Goal: Task Accomplishment & Management: Manage account settings

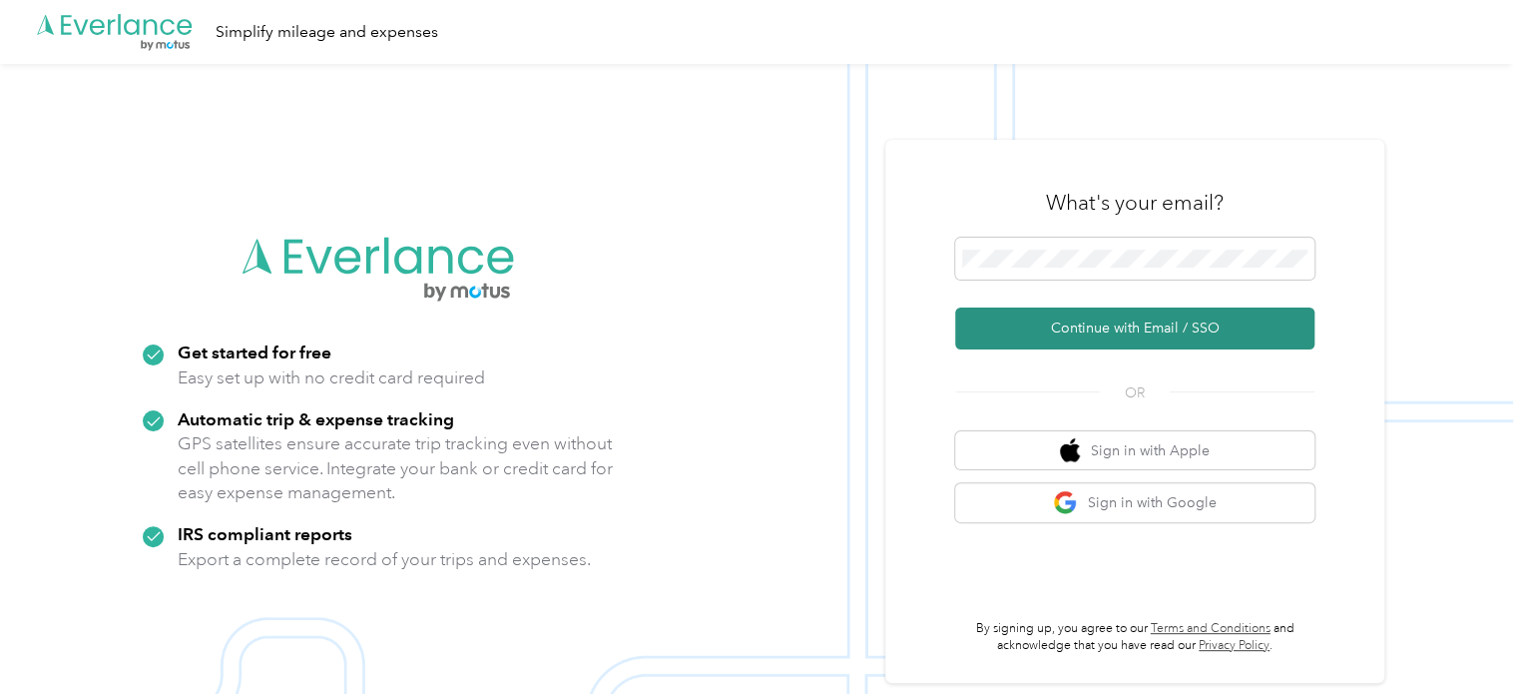
click at [1120, 326] on button "Continue with Email / SSO" at bounding box center [1134, 328] width 359 height 42
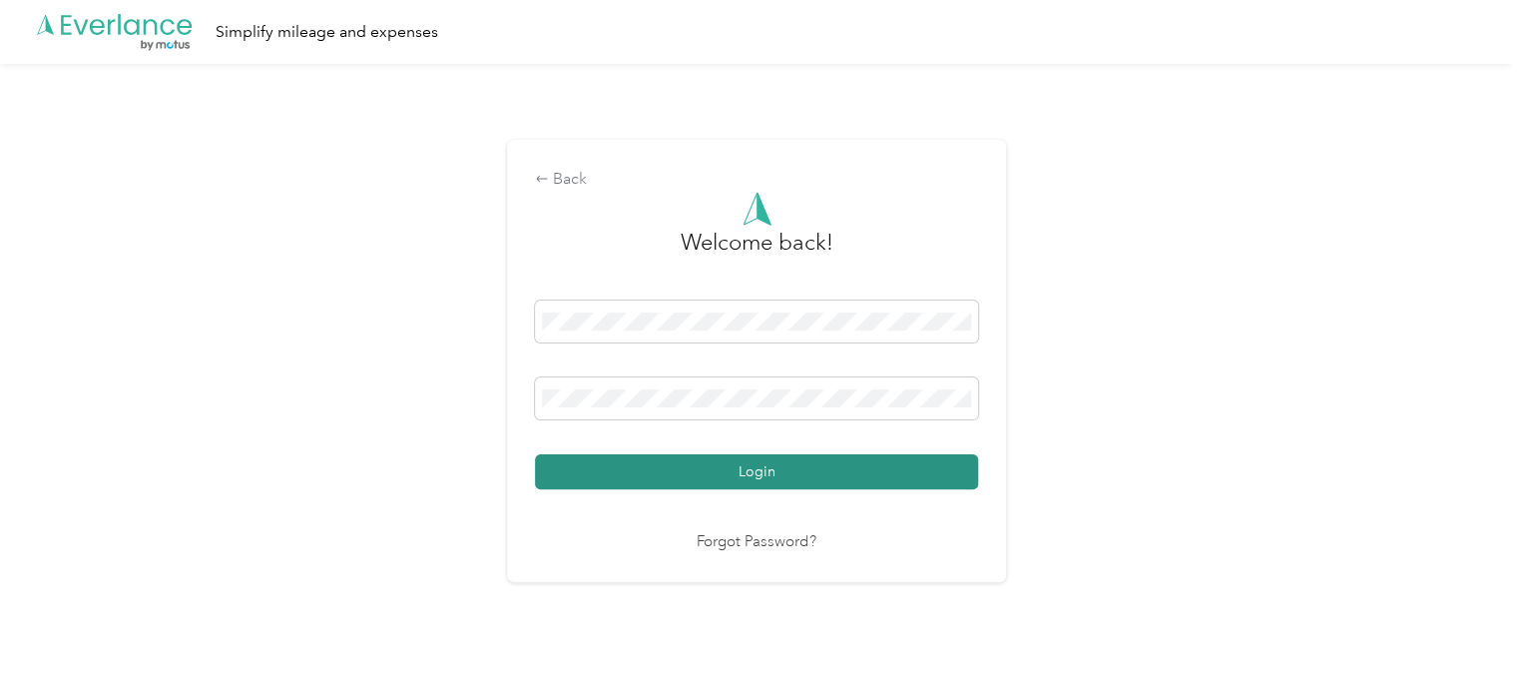
click at [758, 462] on button "Login" at bounding box center [756, 471] width 443 height 35
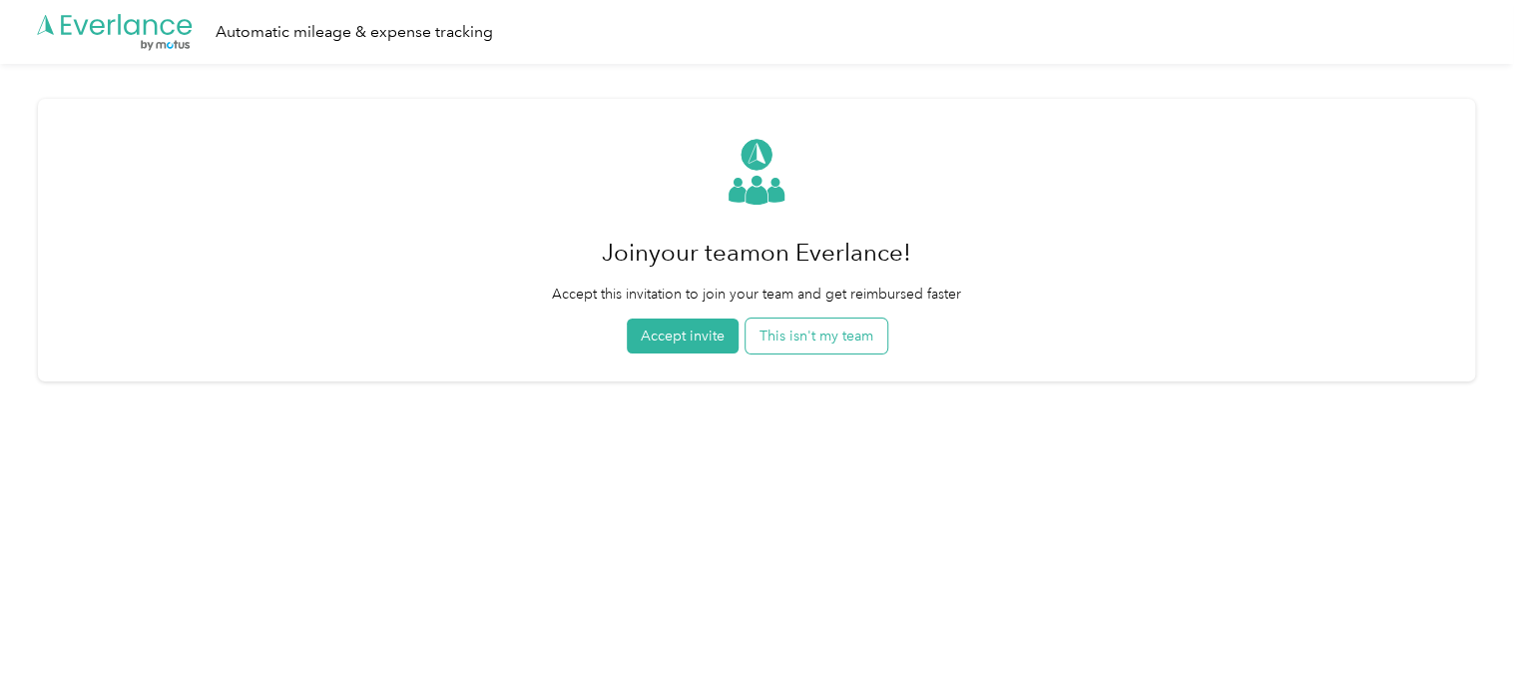
click at [797, 346] on button "This isn't my team" at bounding box center [817, 335] width 142 height 35
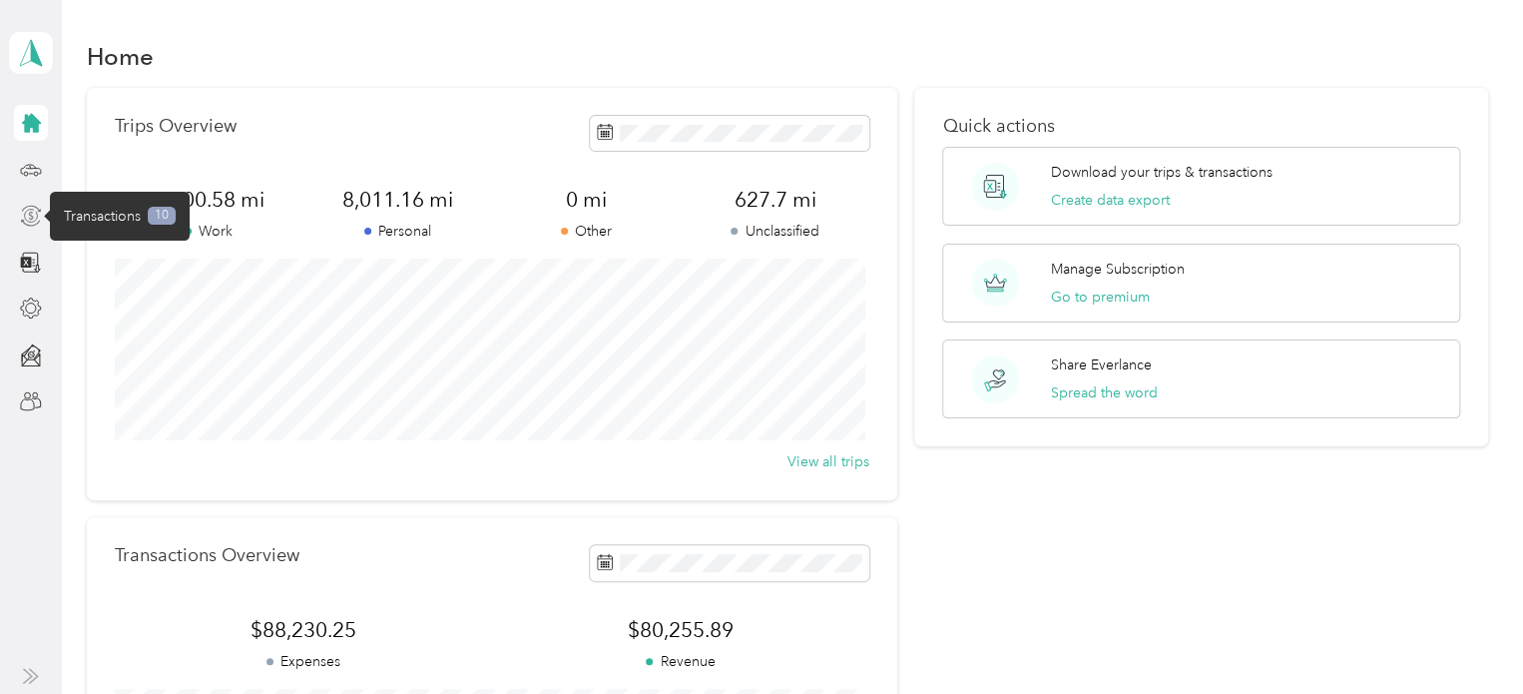
click at [28, 209] on icon at bounding box center [31, 216] width 22 height 22
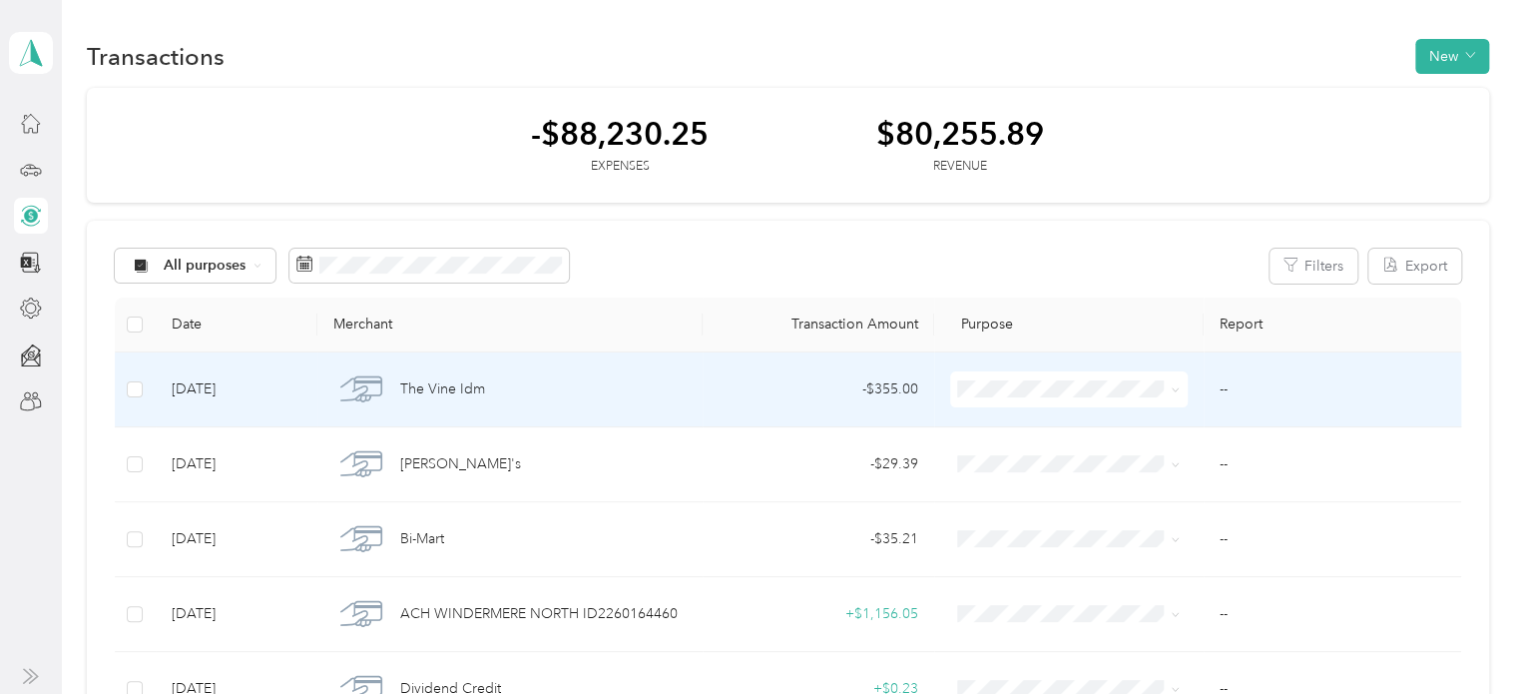
click at [703, 388] on td "- $355.00" at bounding box center [819, 389] width 232 height 75
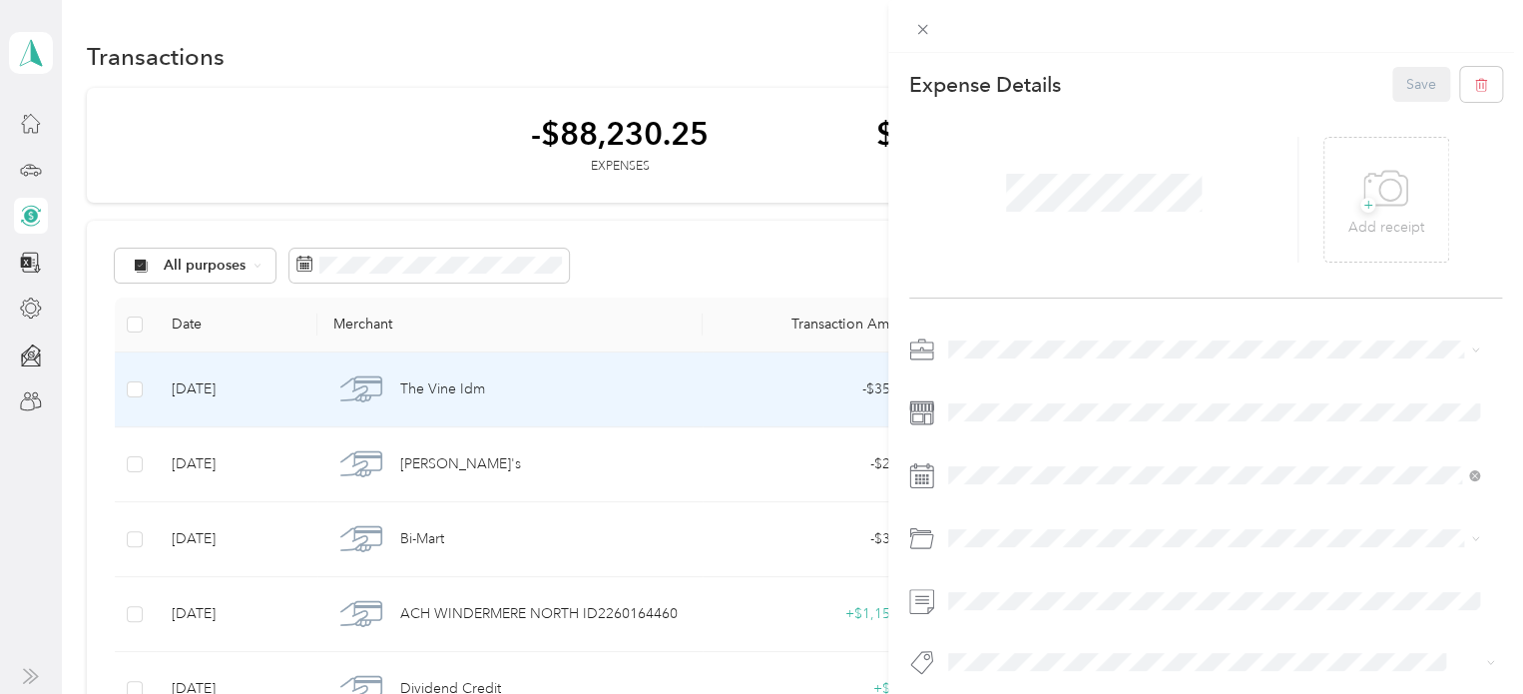
click at [999, 490] on li "Real Estate" at bounding box center [1213, 487] width 545 height 35
click at [990, 549] on span at bounding box center [1221, 538] width 561 height 32
click at [1004, 621] on li "Charitable Donation" at bounding box center [1213, 618] width 545 height 35
click at [1402, 92] on button "Save" at bounding box center [1422, 84] width 58 height 35
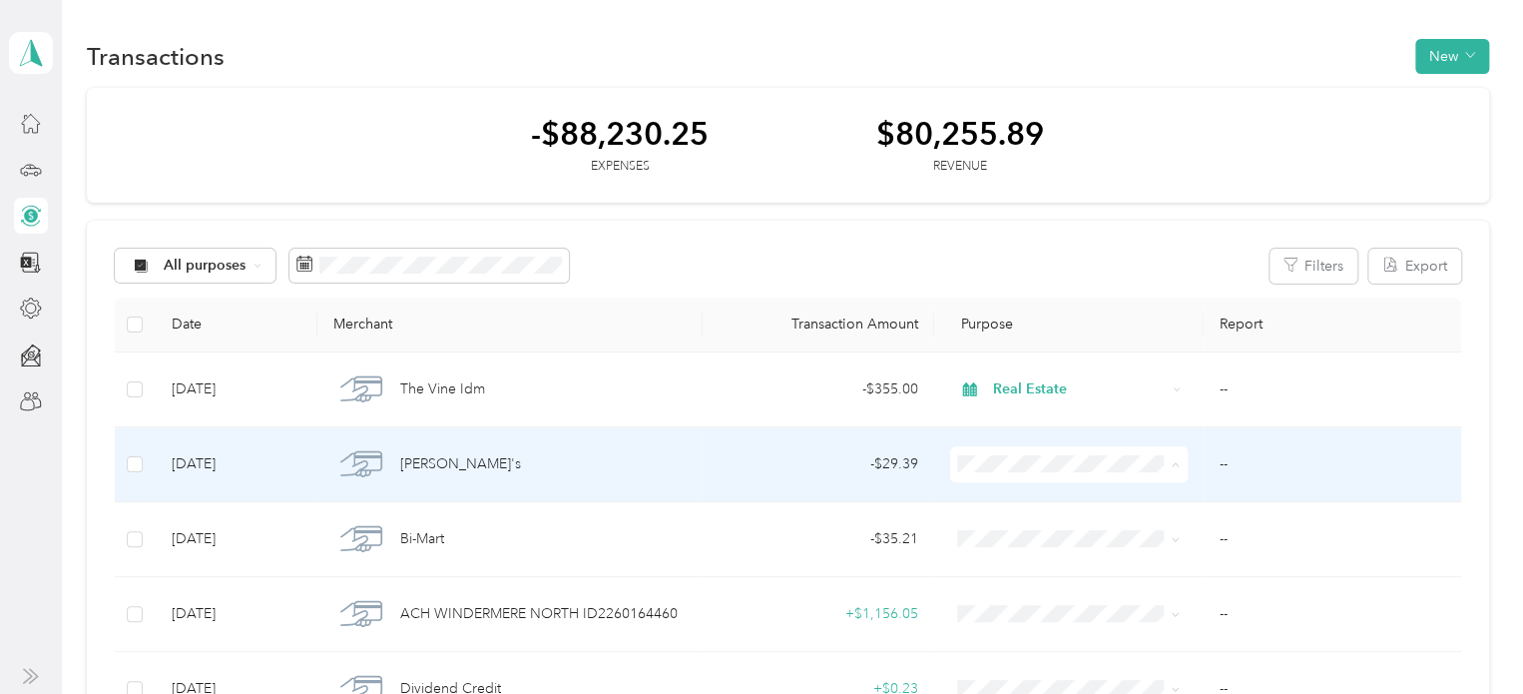
click at [1032, 217] on span "Personal" at bounding box center [1083, 217] width 174 height 21
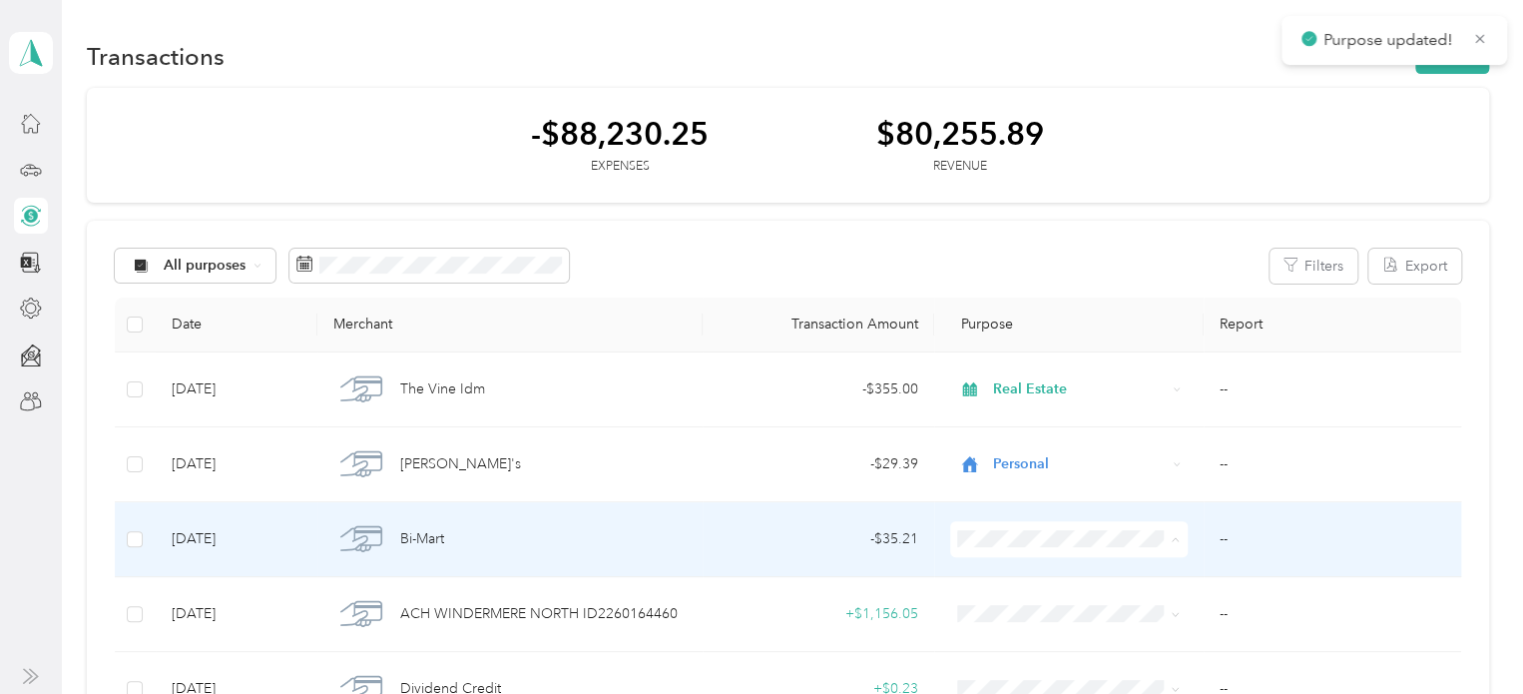
click at [1035, 289] on span "Personal" at bounding box center [1083, 291] width 174 height 21
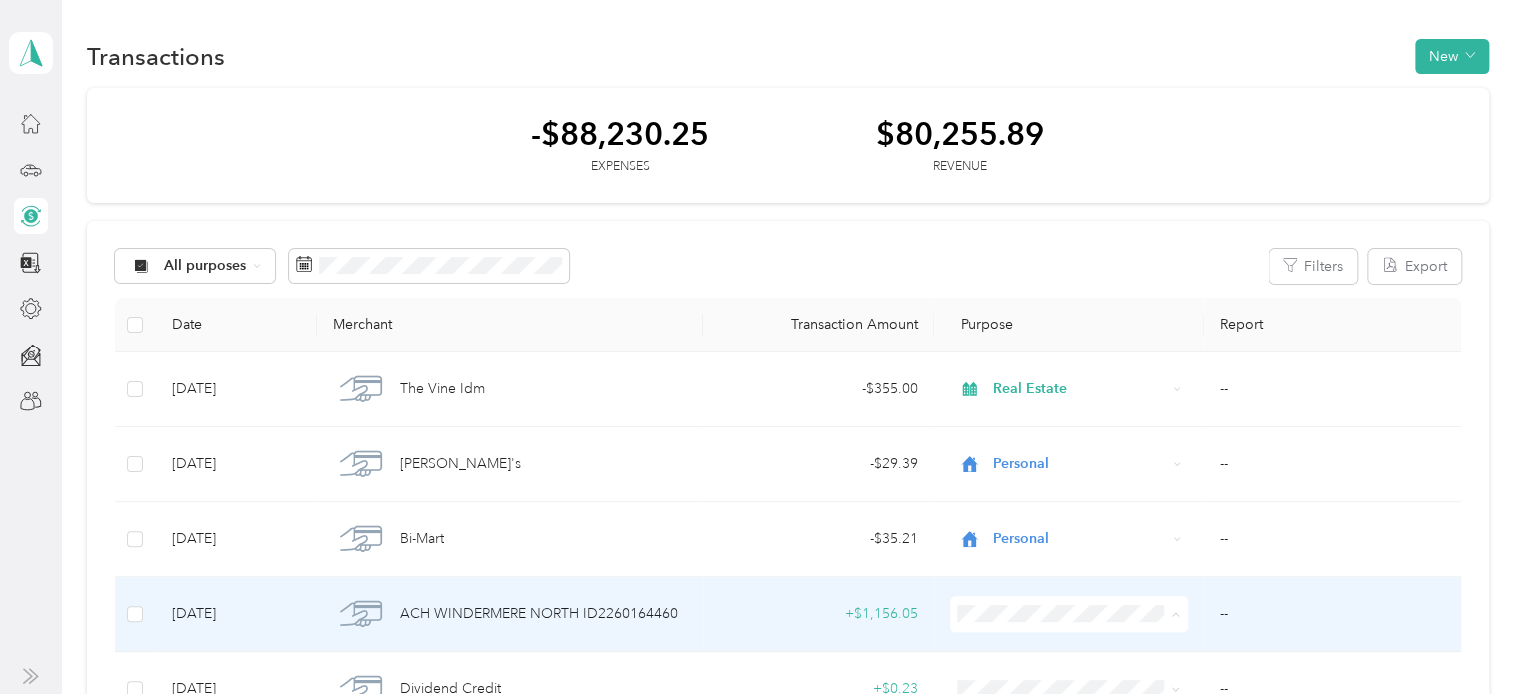
click at [1030, 435] on span "Real Estate" at bounding box center [1083, 435] width 174 height 21
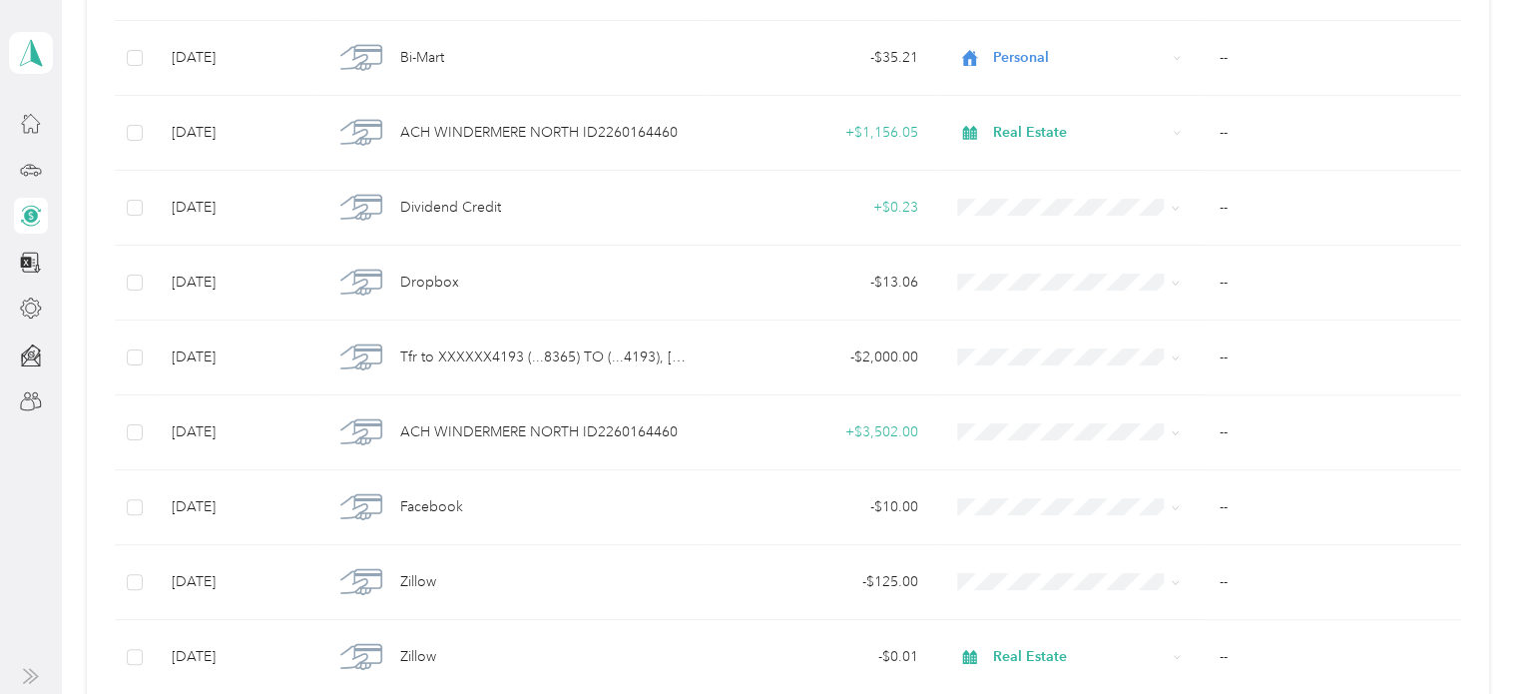
scroll to position [484, 0]
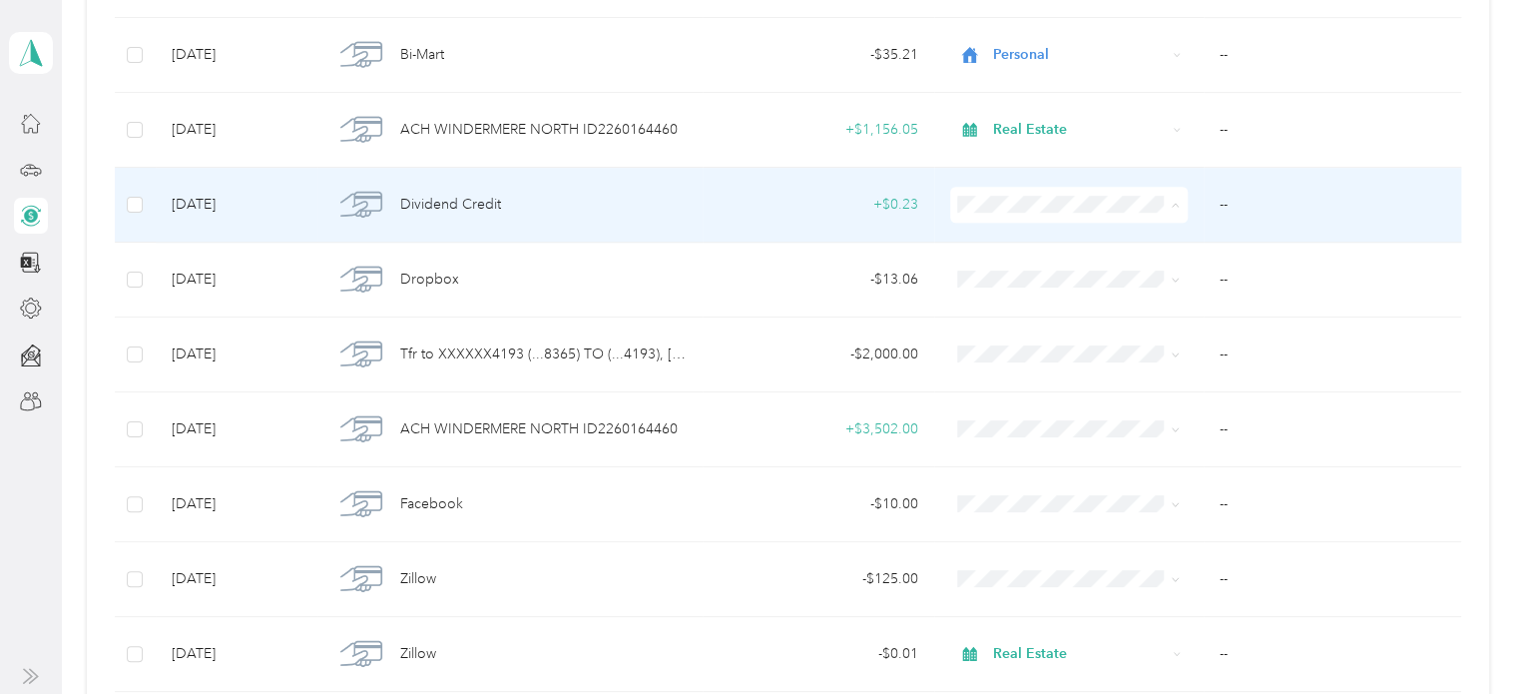
click at [1020, 349] on li "Real Estate" at bounding box center [1064, 345] width 237 height 35
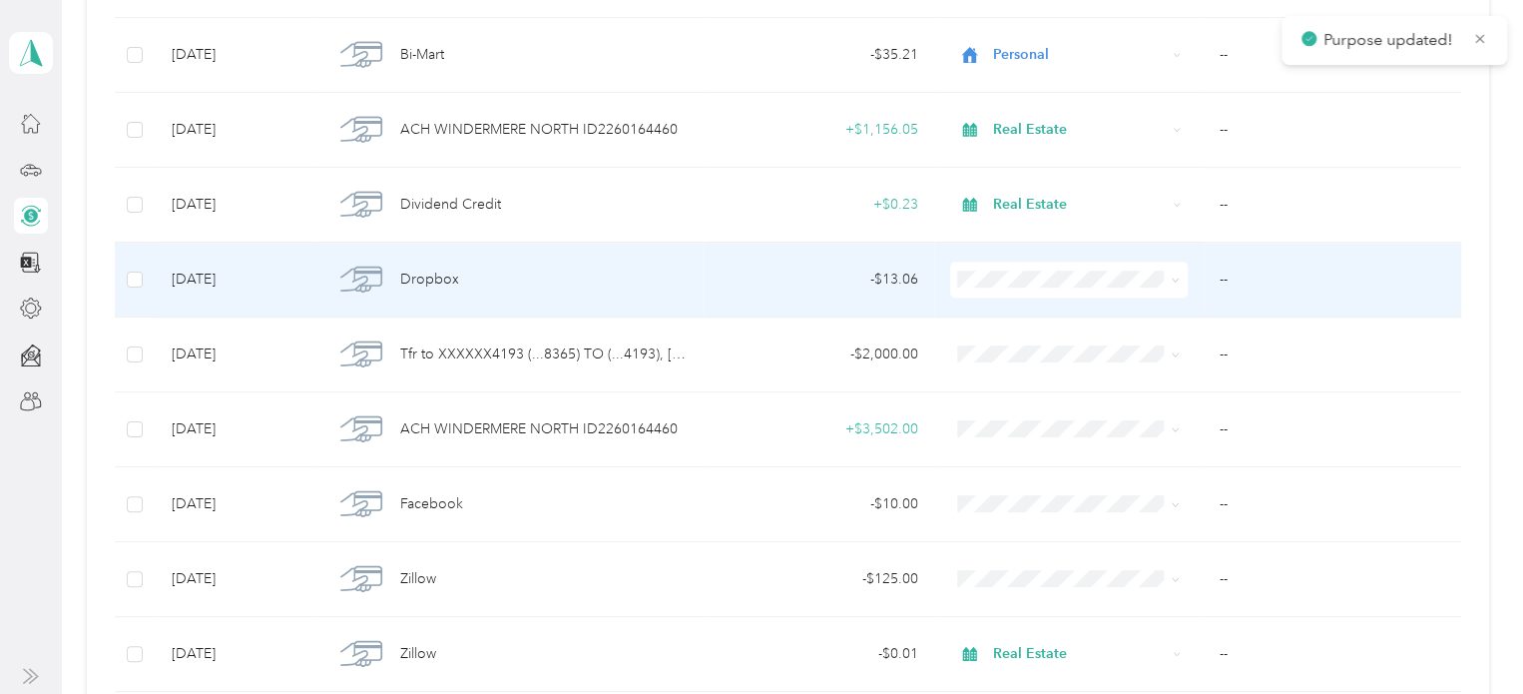
click at [773, 287] on div "- $13.06" at bounding box center [819, 280] width 200 height 22
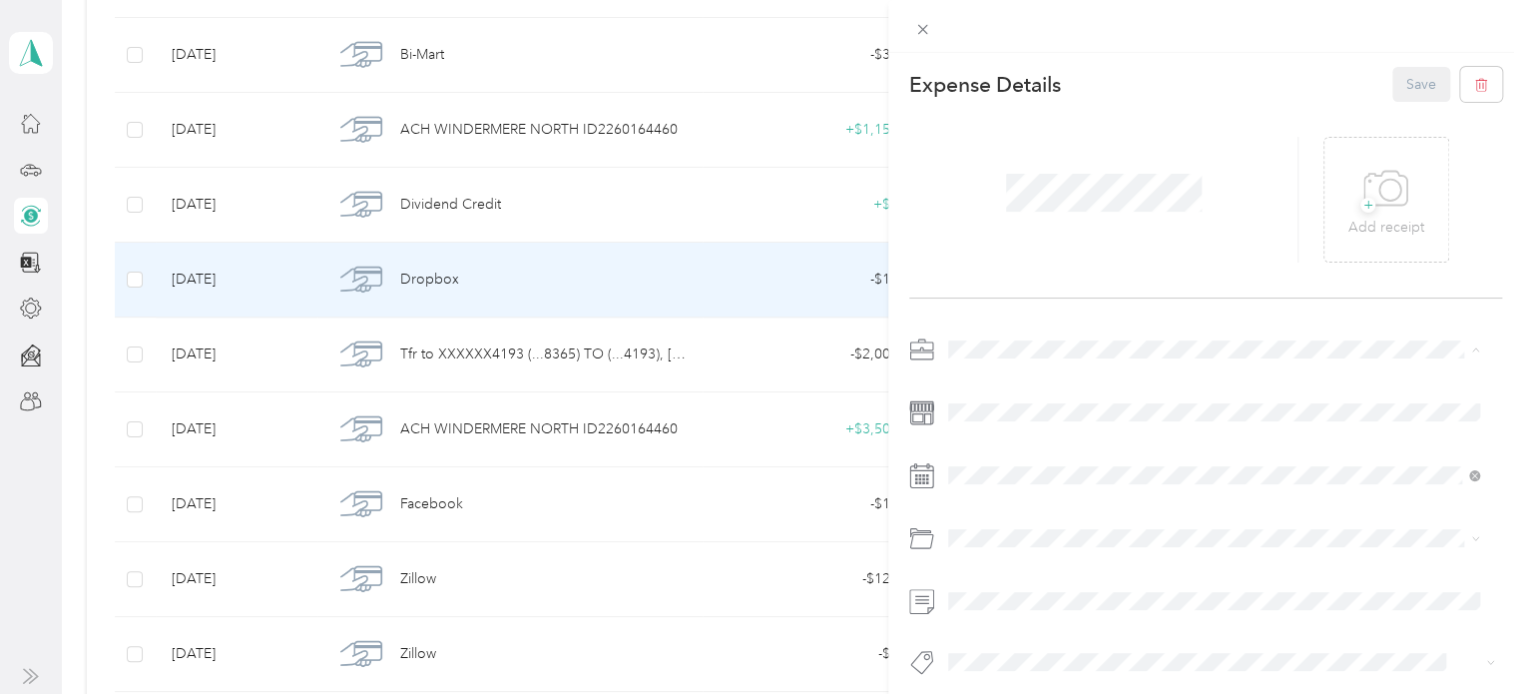
click at [1026, 489] on li "Real Estate" at bounding box center [1213, 488] width 545 height 35
click at [1001, 626] on li "Office Expenses" at bounding box center [1213, 618] width 545 height 35
click at [1412, 77] on button "Save" at bounding box center [1422, 84] width 58 height 35
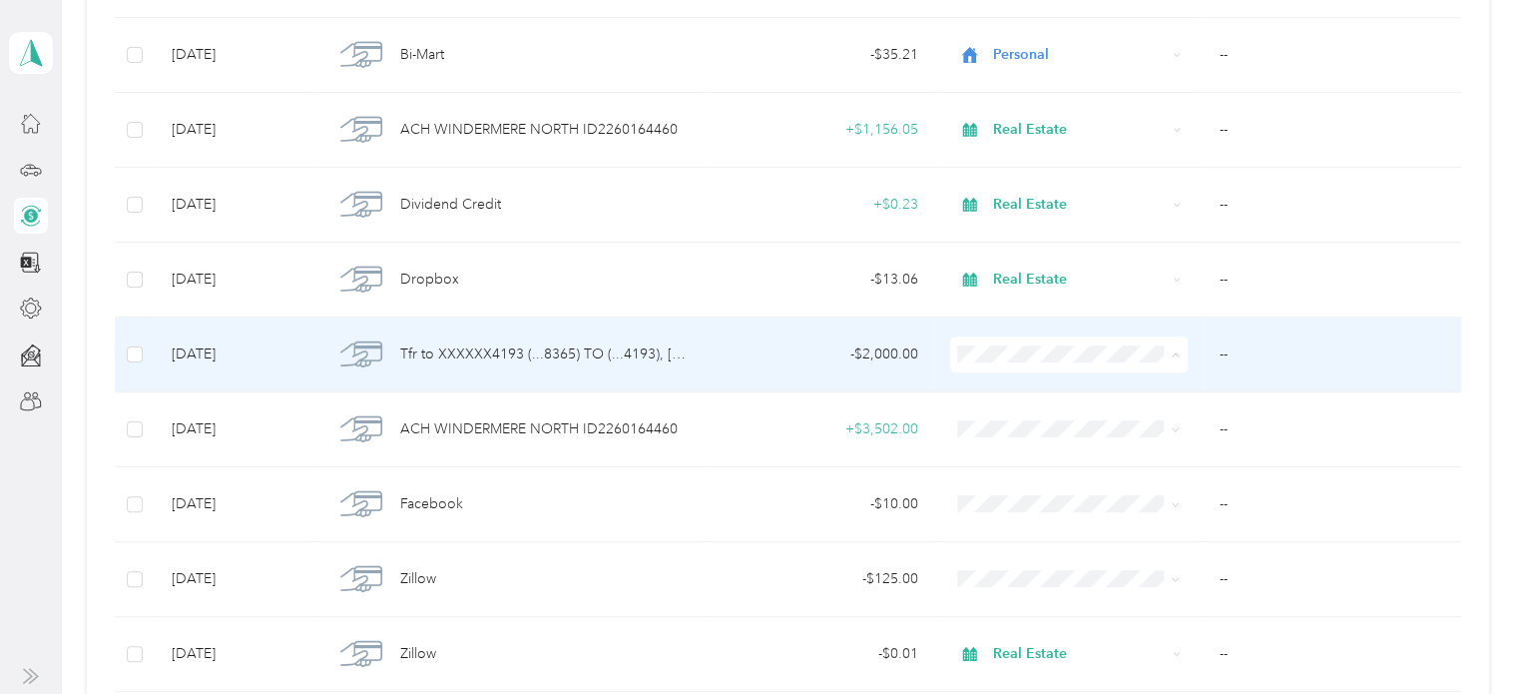
click at [1034, 421] on span "Personal" at bounding box center [1083, 424] width 174 height 21
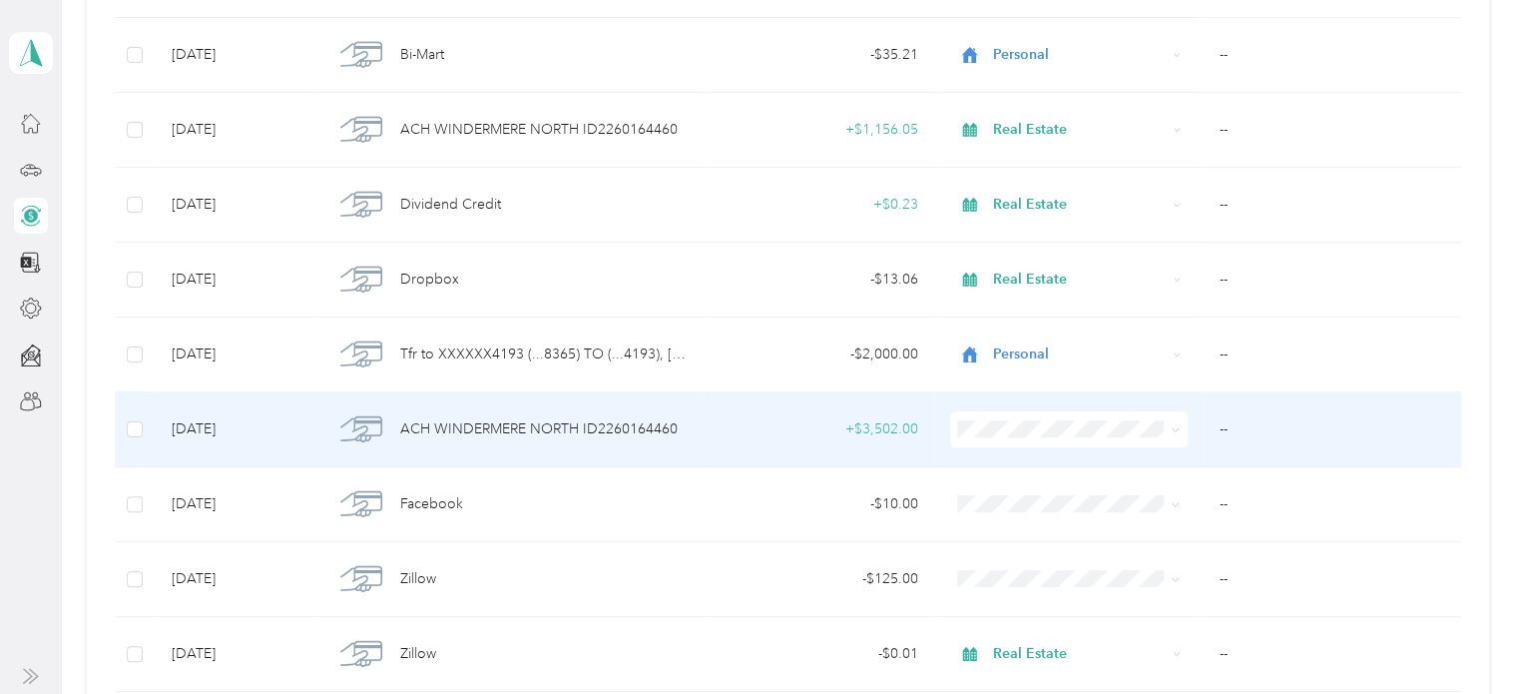
click at [1053, 249] on span "Real Estate" at bounding box center [1083, 250] width 174 height 21
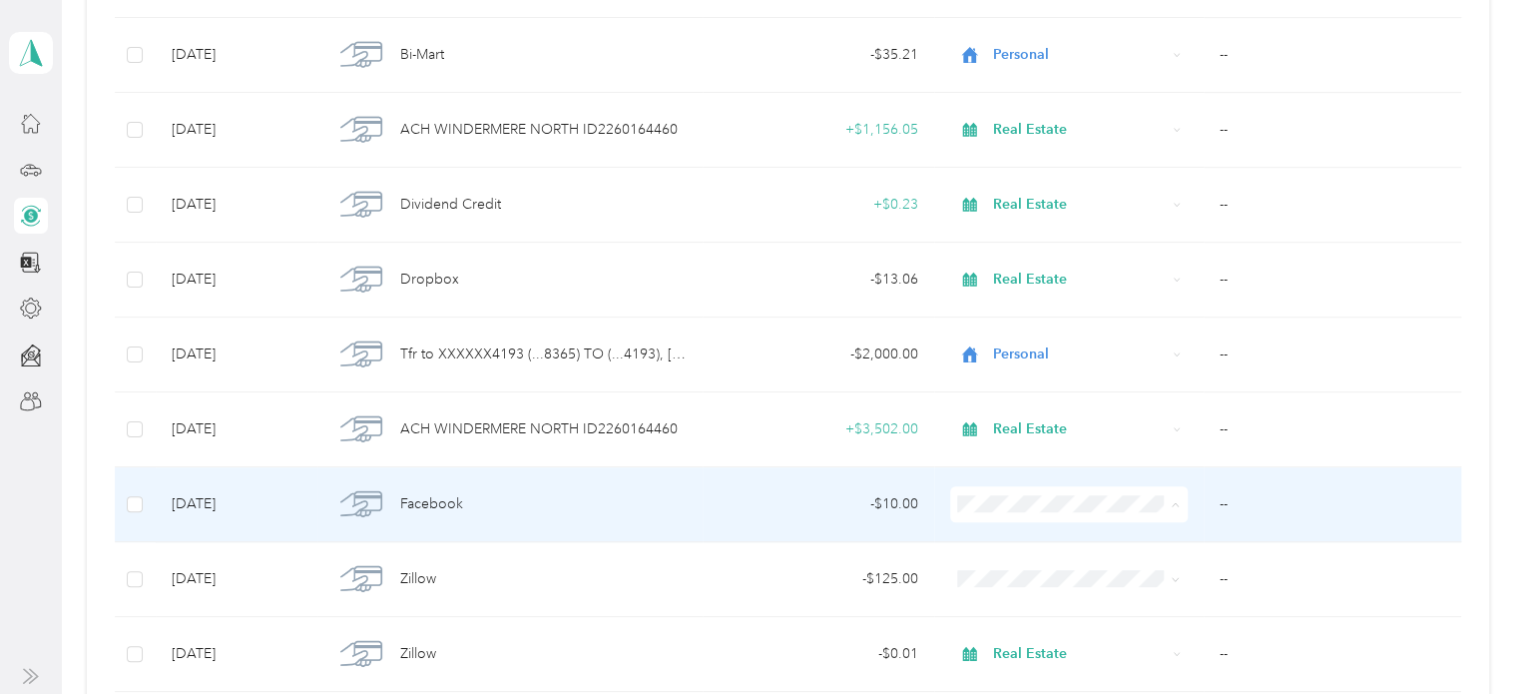
click at [694, 509] on td "Facebook" at bounding box center [509, 504] width 385 height 75
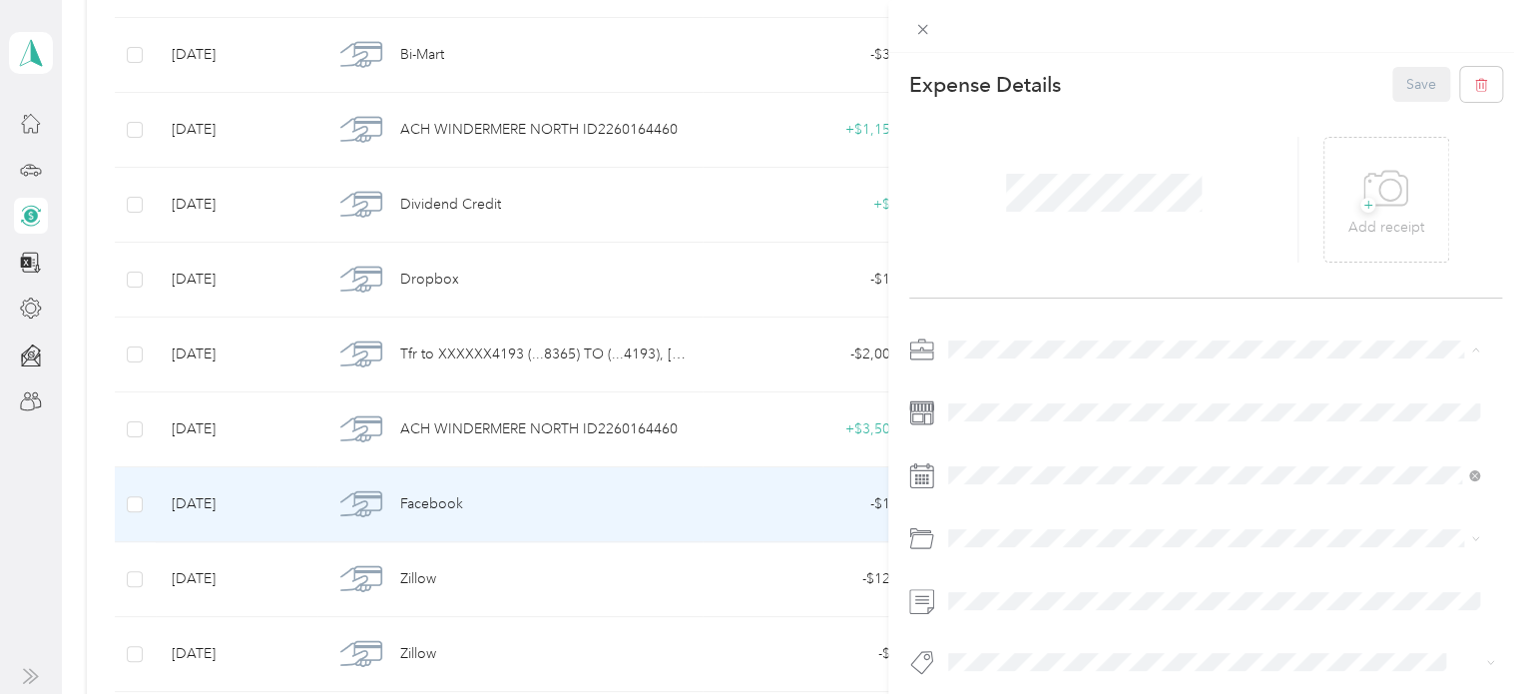
click at [1022, 488] on span "Real Estate" at bounding box center [988, 488] width 67 height 17
click at [1115, 618] on div "Advertising and Marketing" at bounding box center [1213, 610] width 517 height 21
click at [1404, 82] on button "Save" at bounding box center [1422, 84] width 58 height 35
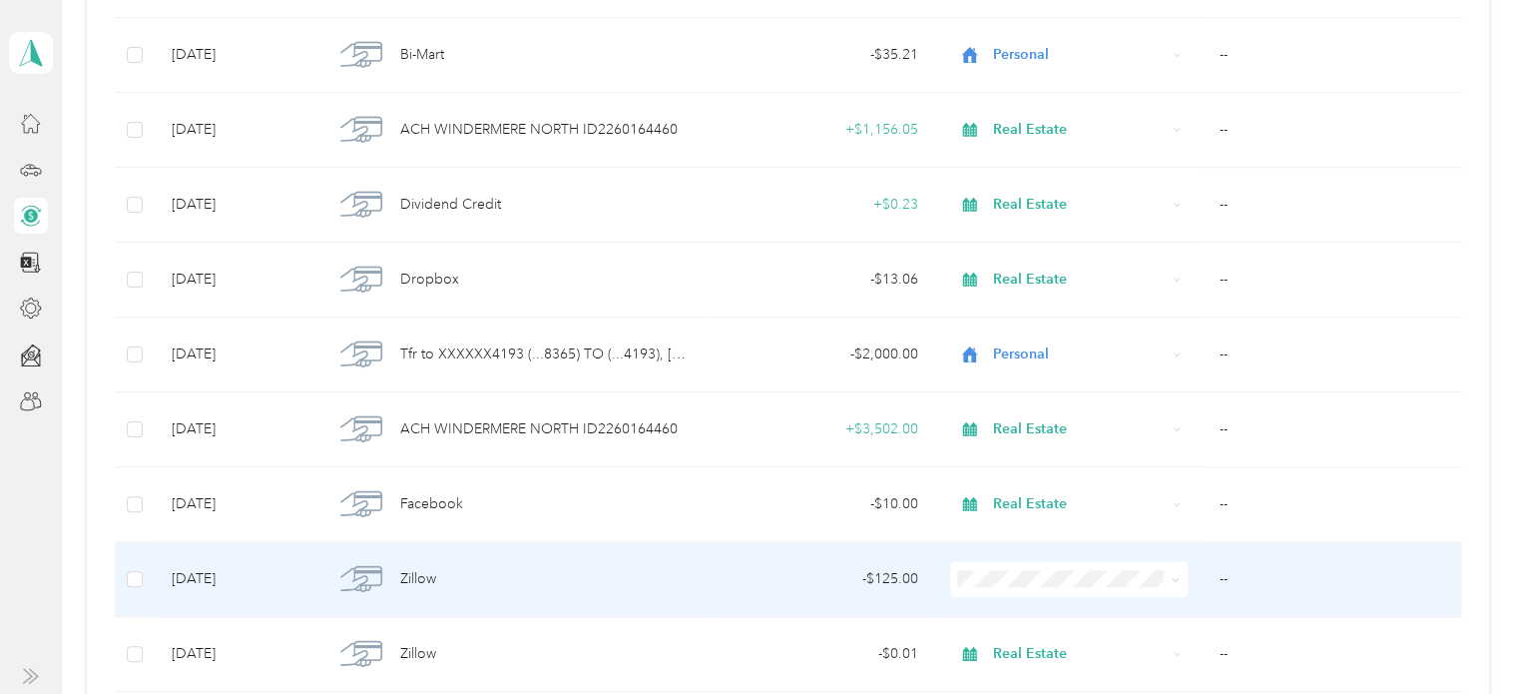
click at [777, 590] on td "- $125.00" at bounding box center [819, 579] width 232 height 75
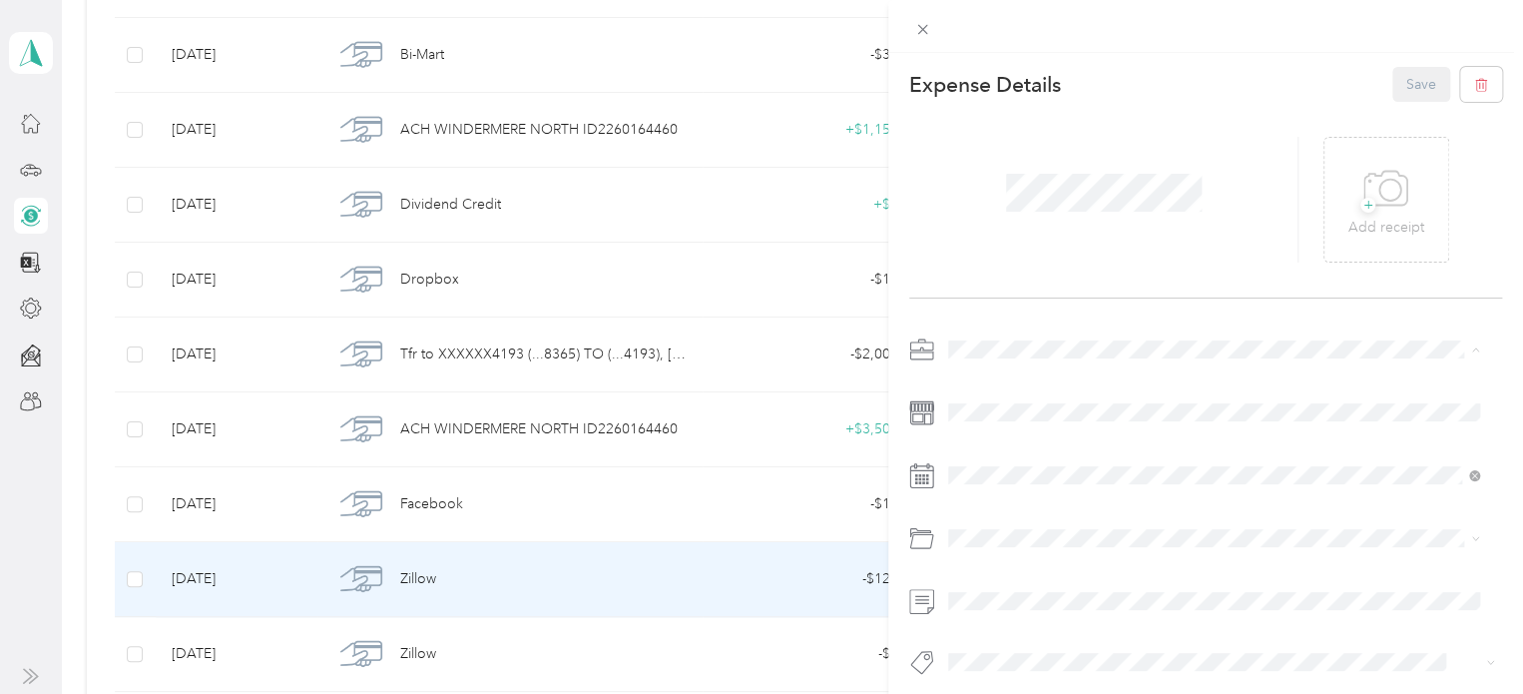
click at [1006, 494] on li "Real Estate" at bounding box center [1213, 488] width 545 height 35
click at [1026, 611] on span "Advertising and Marketing" at bounding box center [1038, 618] width 167 height 17
click at [1402, 79] on button "Save" at bounding box center [1422, 84] width 58 height 35
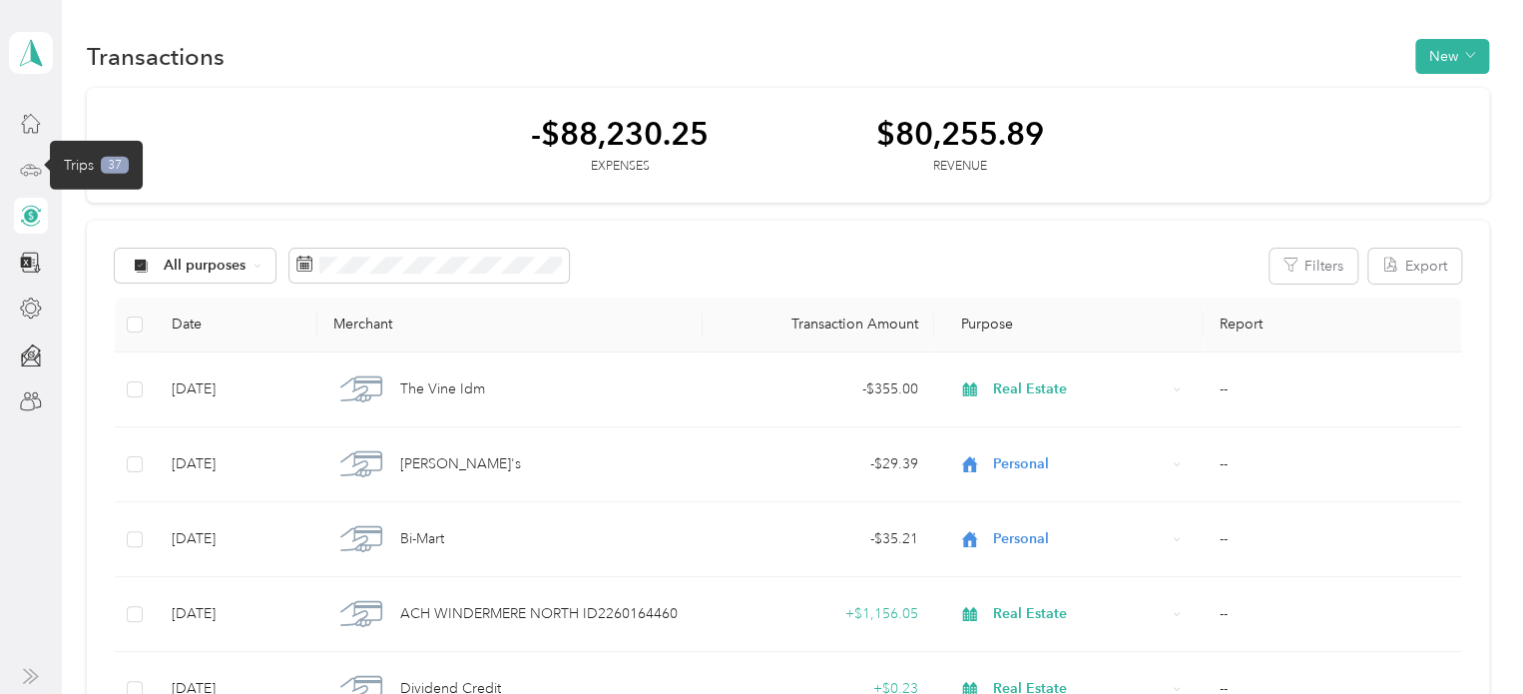
click at [24, 172] on circle at bounding box center [26, 174] width 4 height 4
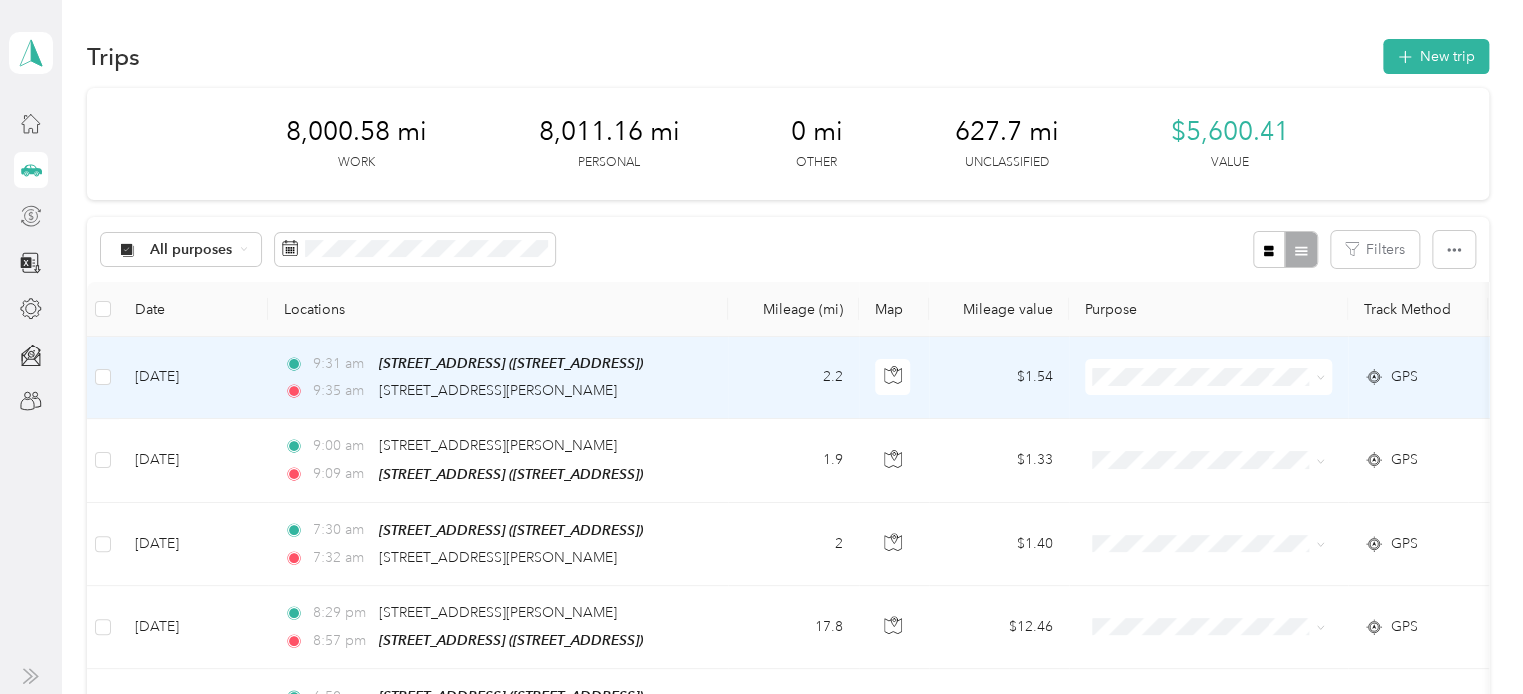
click at [1166, 516] on span "Real Estate" at bounding box center [1226, 509] width 185 height 21
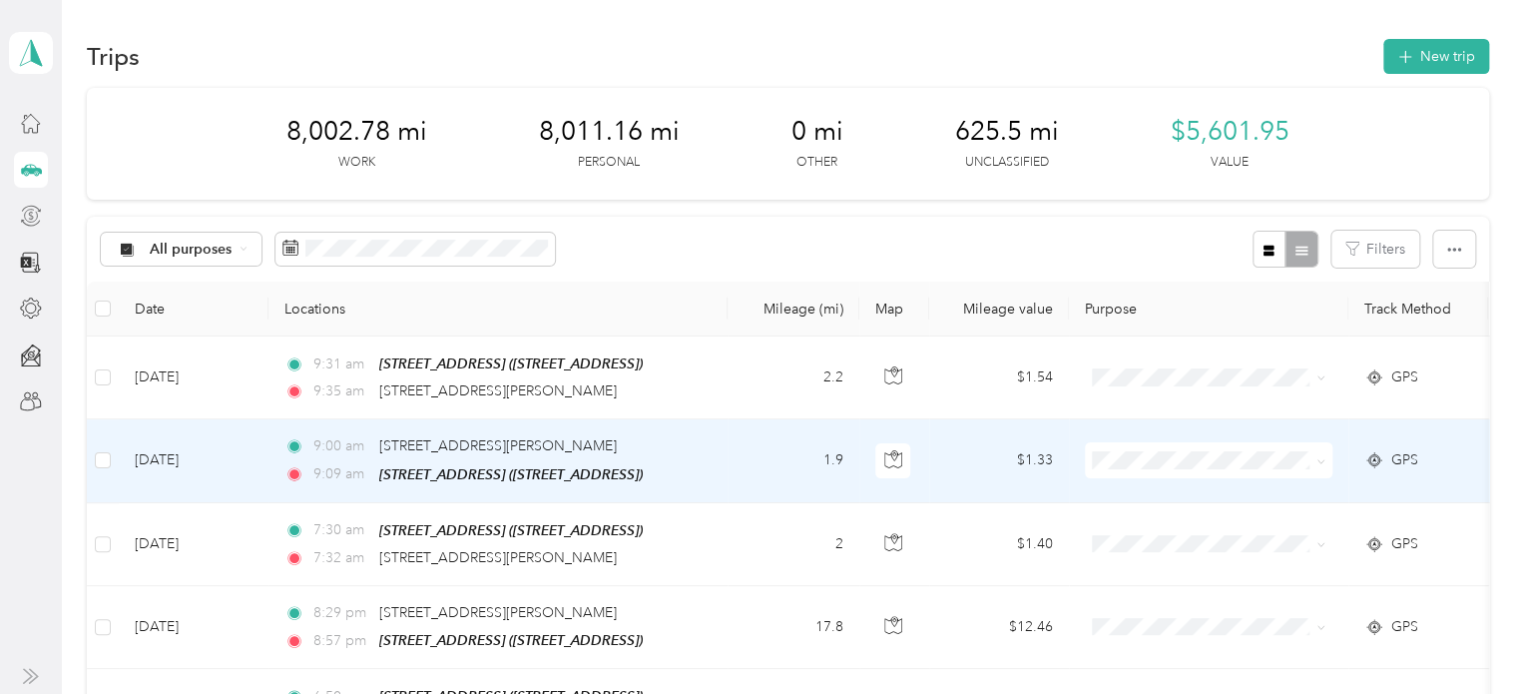
click at [1162, 286] on span "Real Estate" at bounding box center [1226, 279] width 185 height 21
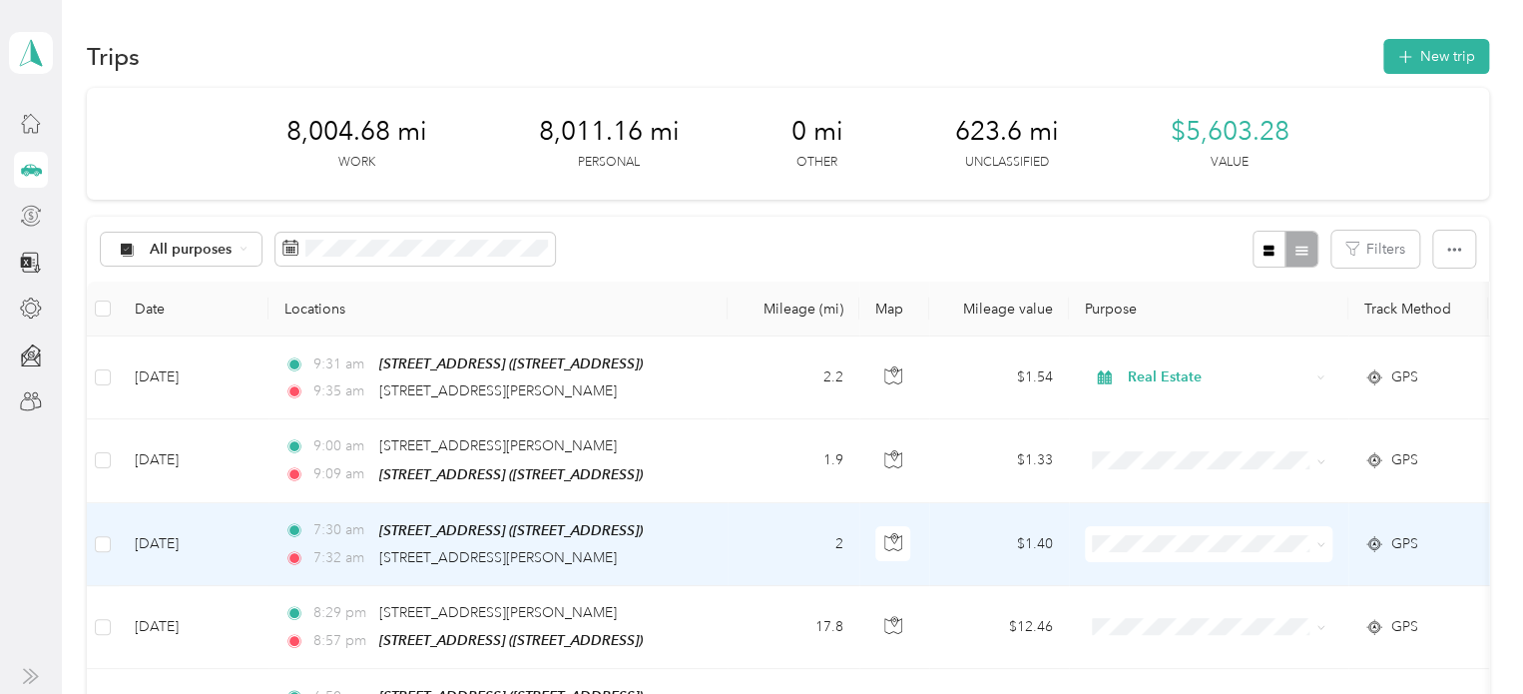
click at [1138, 292] on span "Personal" at bounding box center [1226, 286] width 185 height 21
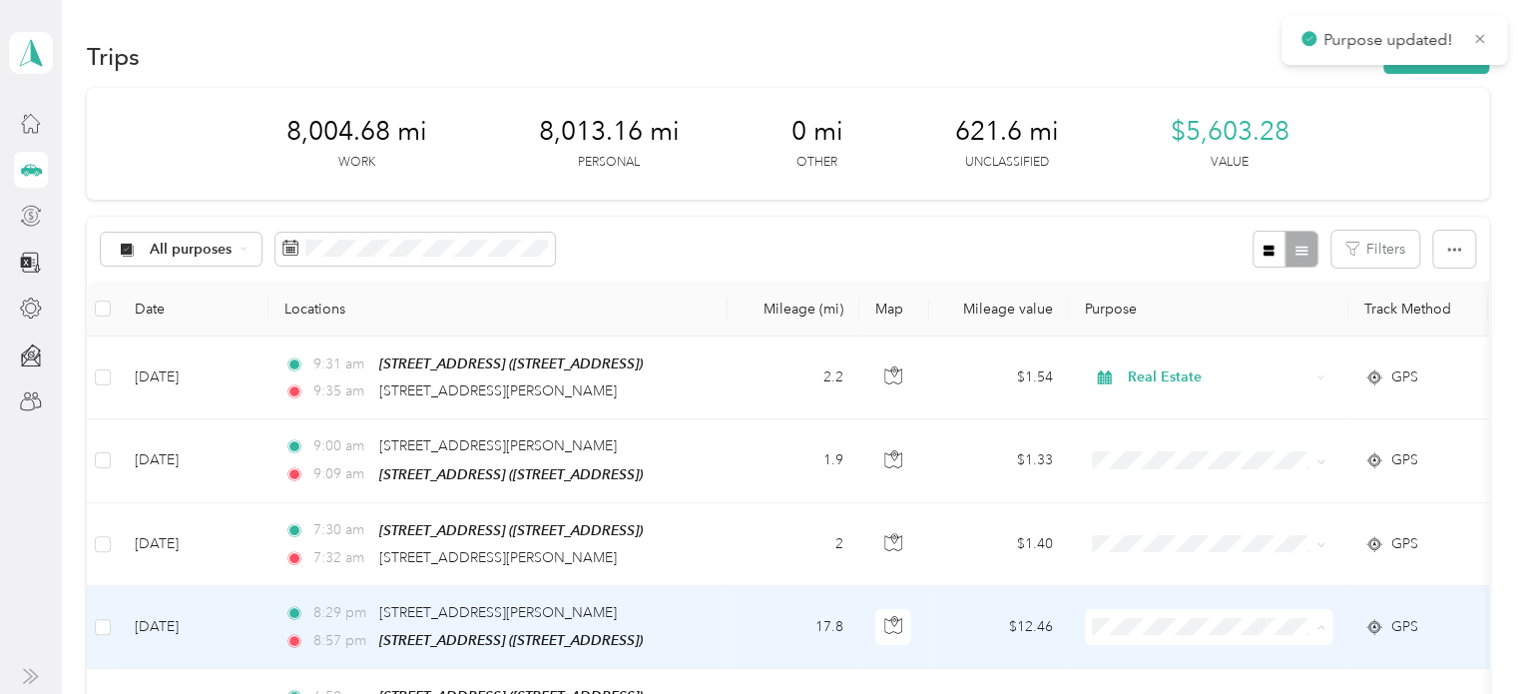
click at [1169, 439] on span "Real Estate" at bounding box center [1226, 444] width 185 height 21
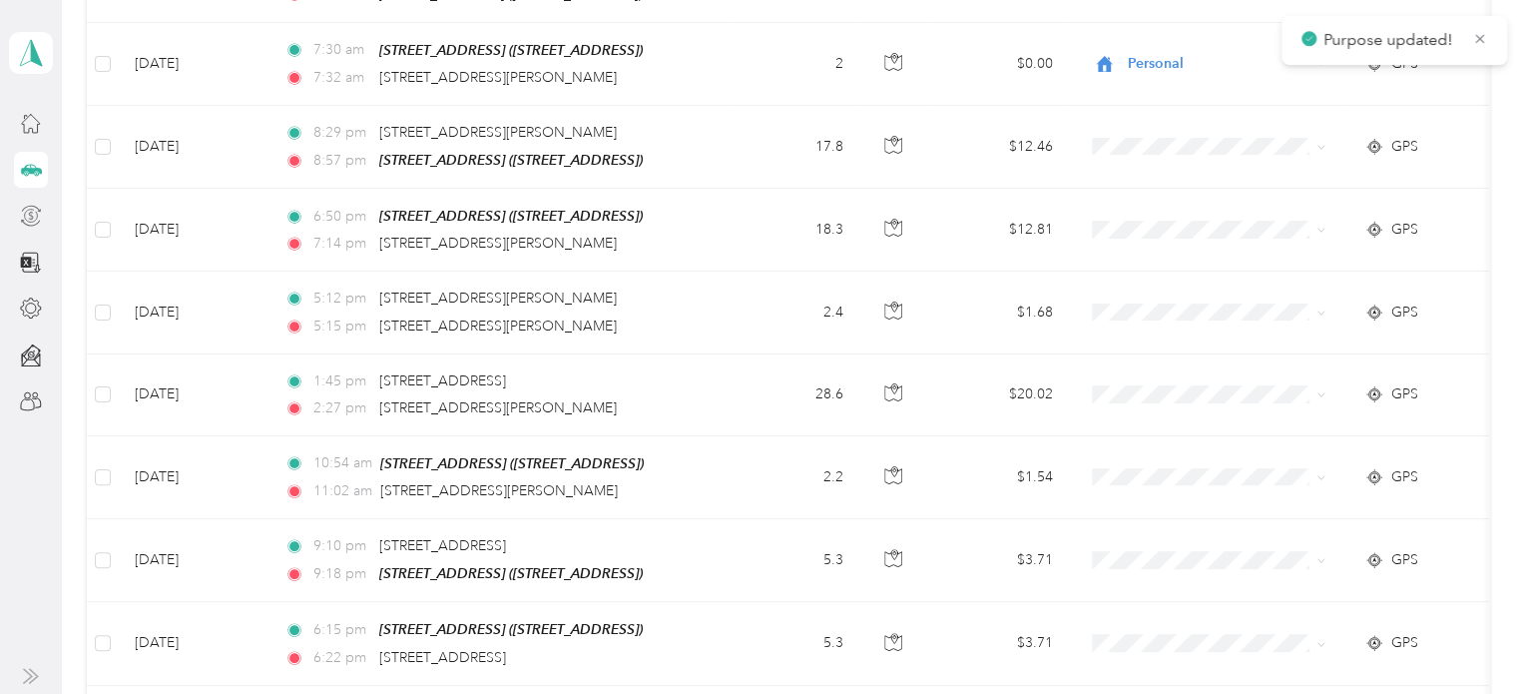
scroll to position [494, 0]
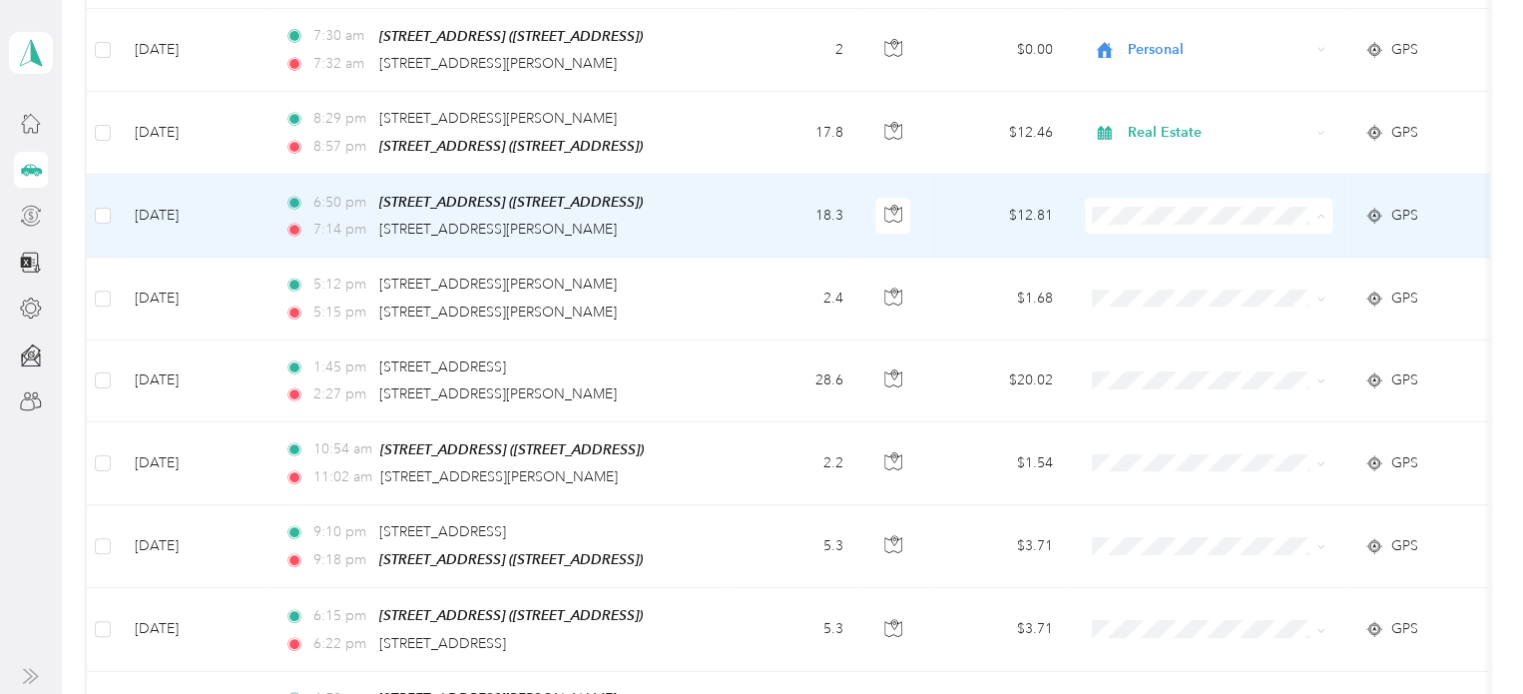
click at [1142, 280] on span "Personal" at bounding box center [1226, 282] width 185 height 21
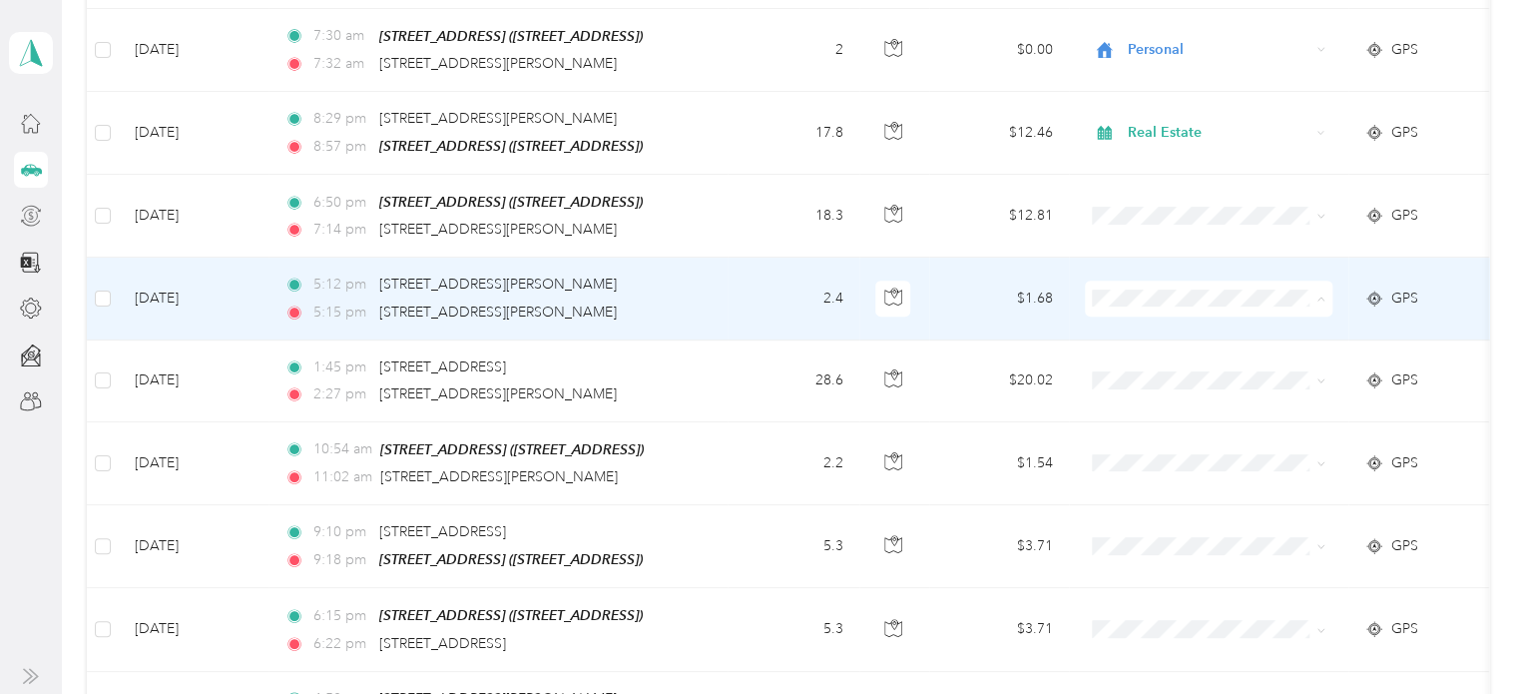
click at [1173, 434] on span "Real Estate" at bounding box center [1226, 433] width 185 height 21
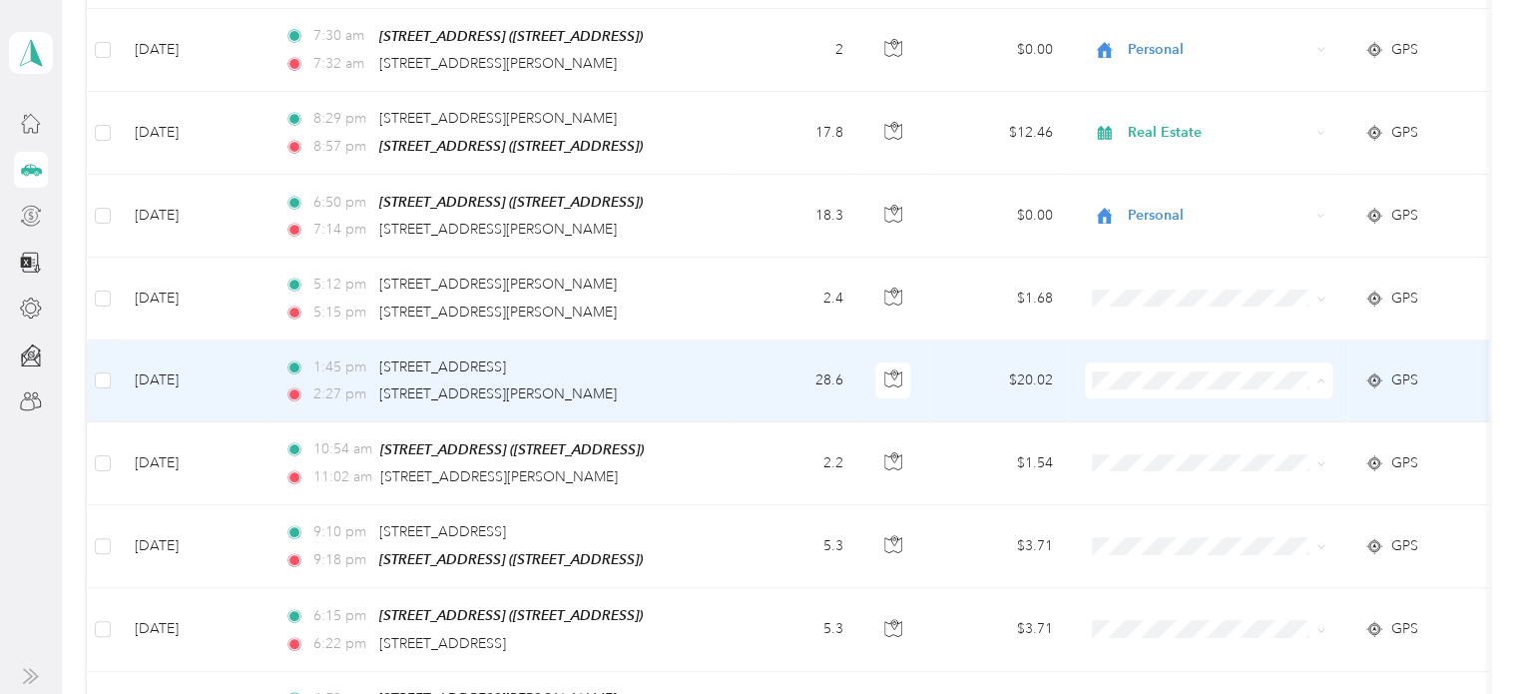
click at [1161, 520] on li "Real Estate" at bounding box center [1209, 515] width 248 height 35
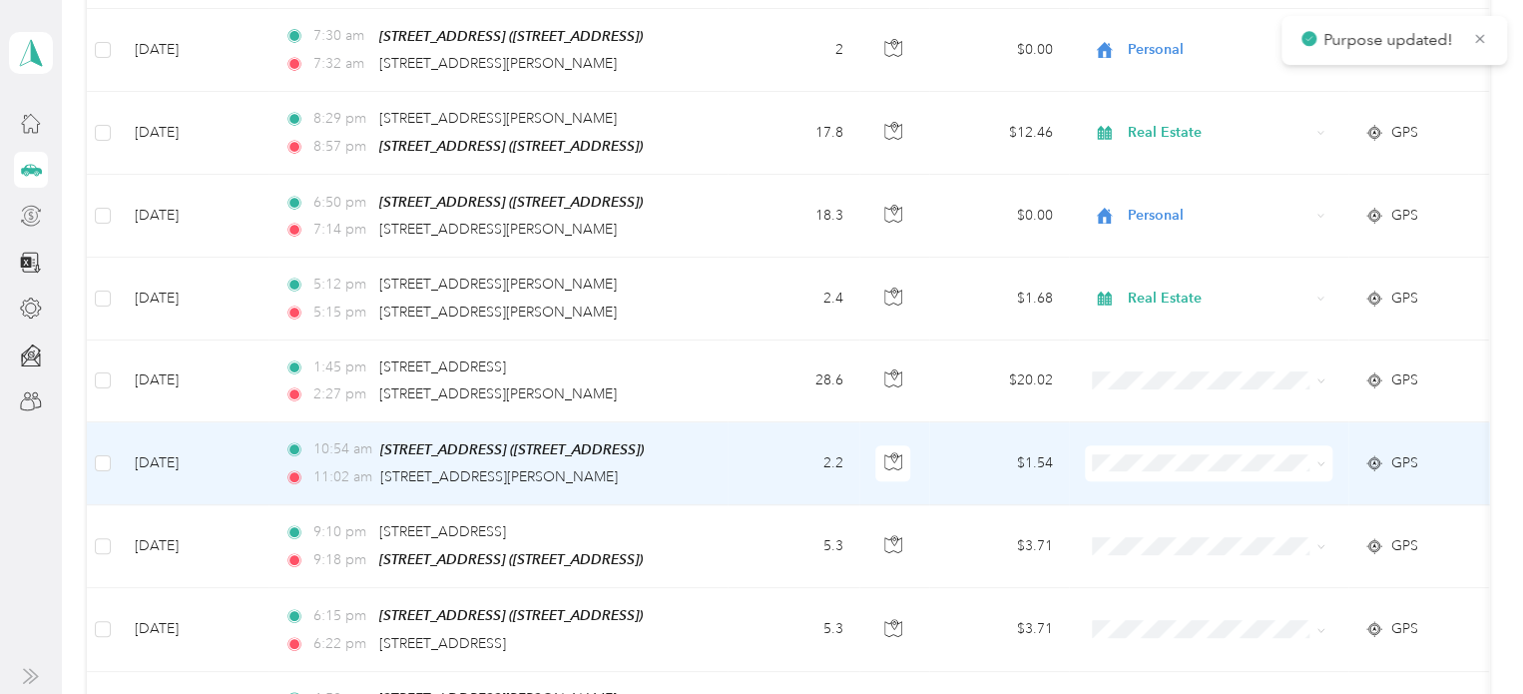
click at [1167, 275] on span "Real Estate" at bounding box center [1226, 277] width 185 height 21
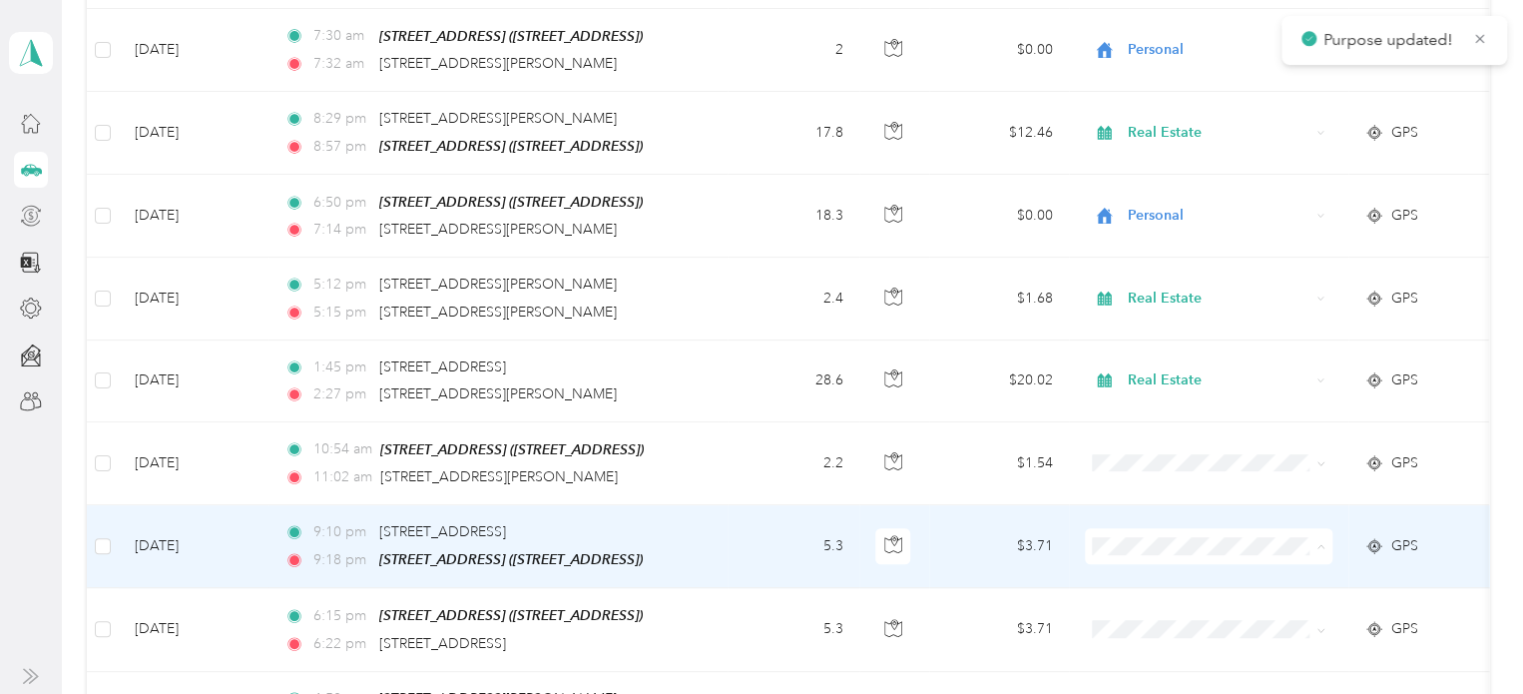
click at [1166, 287] on span "Personal" at bounding box center [1226, 289] width 185 height 21
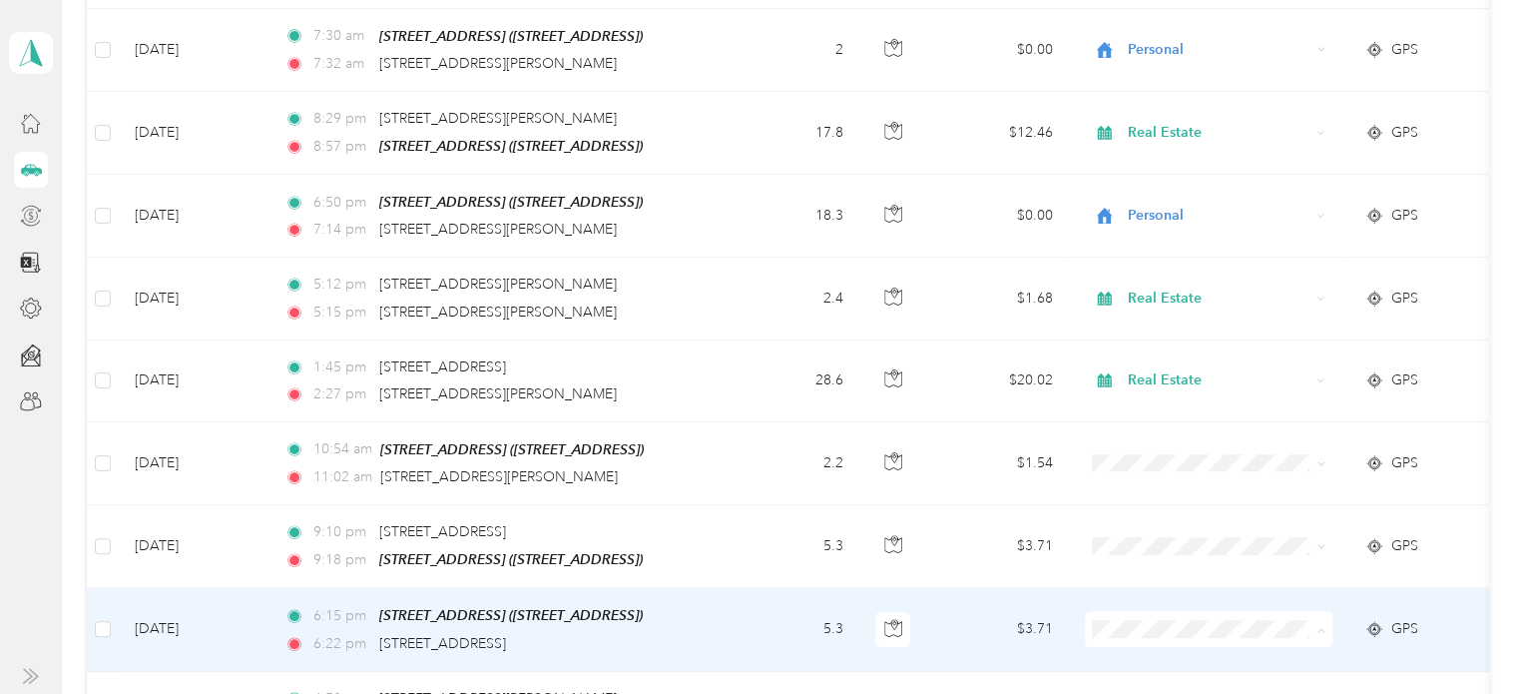
click at [1167, 365] on span "Personal" at bounding box center [1226, 371] width 185 height 21
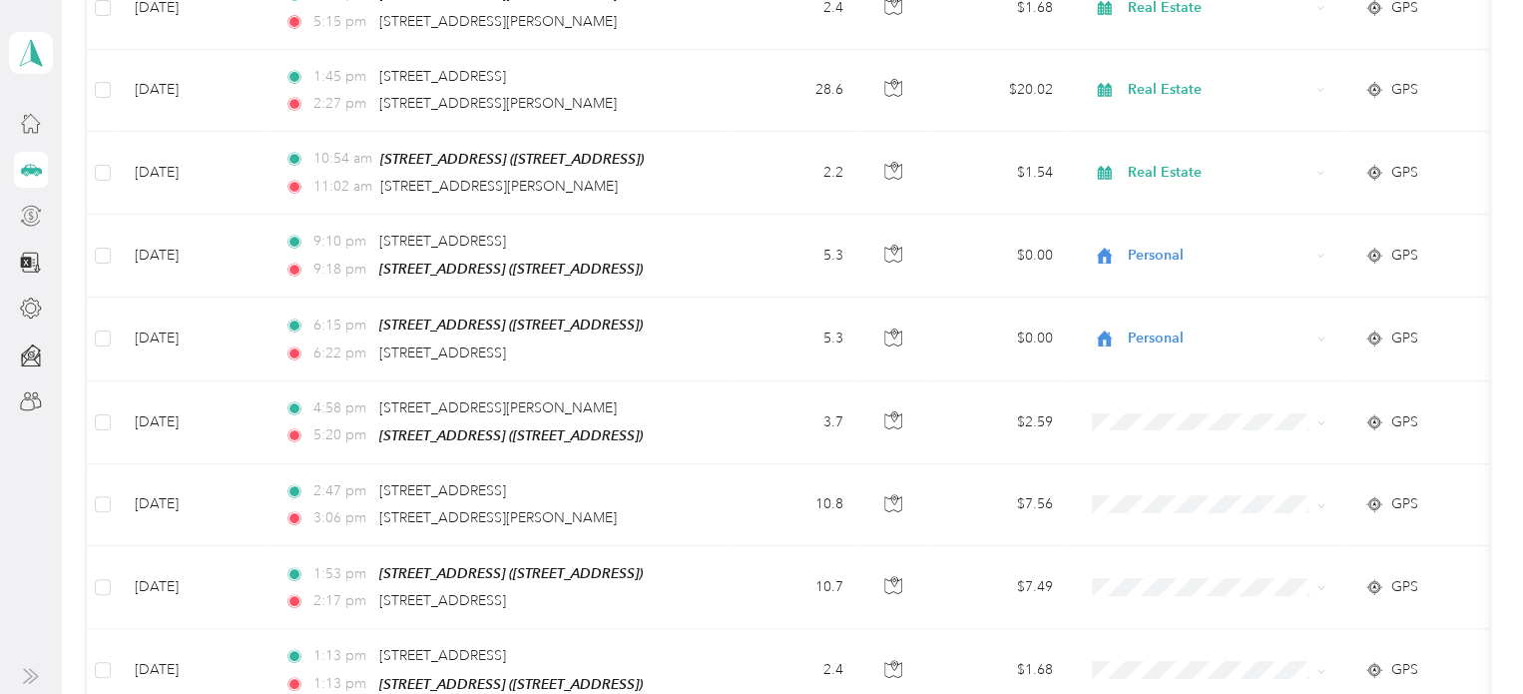
scroll to position [795, 0]
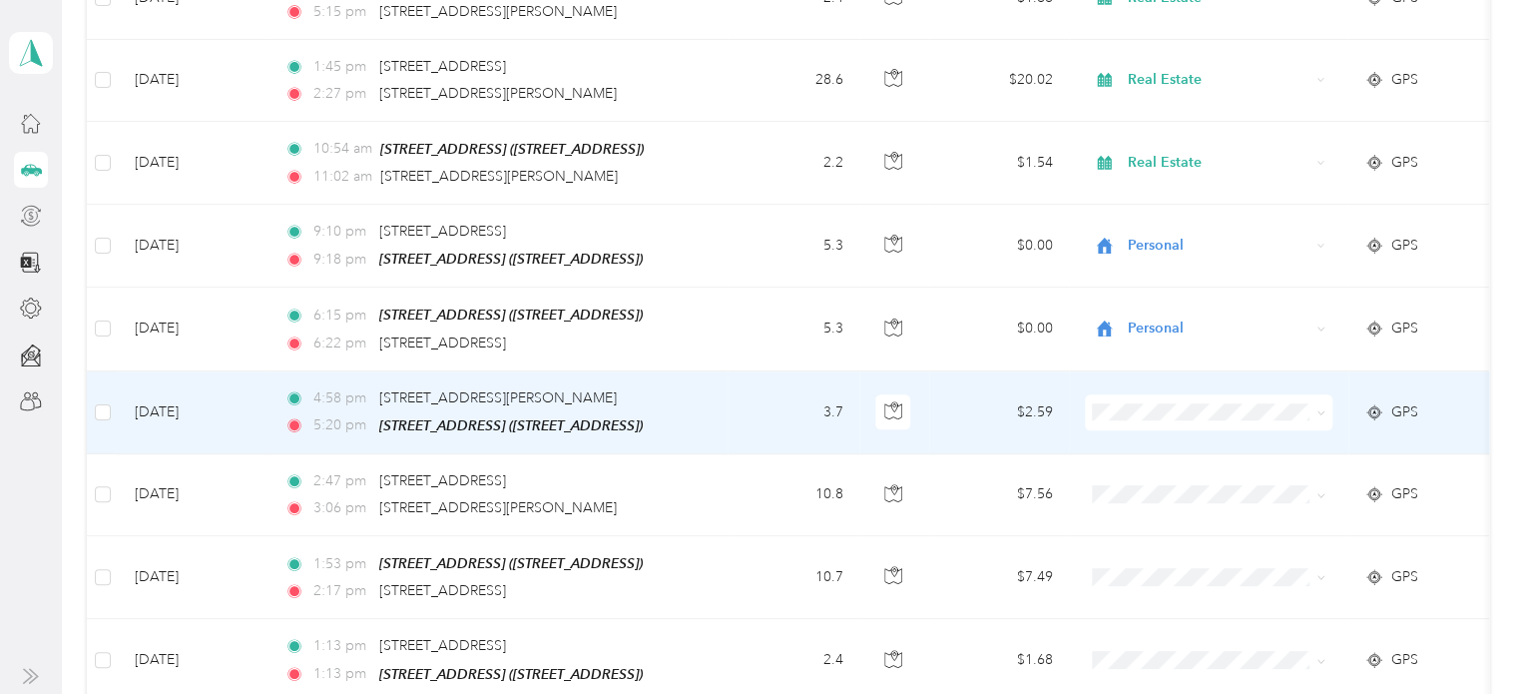
click at [1164, 220] on span "Real Estate" at bounding box center [1226, 219] width 185 height 21
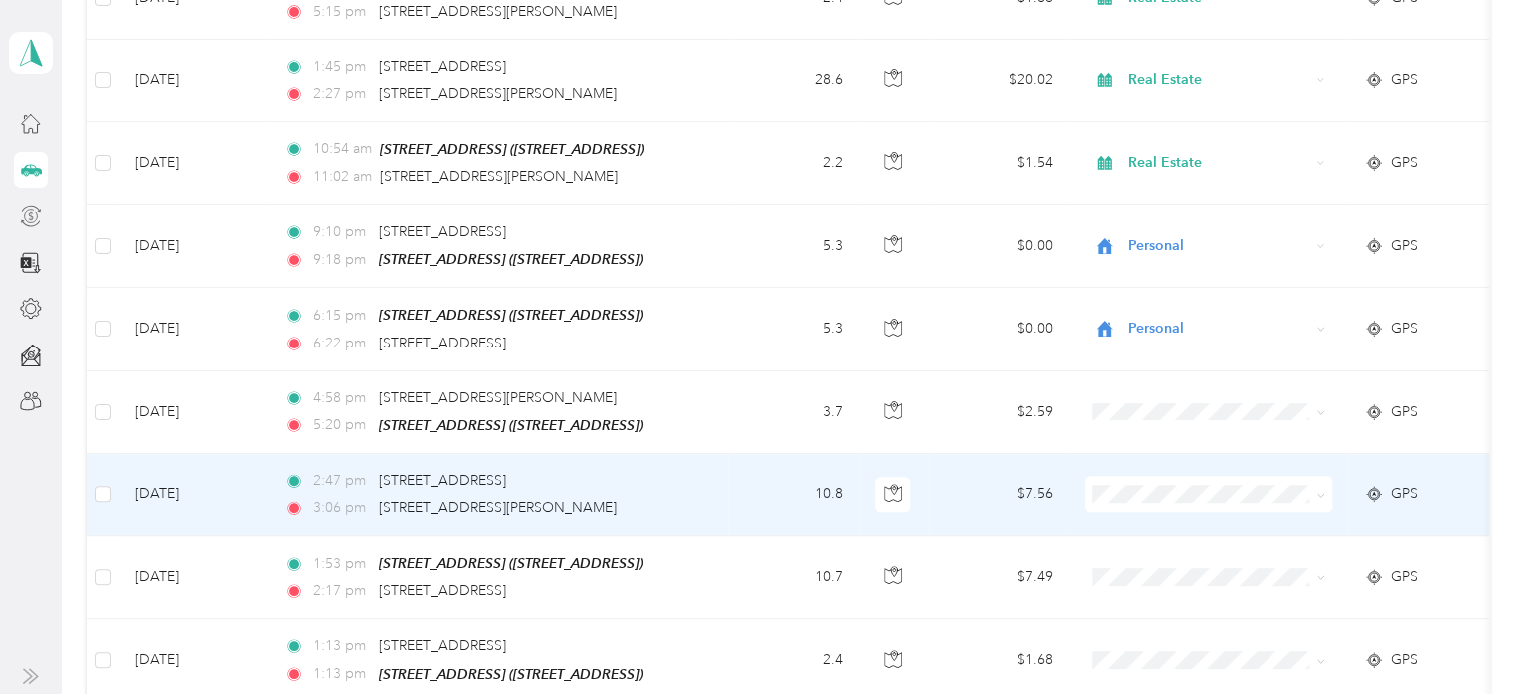
click at [1178, 303] on span "Real Estate" at bounding box center [1226, 298] width 185 height 21
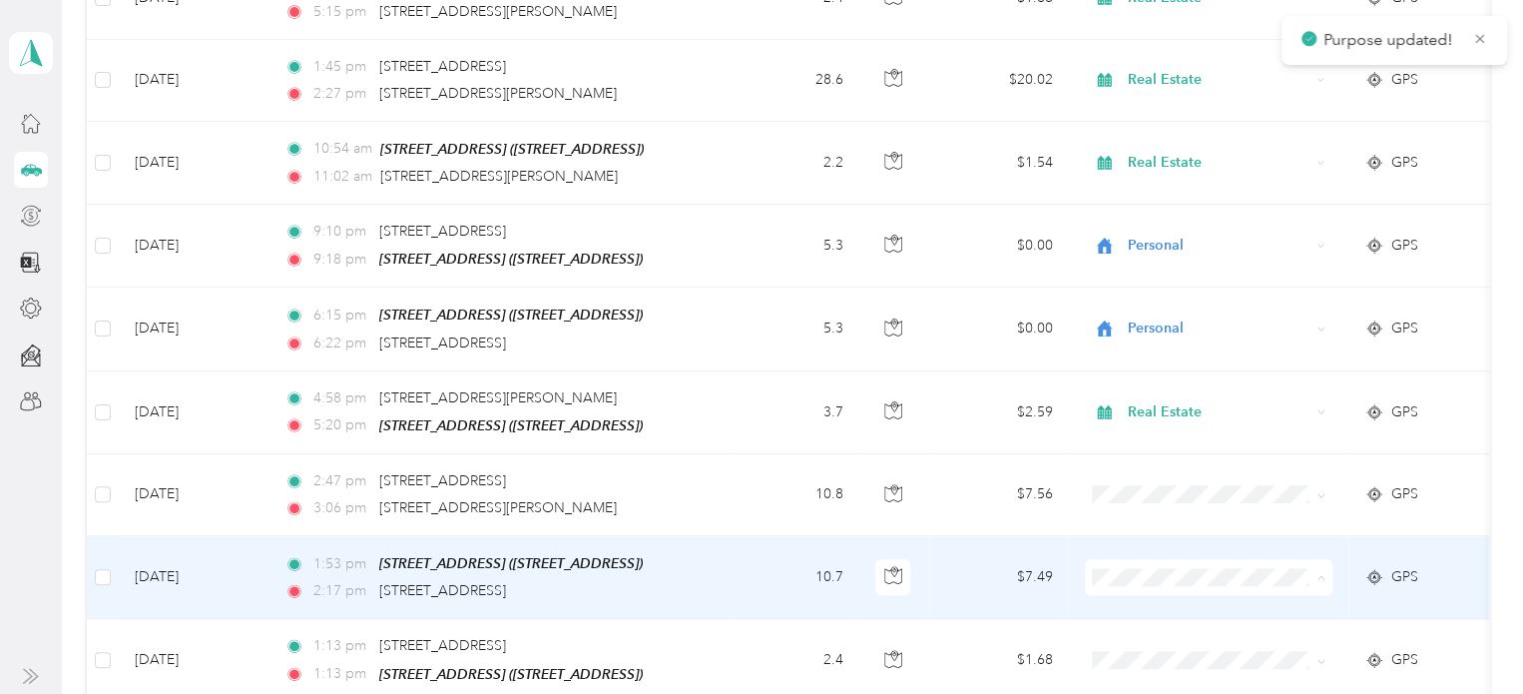
click at [1163, 381] on span "Real Estate" at bounding box center [1226, 386] width 185 height 21
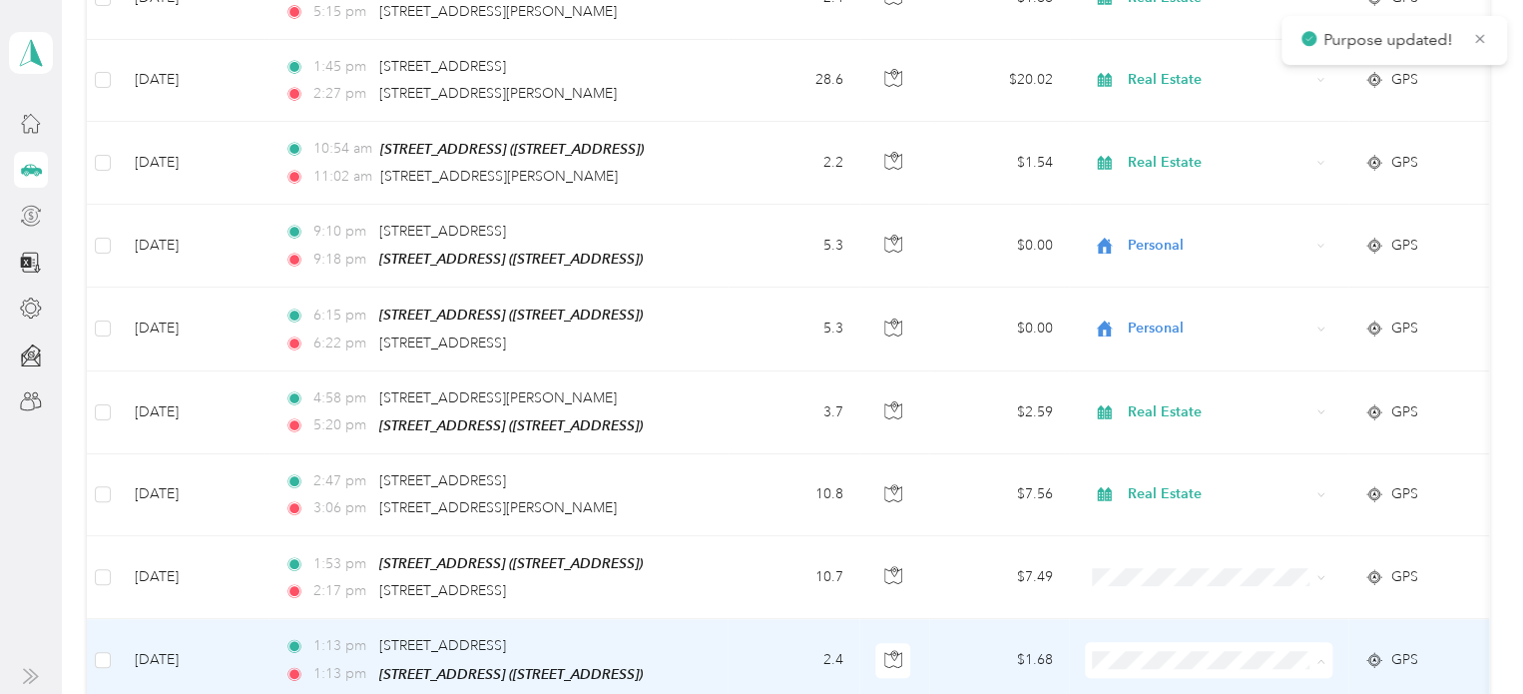
click at [1159, 462] on span "Real Estate" at bounding box center [1226, 468] width 185 height 21
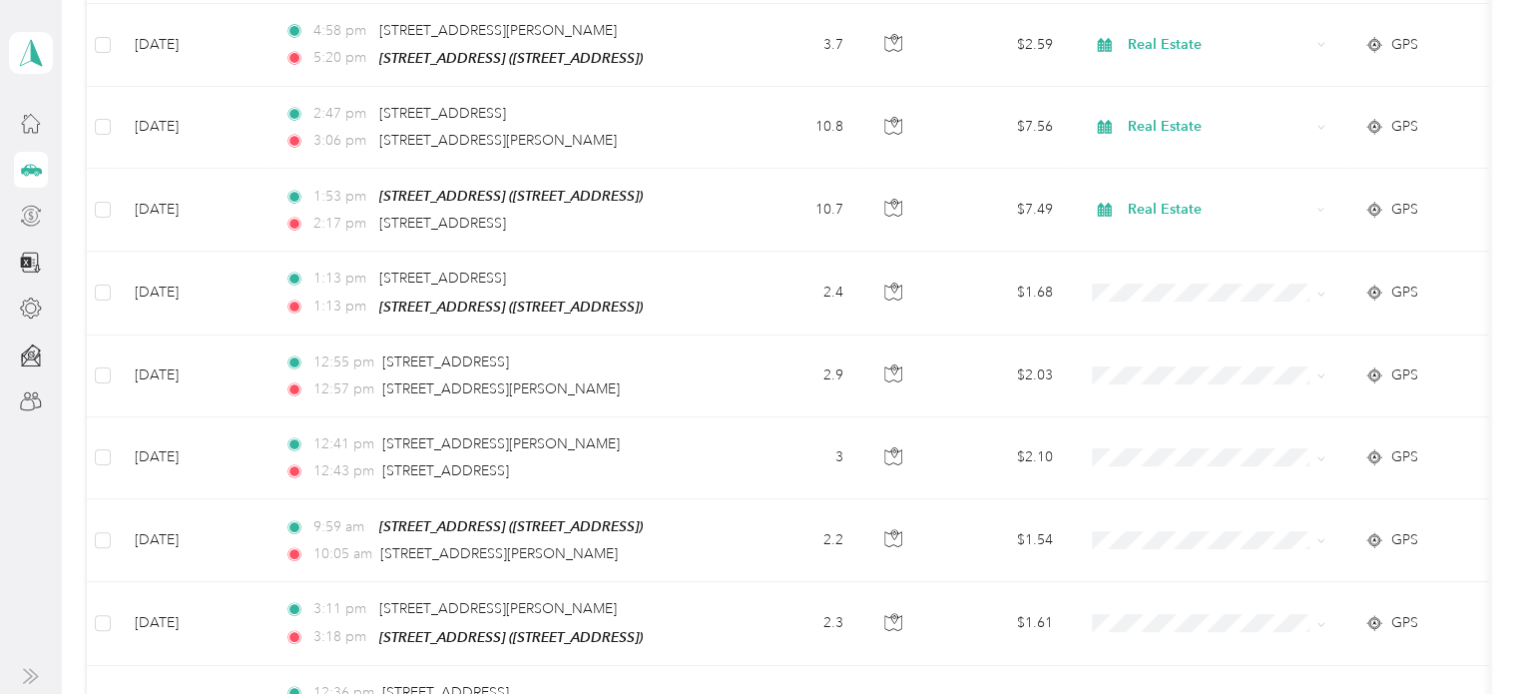
scroll to position [1166, 0]
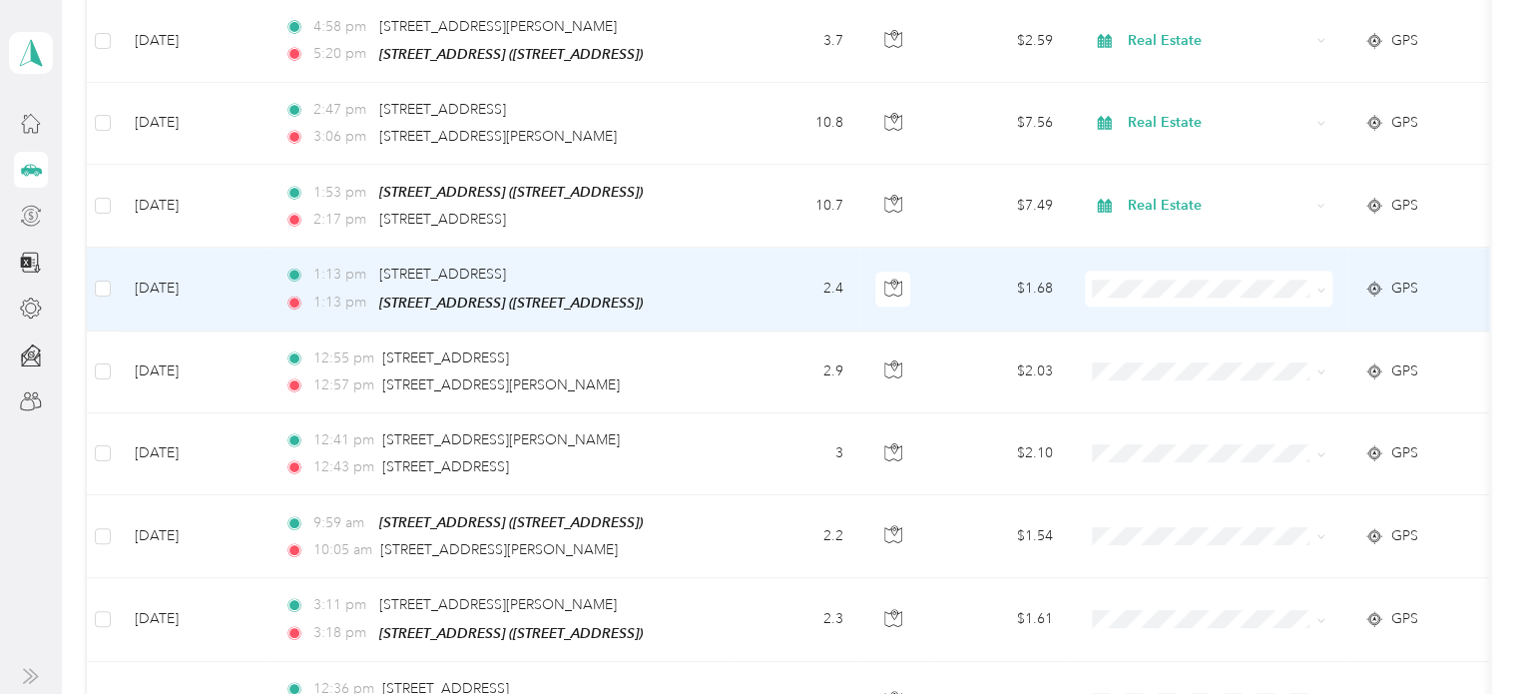
click at [1164, 413] on span "Real Estate" at bounding box center [1226, 408] width 185 height 21
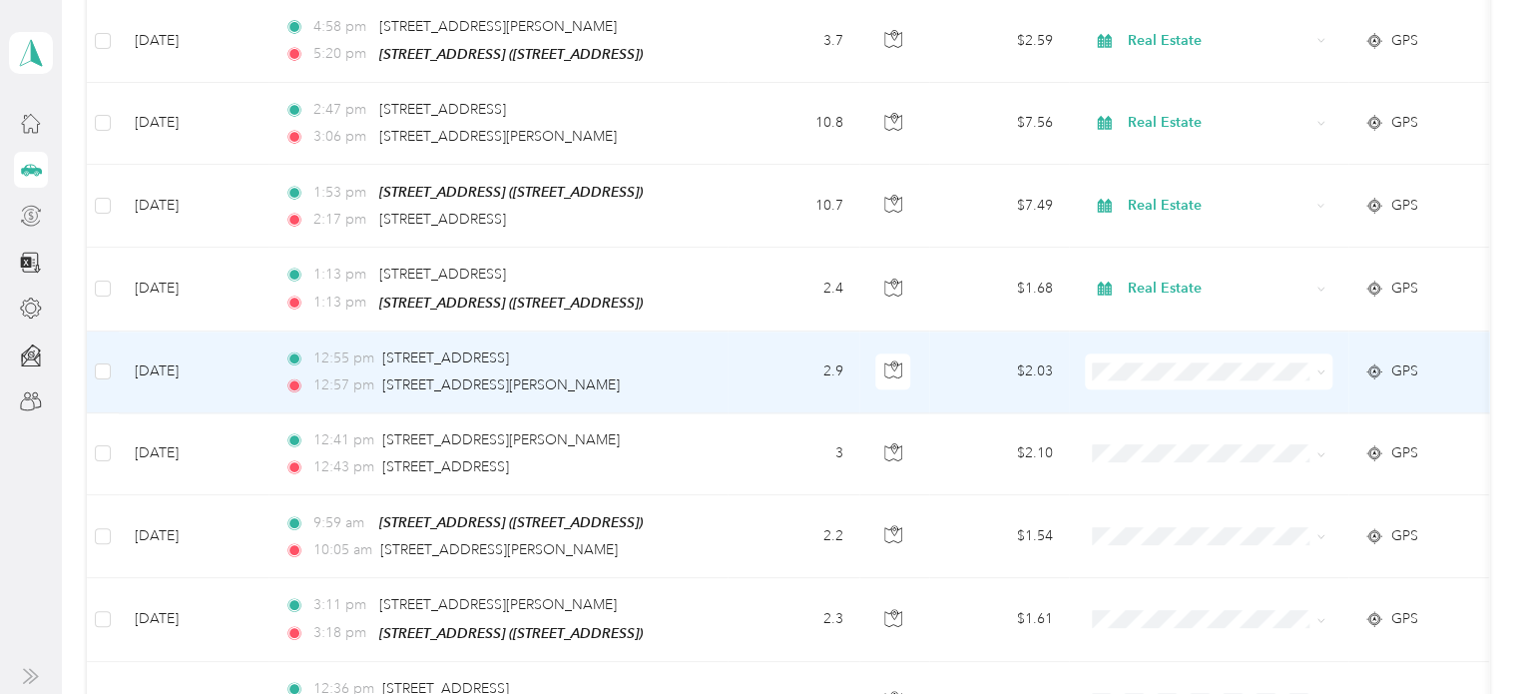
click at [1164, 492] on span "Real Estate" at bounding box center [1226, 495] width 185 height 21
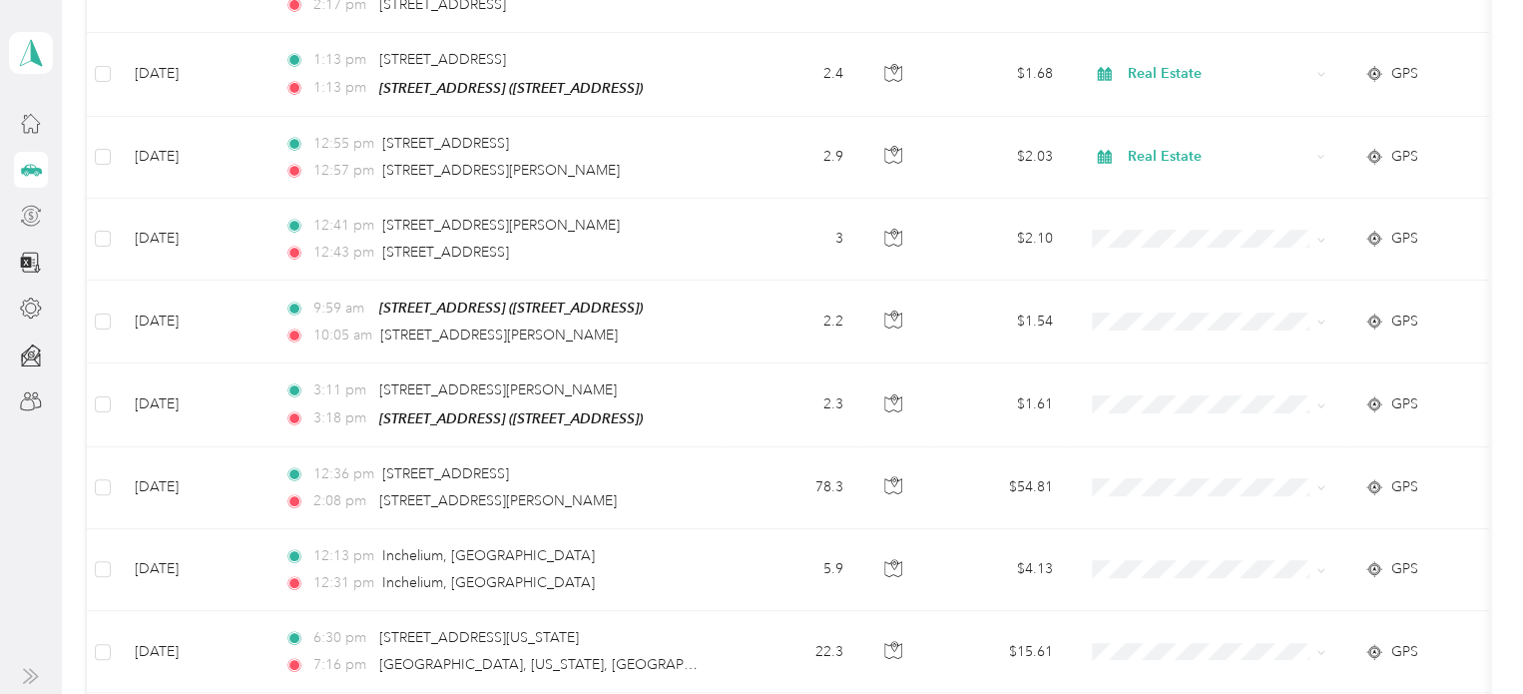
scroll to position [1384, 0]
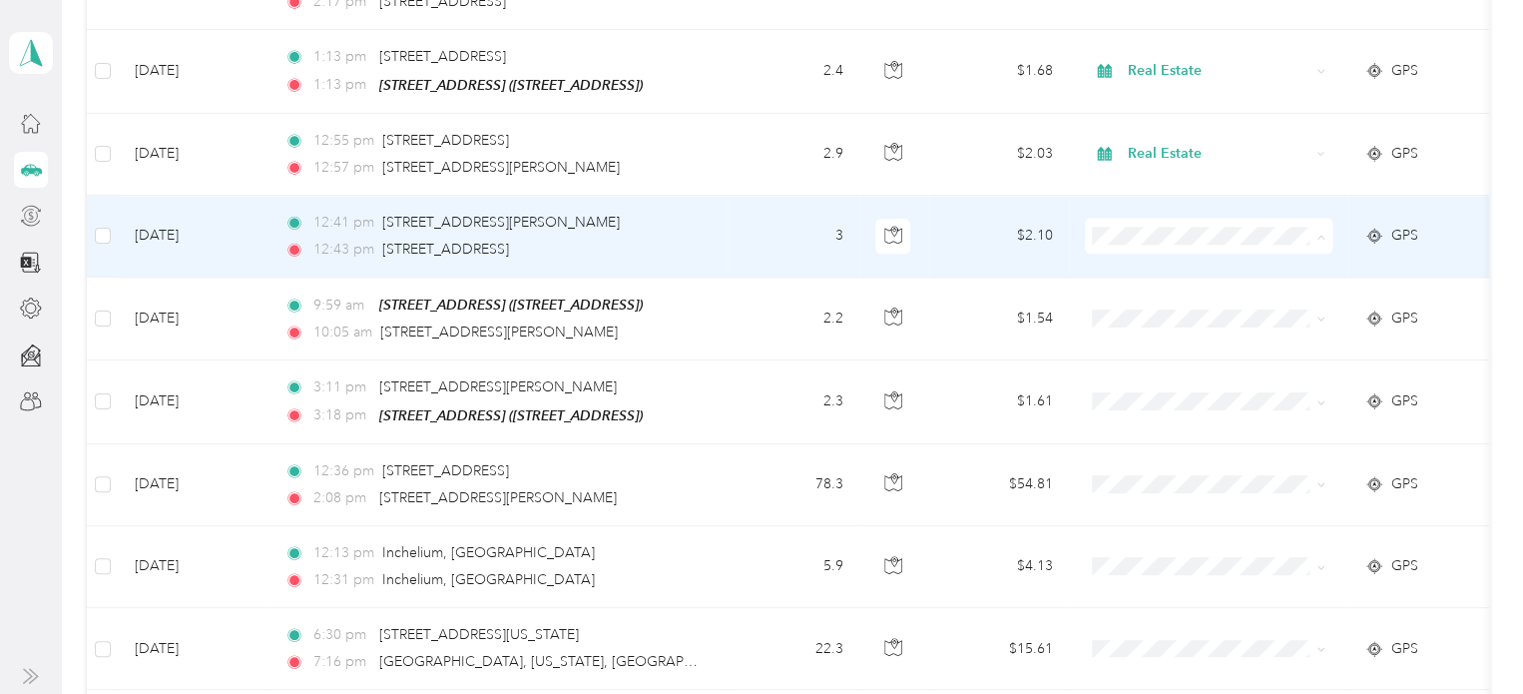
click at [1162, 364] on span "Real Estate" at bounding box center [1226, 362] width 185 height 21
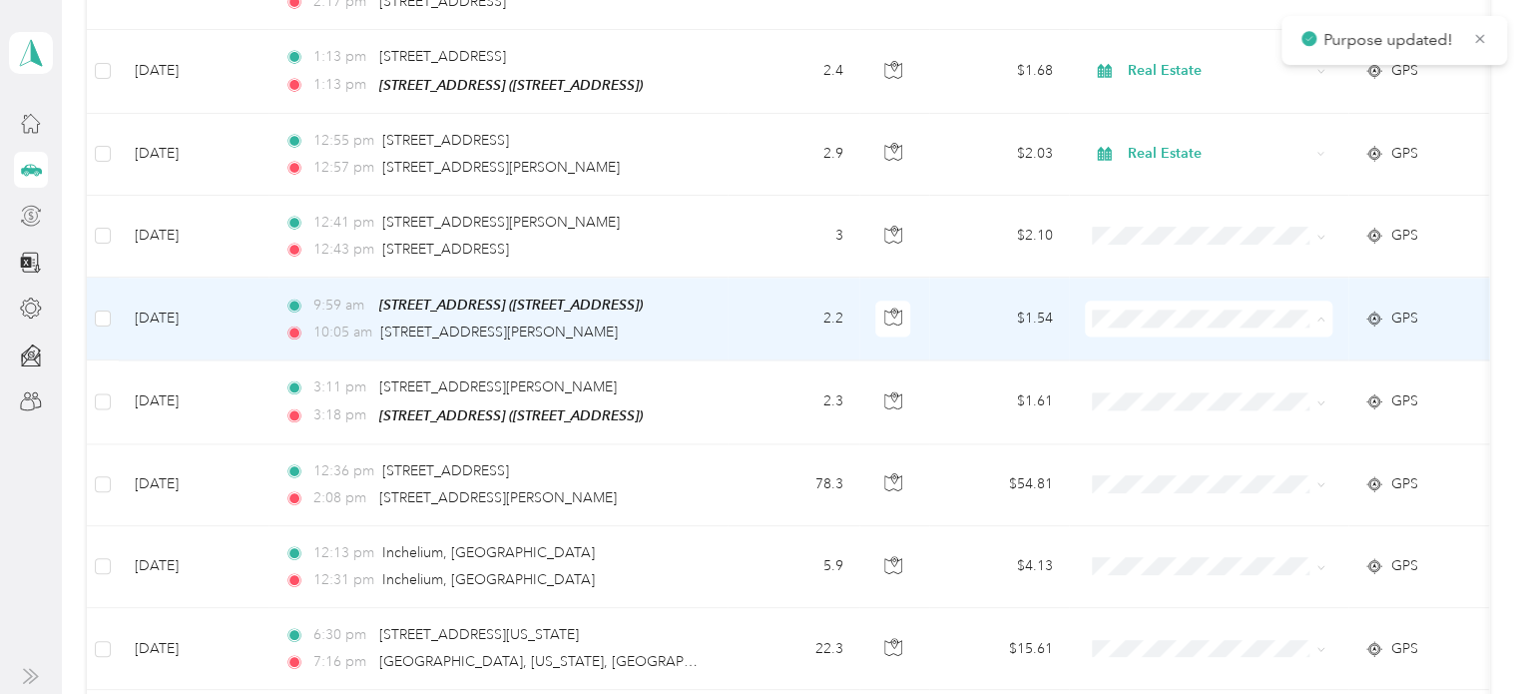
click at [1190, 431] on li "Real Estate" at bounding box center [1209, 444] width 248 height 35
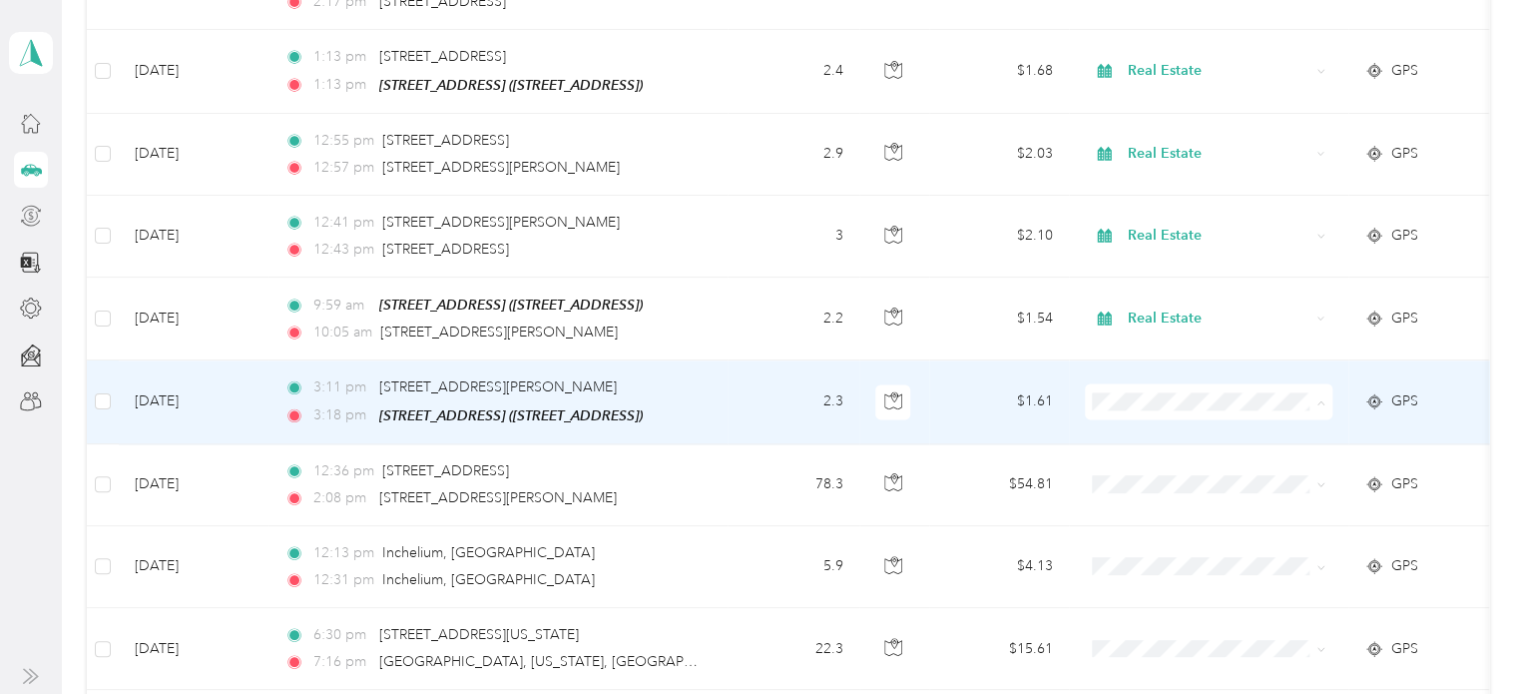
click at [1173, 530] on li "Real Estate" at bounding box center [1209, 526] width 248 height 35
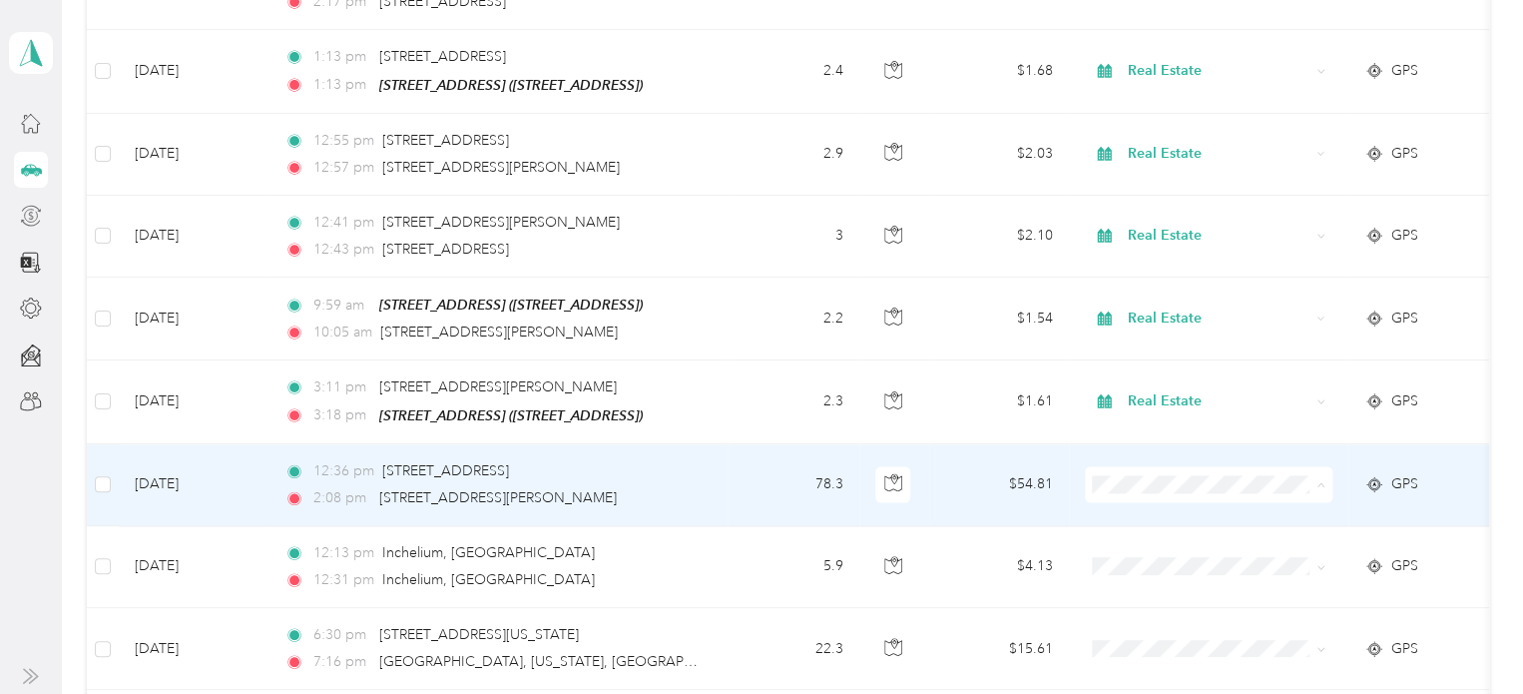
click at [1164, 286] on span "Real Estate" at bounding box center [1226, 289] width 185 height 21
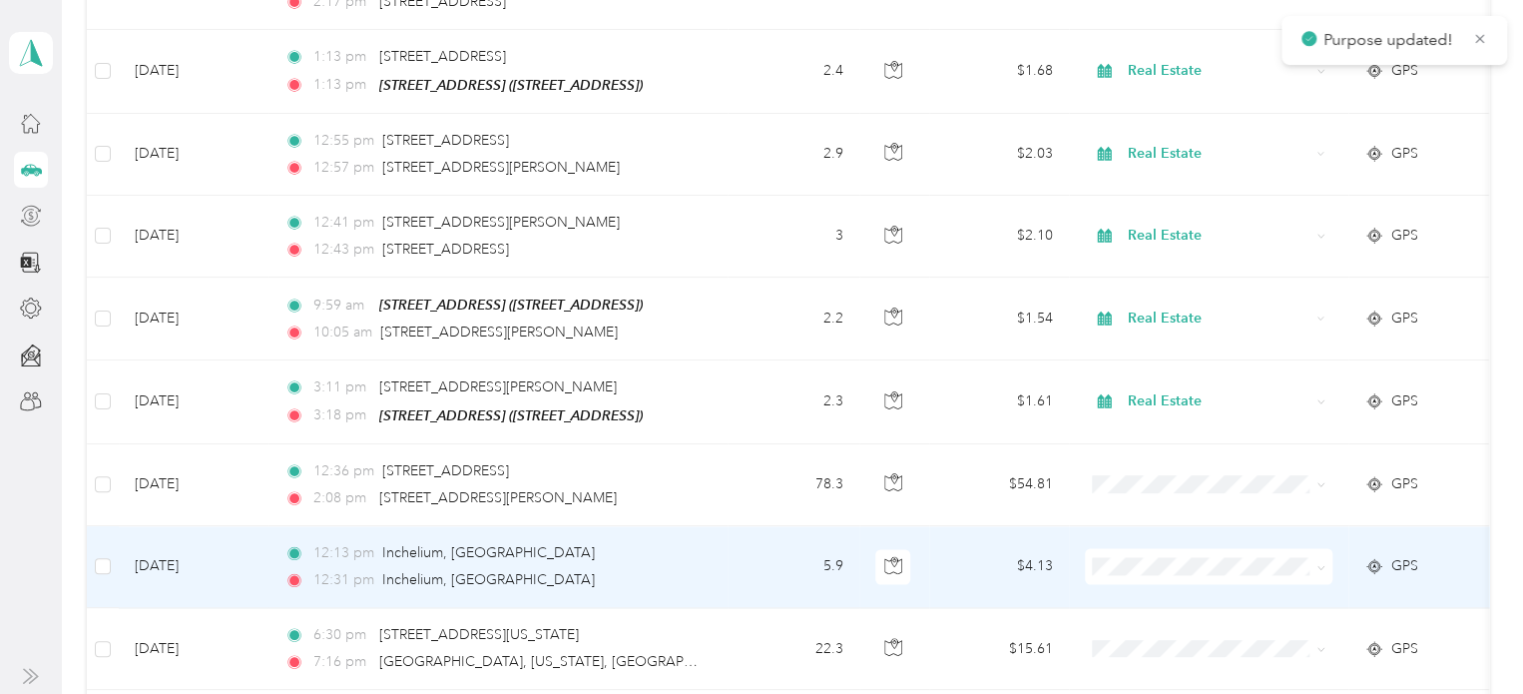
click at [1170, 366] on span "Real Estate" at bounding box center [1226, 365] width 185 height 21
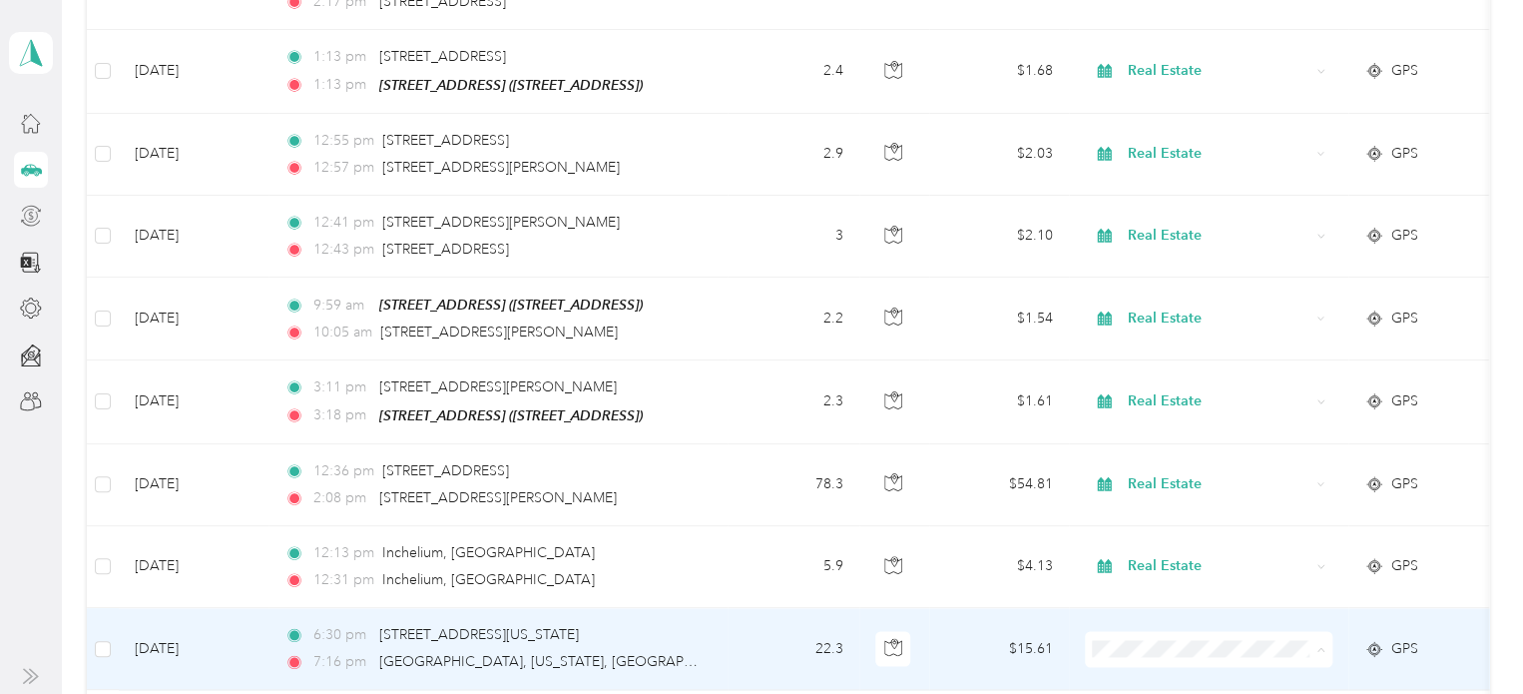
click at [1160, 443] on span "Real Estate" at bounding box center [1226, 453] width 185 height 21
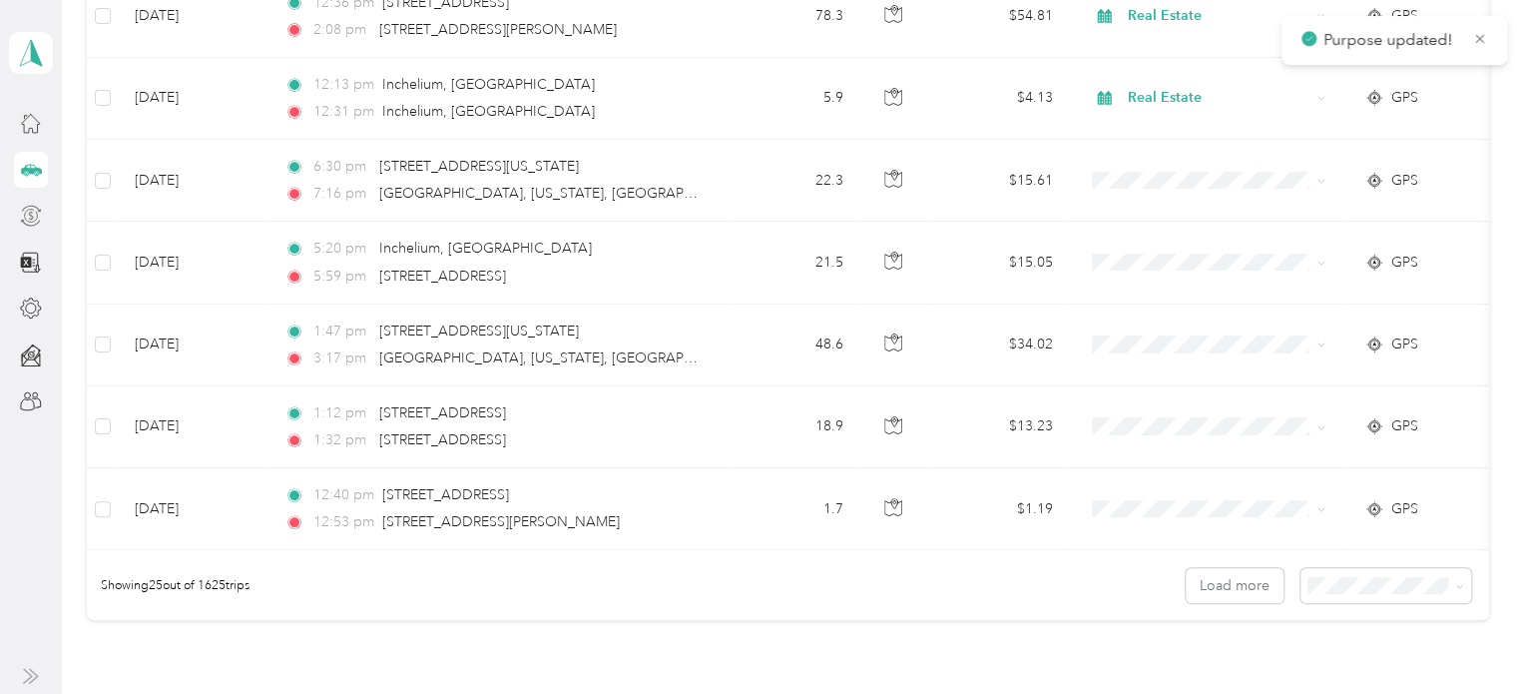
scroll to position [1872, 0]
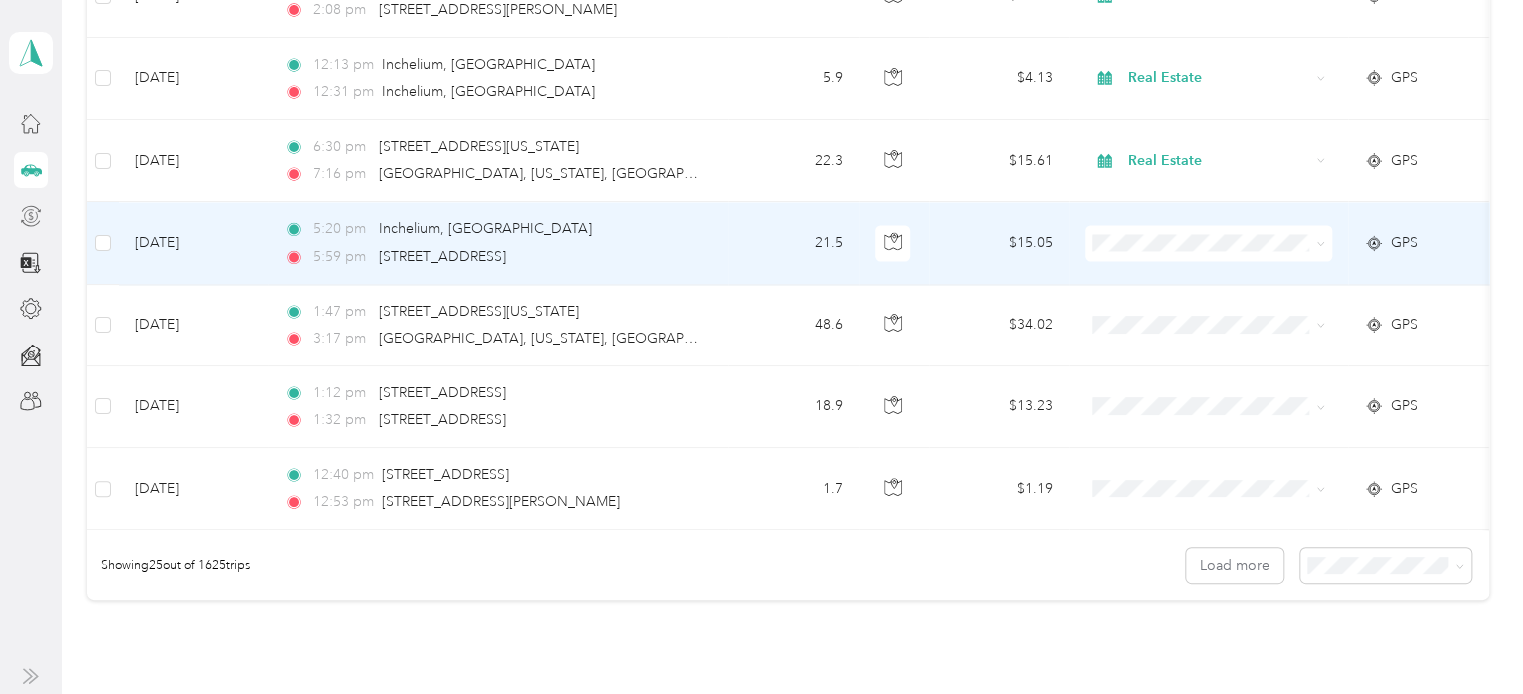
click at [1190, 358] on span "Real Estate" at bounding box center [1226, 362] width 185 height 21
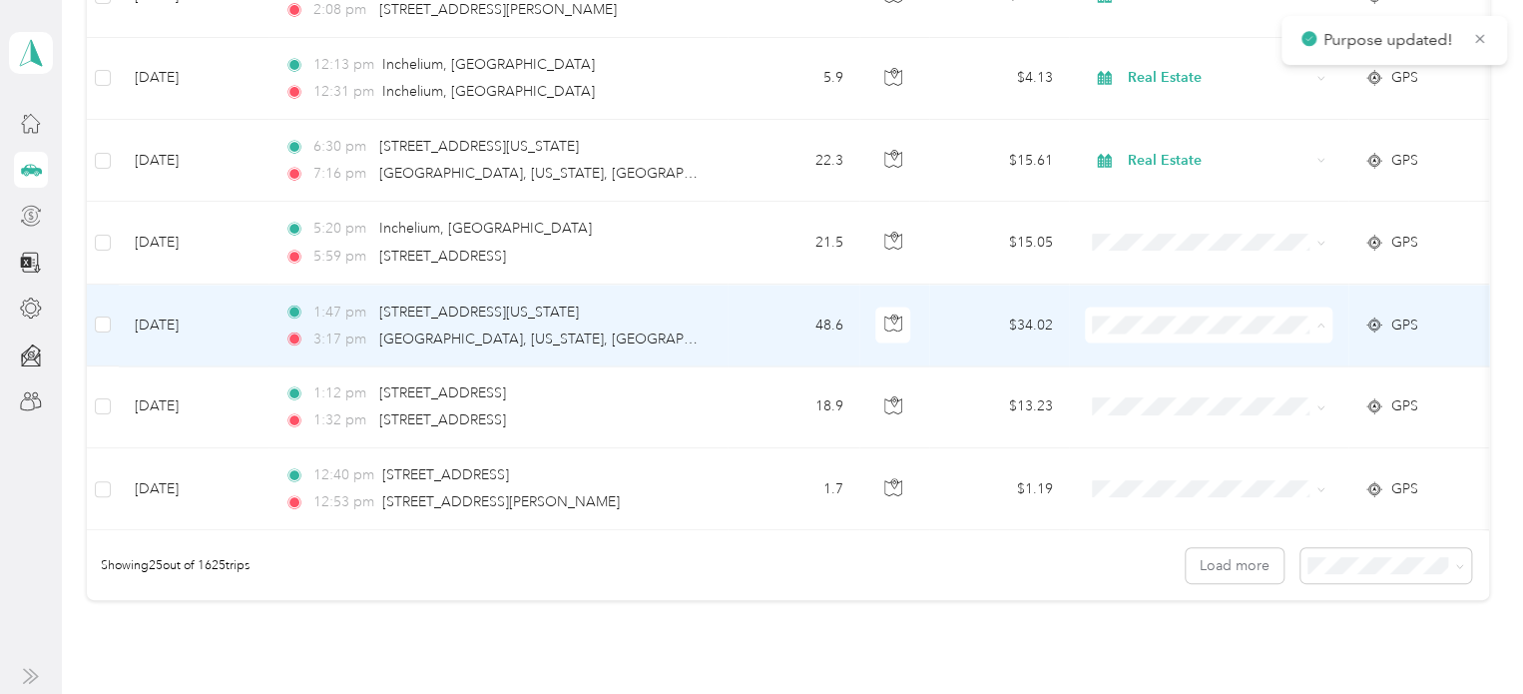
click at [1195, 445] on span "Real Estate" at bounding box center [1226, 448] width 185 height 21
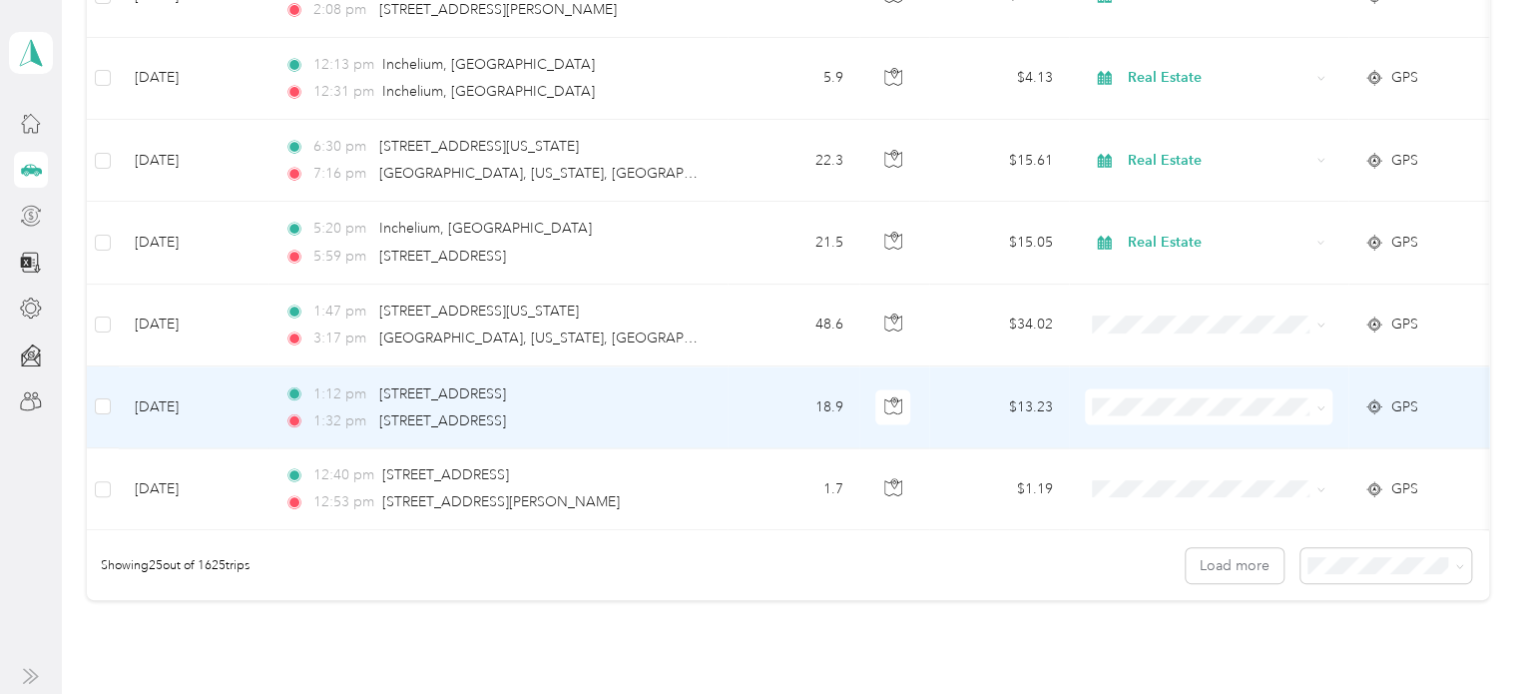
click at [1178, 531] on li "Real Estate" at bounding box center [1209, 530] width 248 height 35
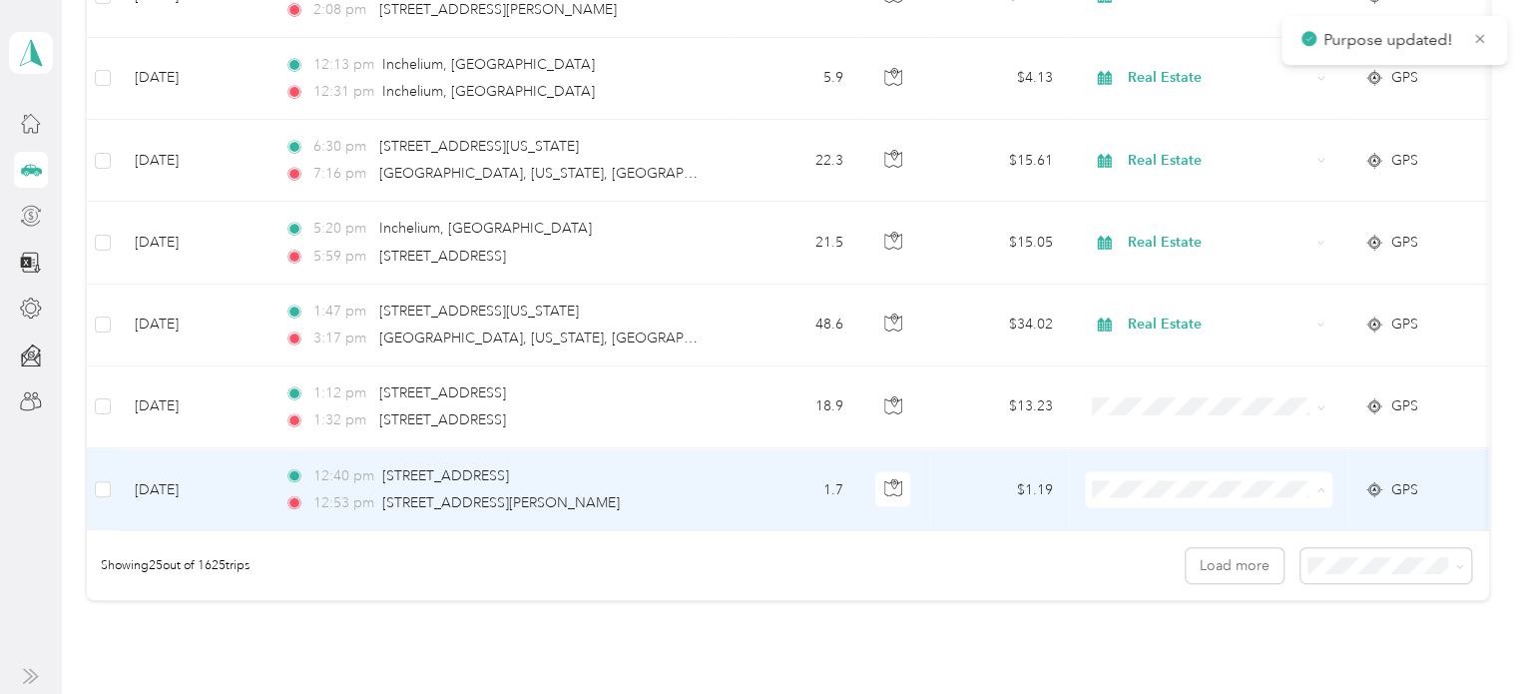
click at [1164, 292] on span "Real Estate" at bounding box center [1226, 292] width 185 height 21
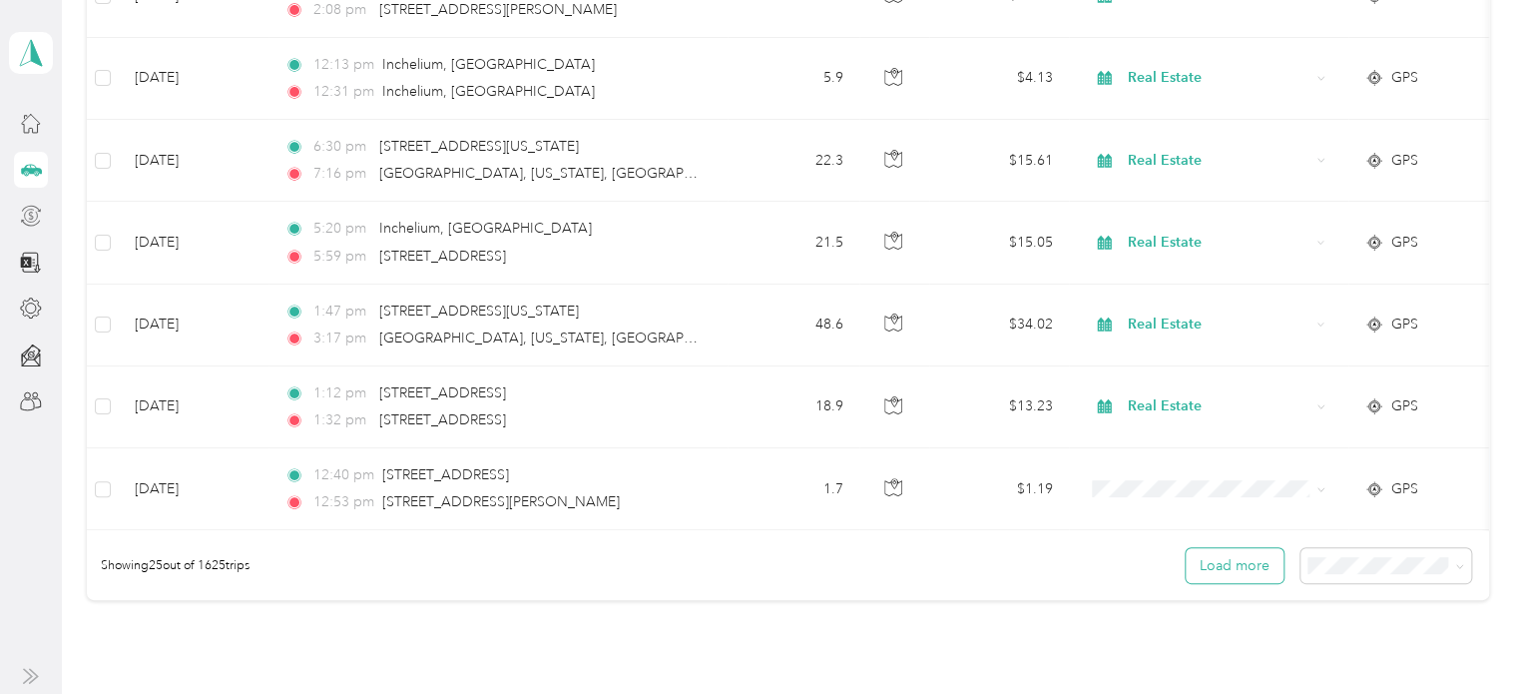
click at [1252, 566] on button "Load more" at bounding box center [1235, 565] width 98 height 35
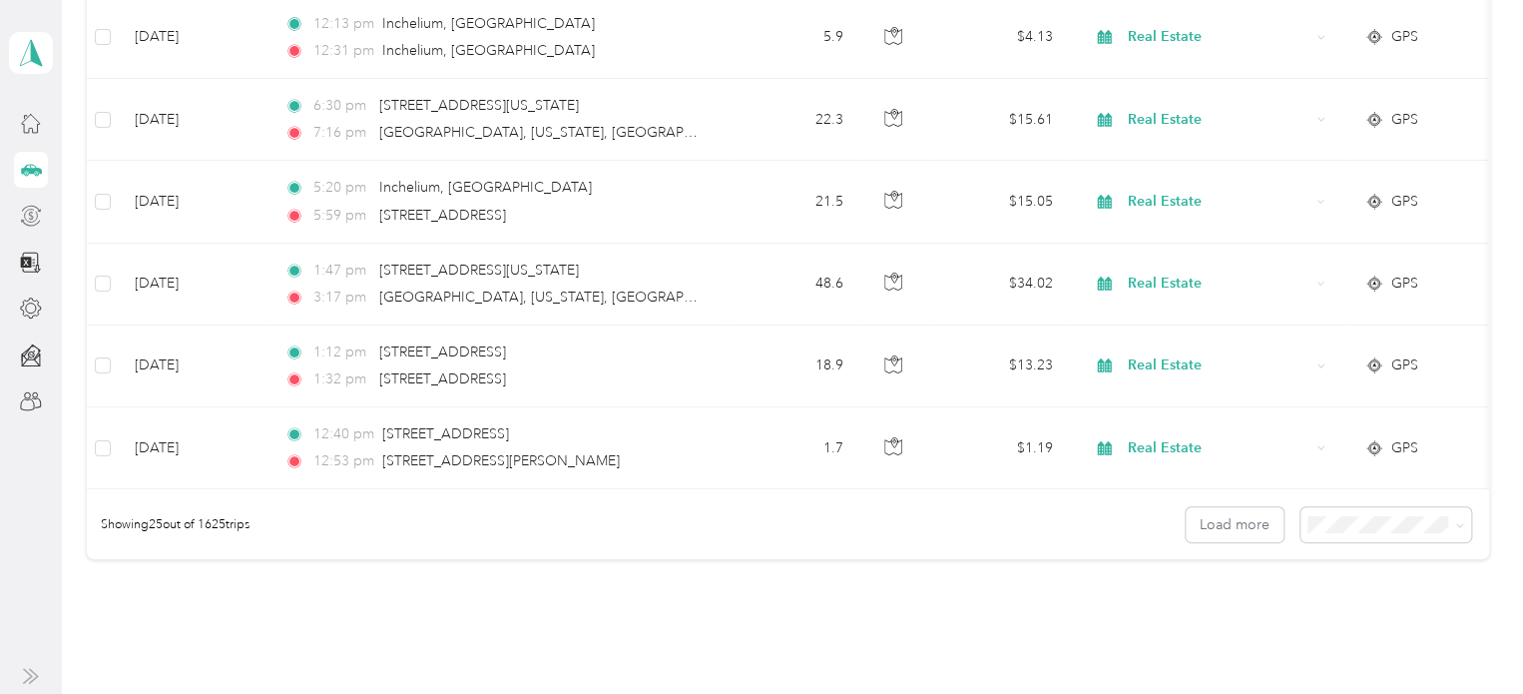
scroll to position [1936, 0]
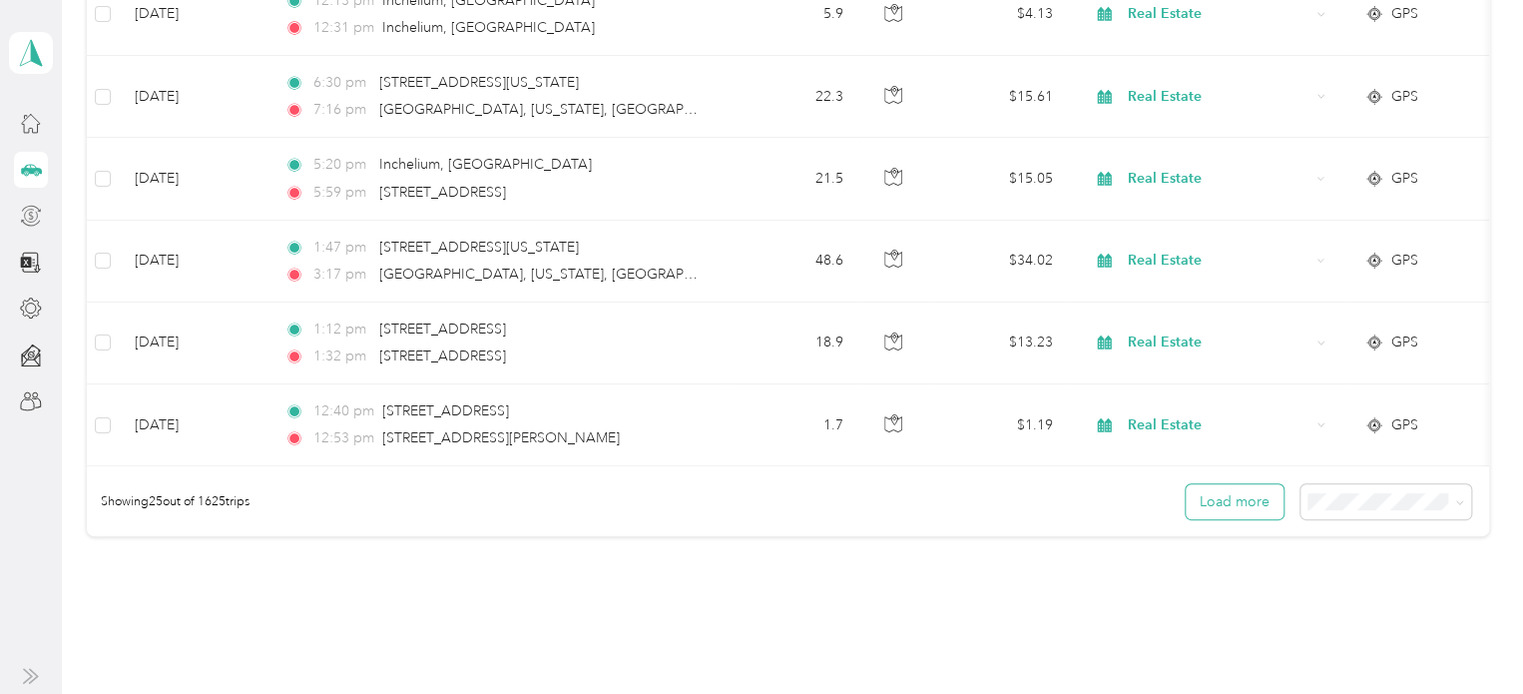
click at [1230, 495] on button "Load more" at bounding box center [1235, 501] width 98 height 35
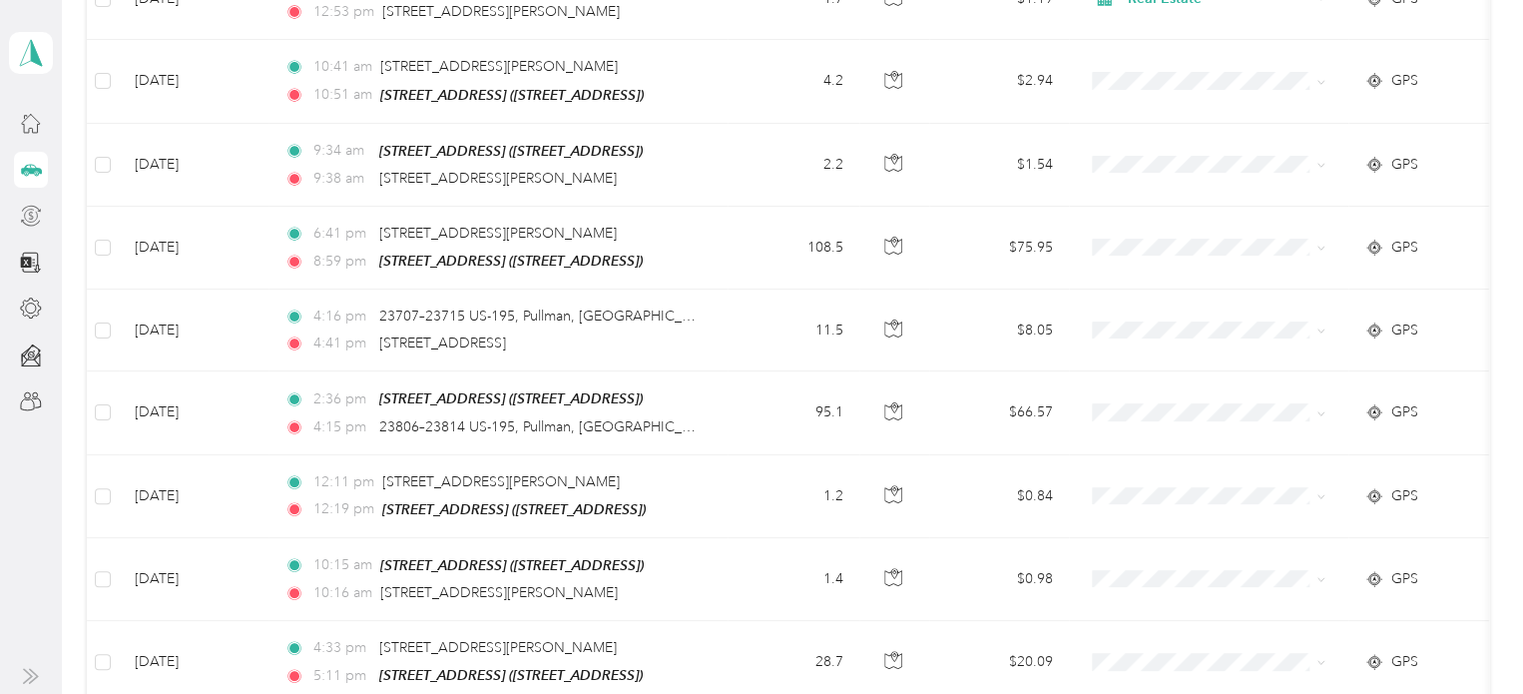
scroll to position [2368, 0]
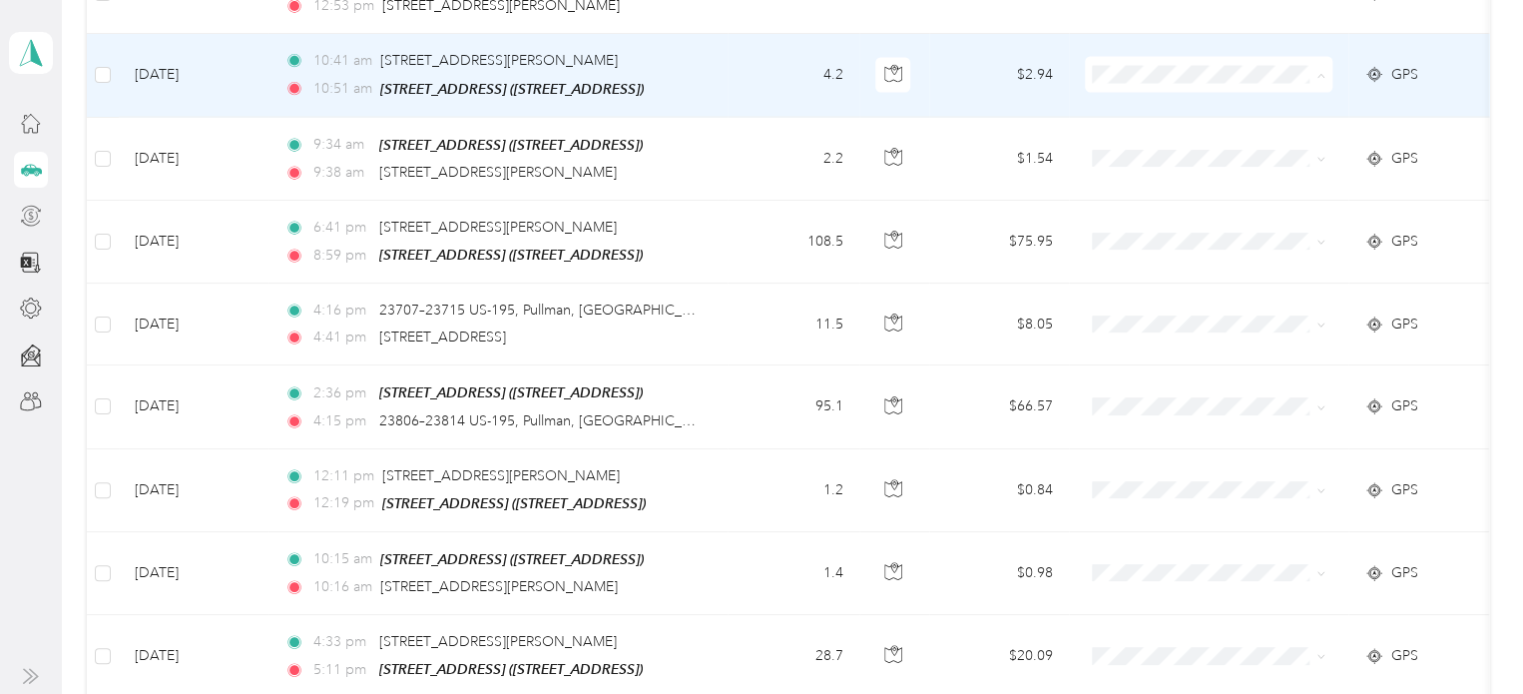
click at [1172, 199] on span "Real Estate" at bounding box center [1226, 198] width 185 height 21
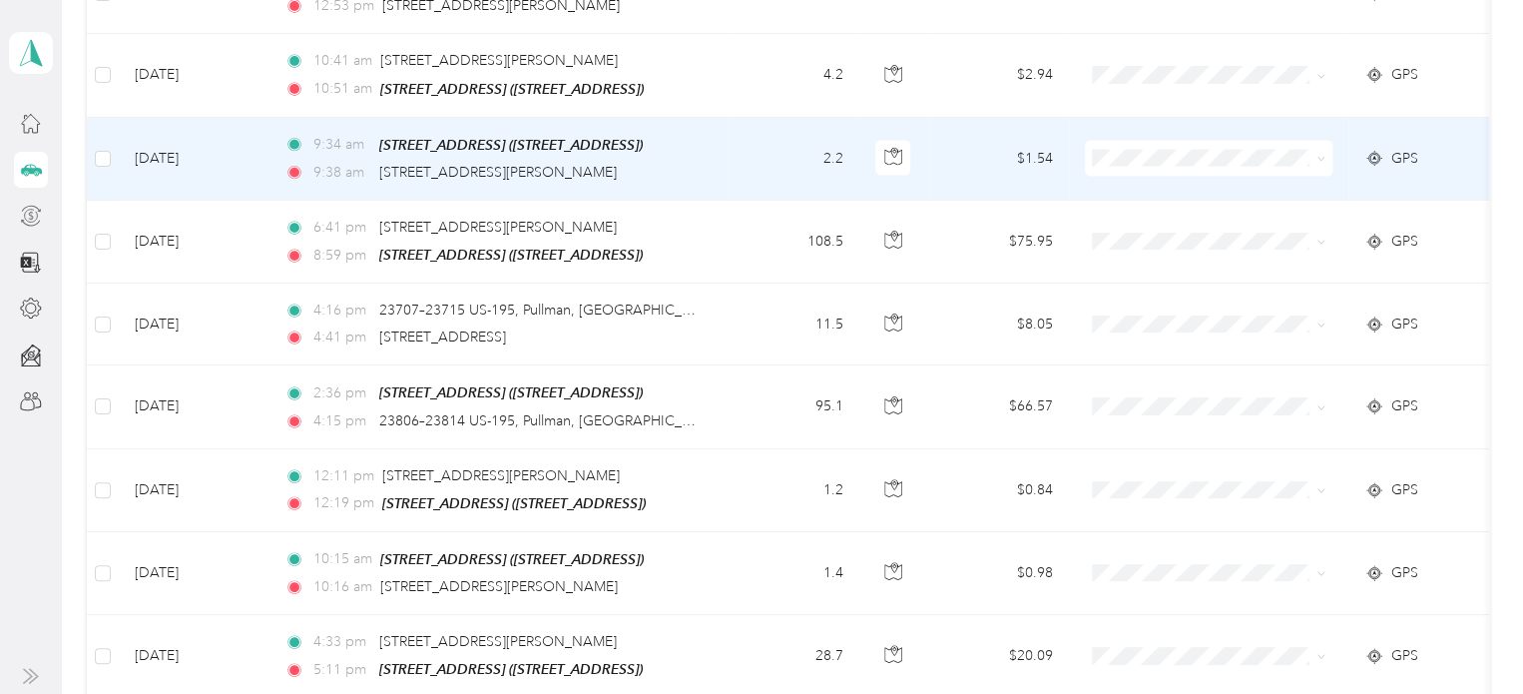
click at [1151, 279] on span "Real Estate" at bounding box center [1226, 271] width 185 height 21
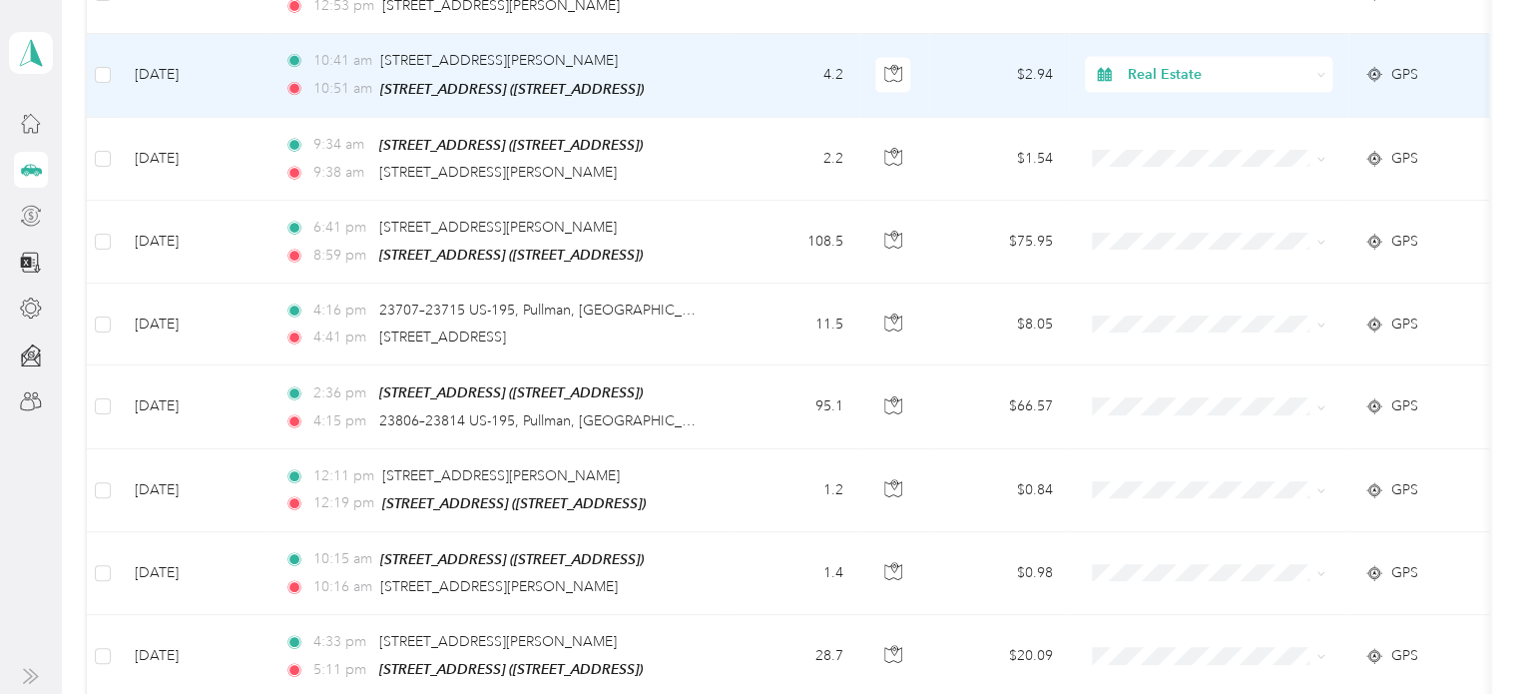
click at [1127, 64] on span "Real Estate" at bounding box center [1218, 75] width 183 height 22
click at [1168, 122] on span "Personal" at bounding box center [1226, 128] width 185 height 21
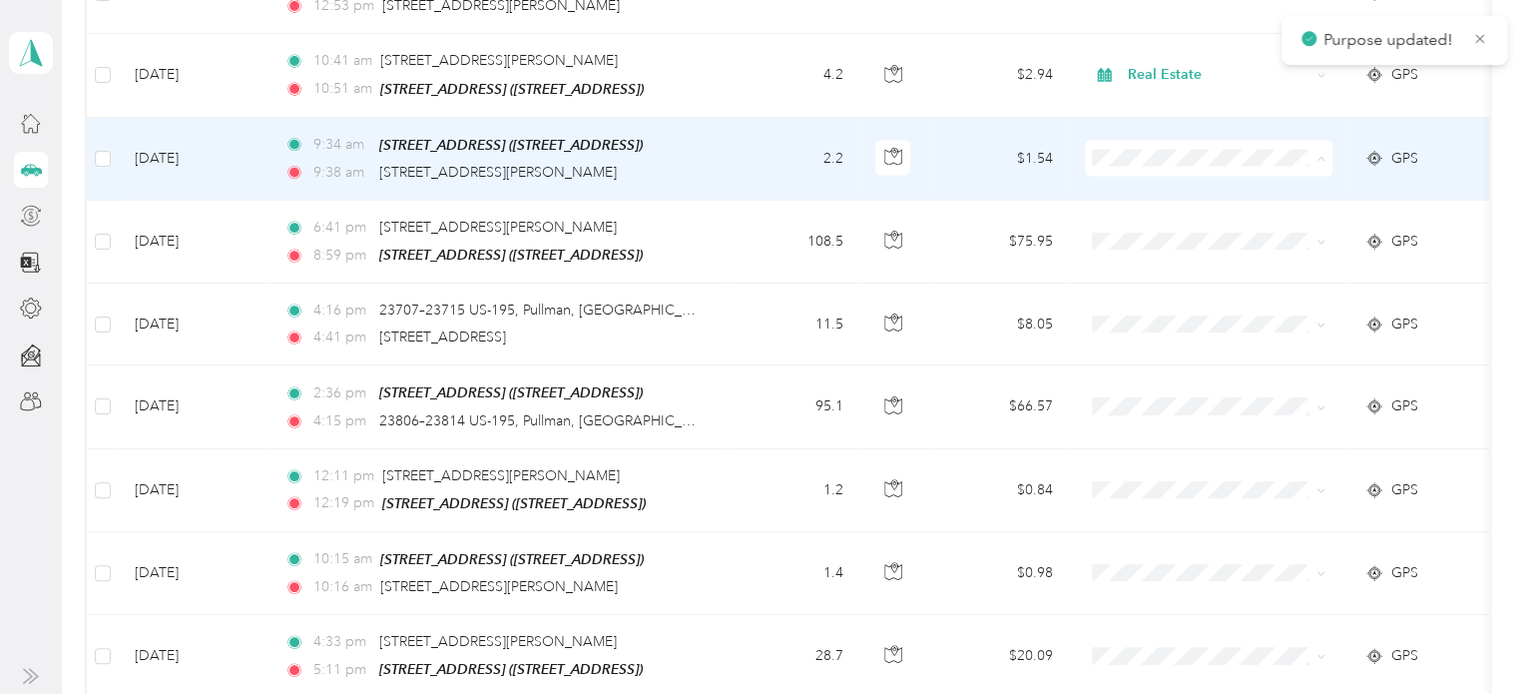
click at [1168, 211] on li "Personal" at bounding box center [1209, 210] width 248 height 35
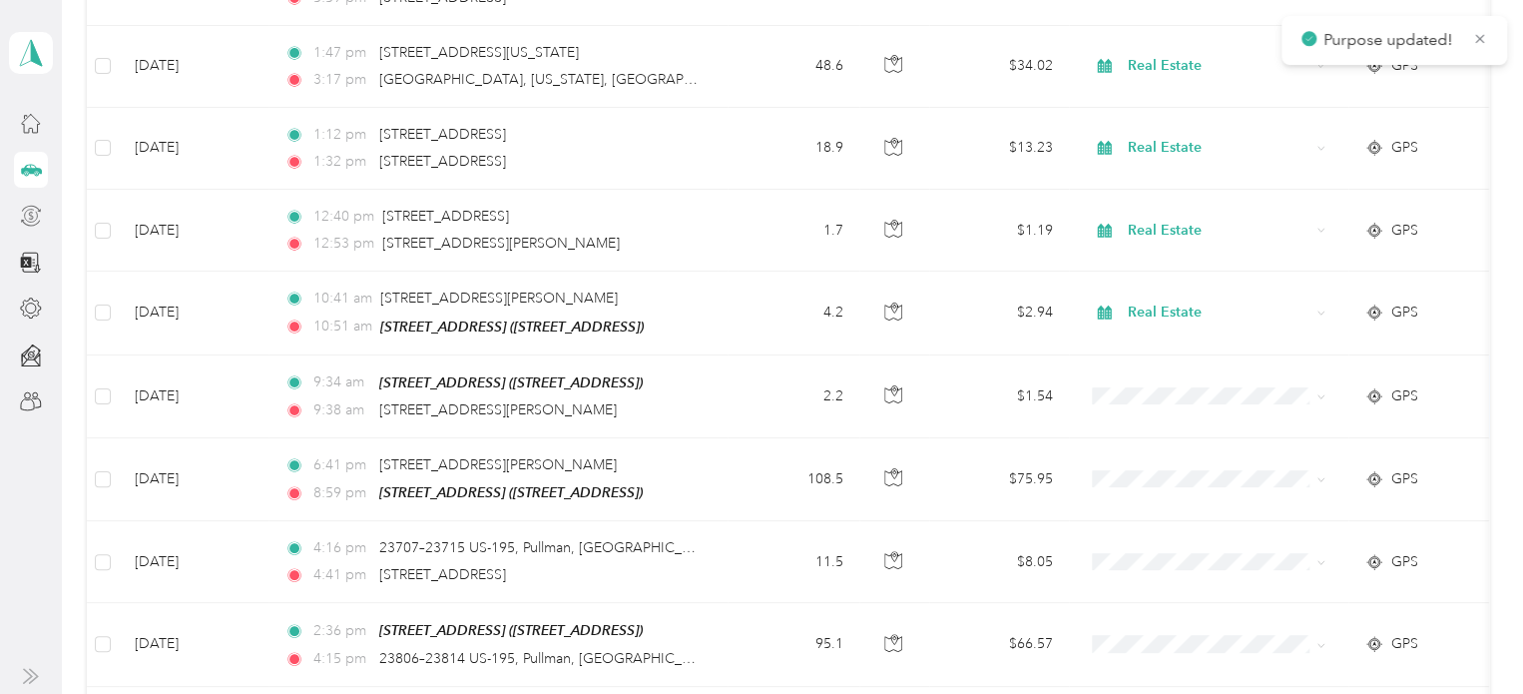
scroll to position [2107, 0]
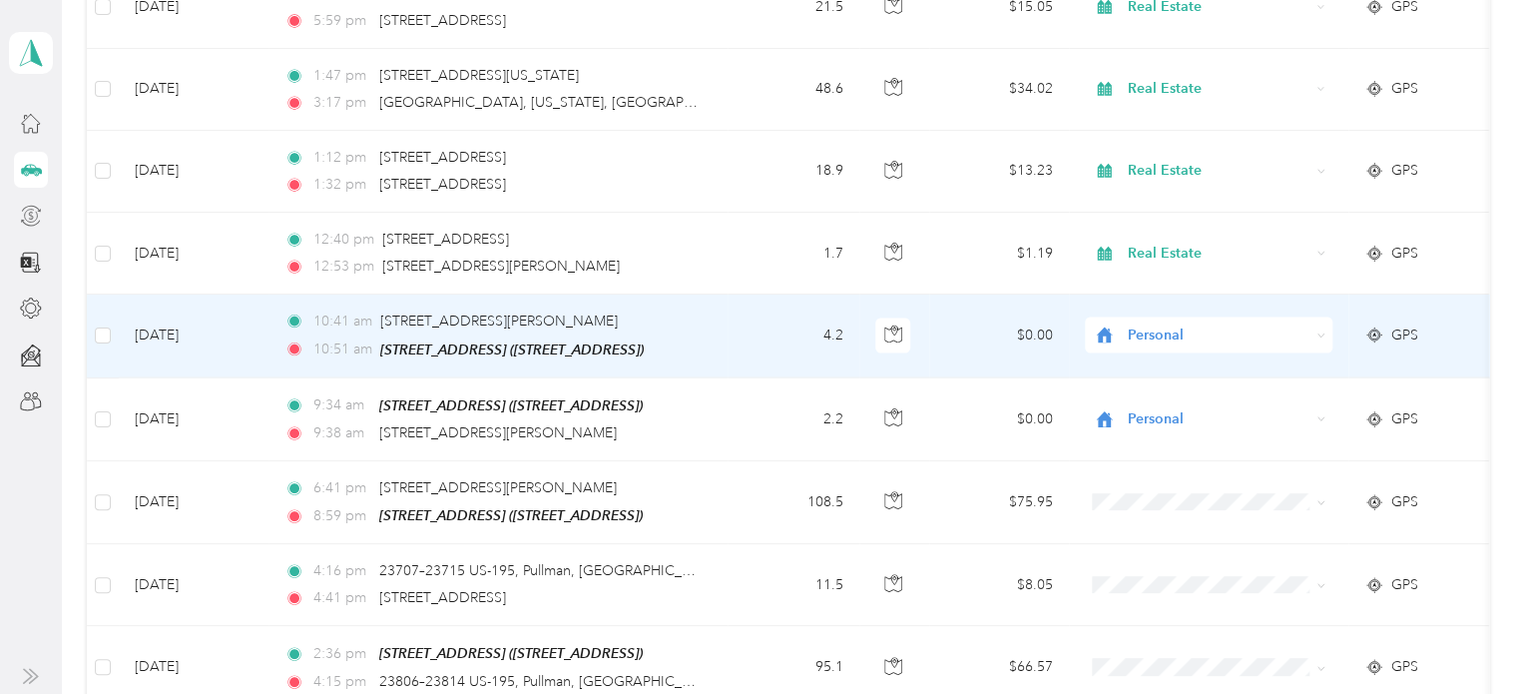
click at [1147, 324] on span "Personal" at bounding box center [1218, 335] width 183 height 22
click at [1185, 455] on span "Real Estate" at bounding box center [1226, 458] width 185 height 21
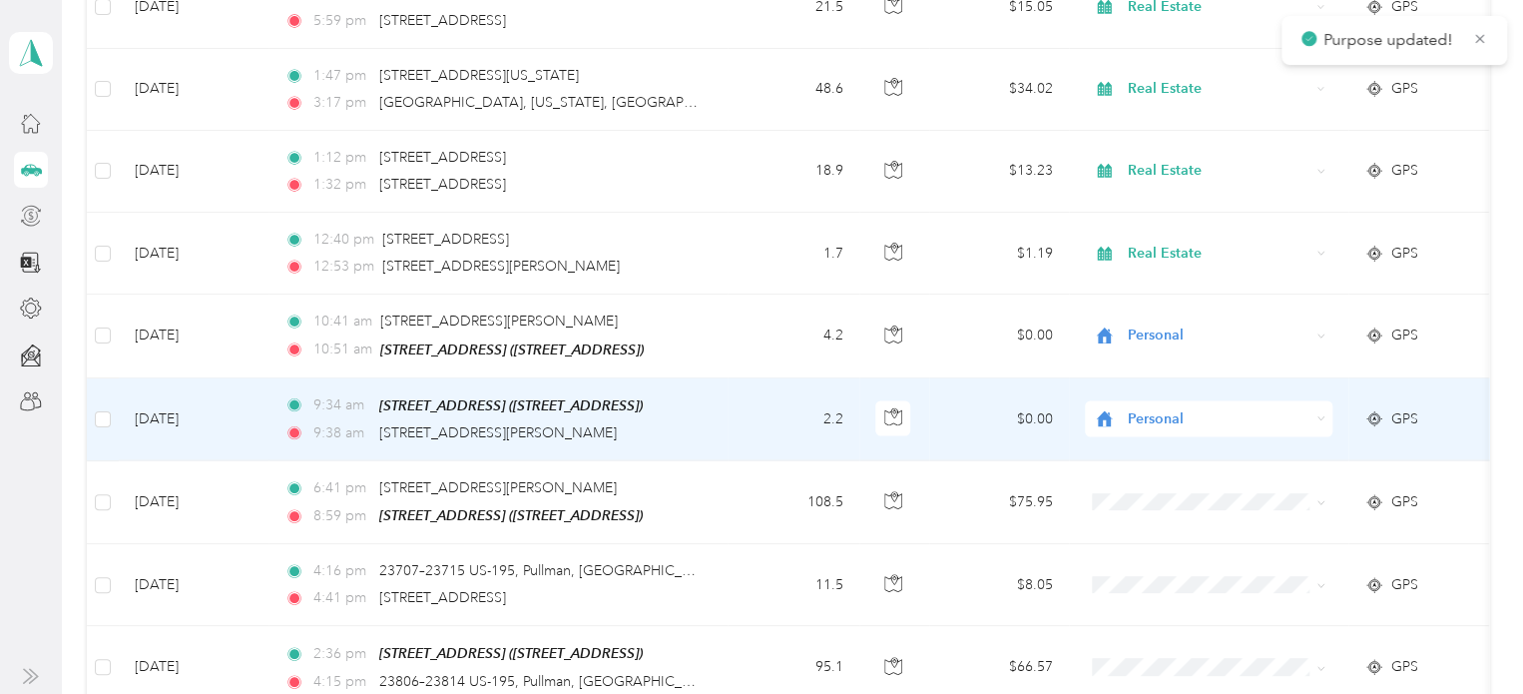
click at [1160, 408] on span "Personal" at bounding box center [1218, 419] width 183 height 22
click at [1160, 219] on span "Real Estate" at bounding box center [1226, 221] width 185 height 21
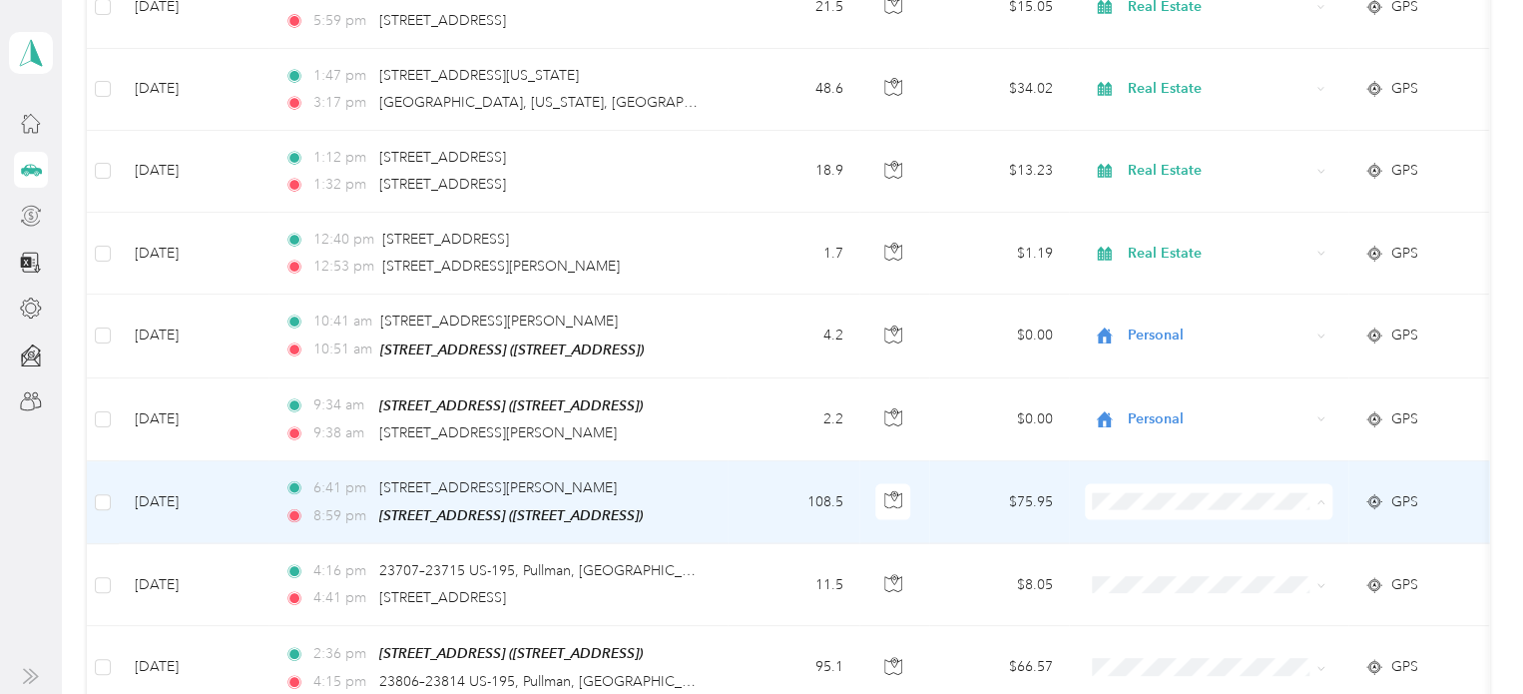
click at [1150, 228] on span "Personal" at bounding box center [1226, 233] width 185 height 21
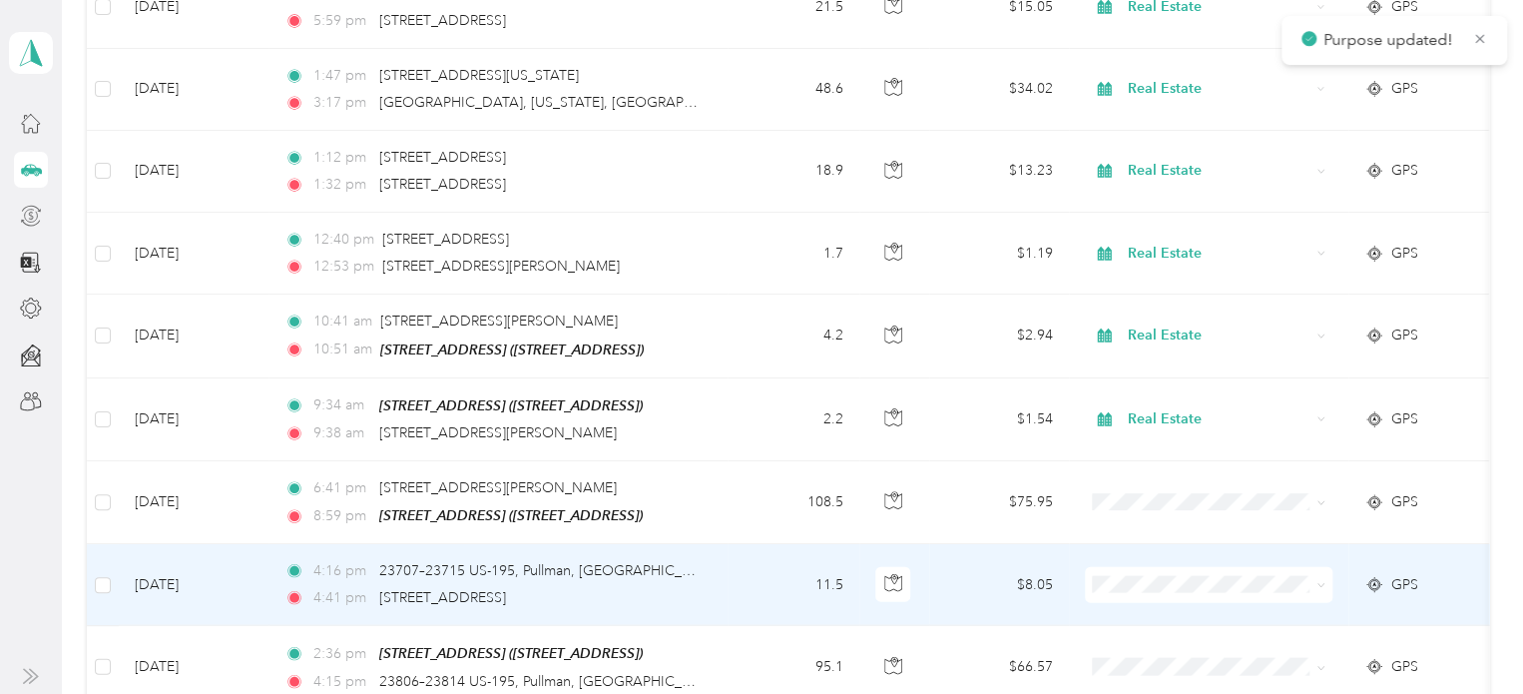
click at [1150, 318] on li "Personal" at bounding box center [1209, 308] width 248 height 35
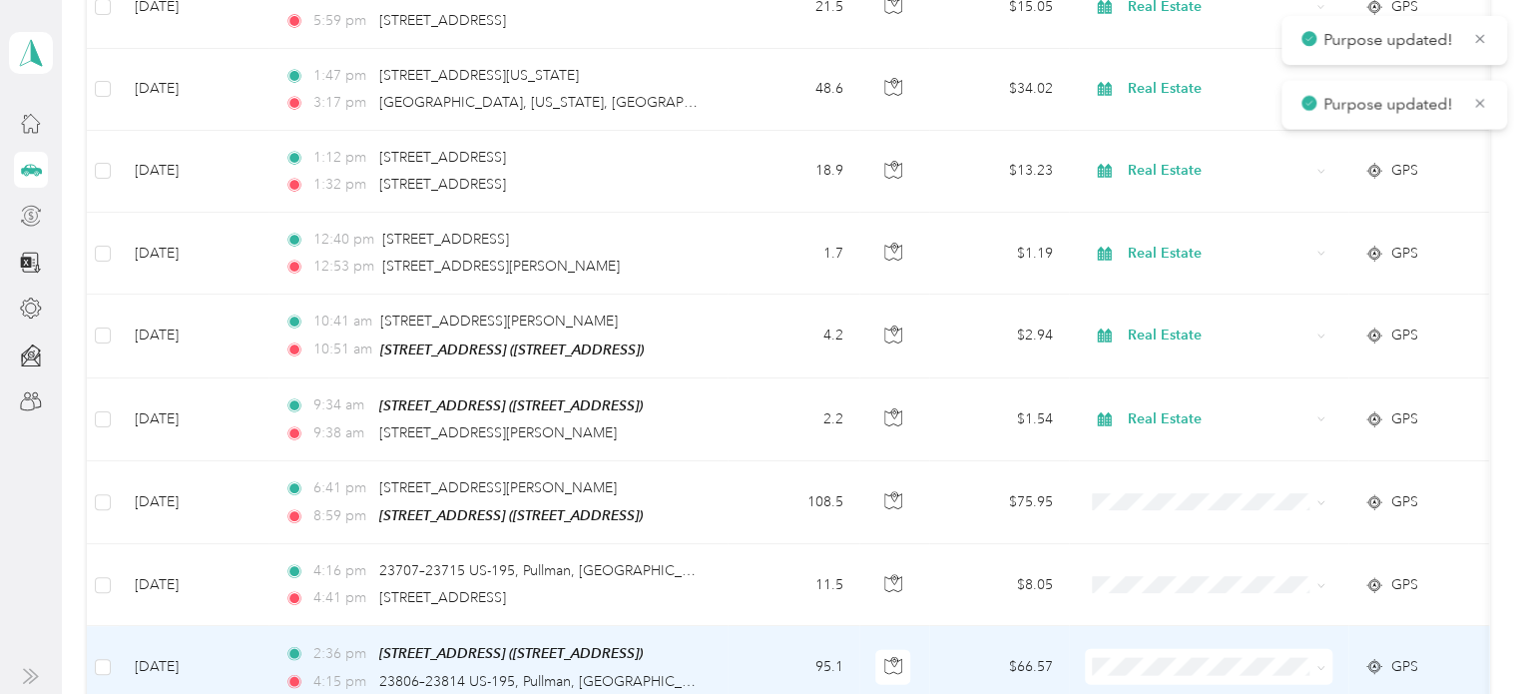
click at [1150, 654] on span at bounding box center [1209, 667] width 248 height 36
click at [1147, 403] on li "Personal" at bounding box center [1209, 394] width 248 height 35
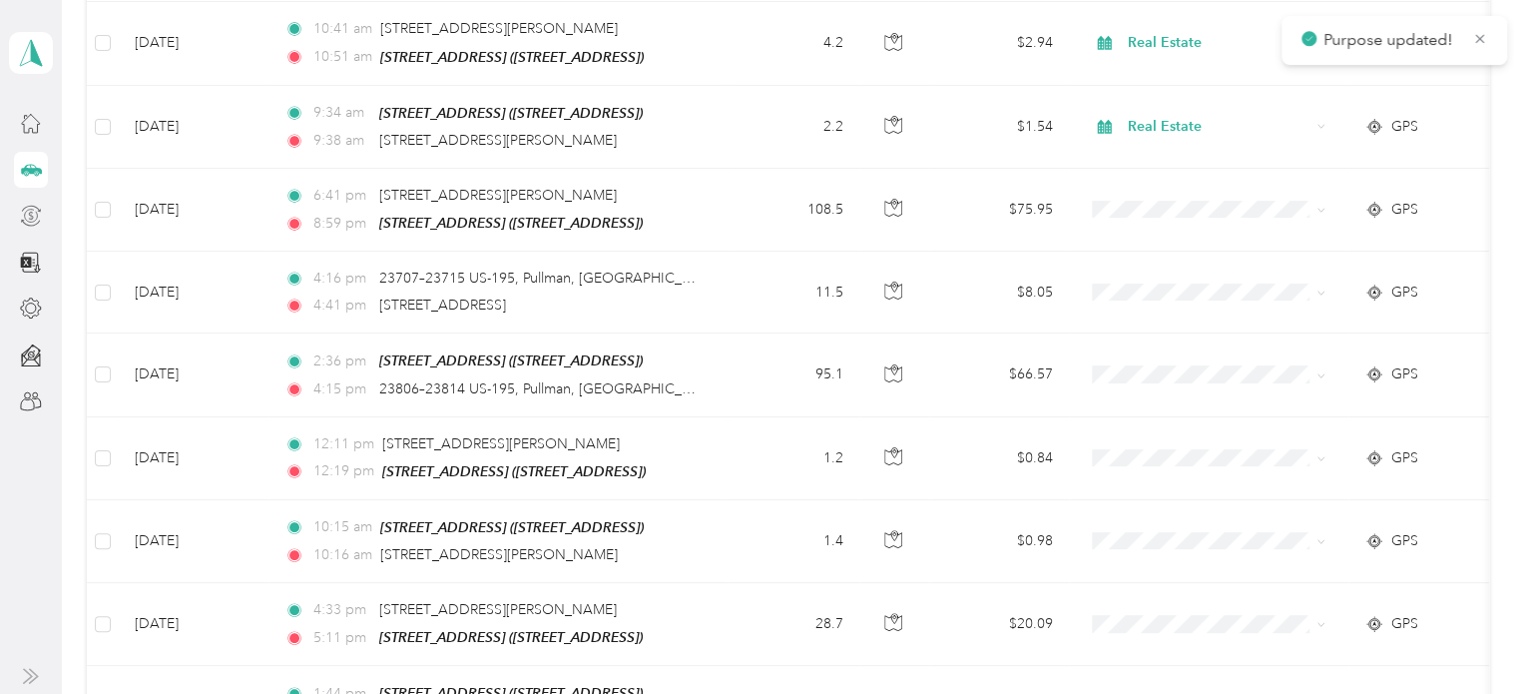
scroll to position [2412, 0]
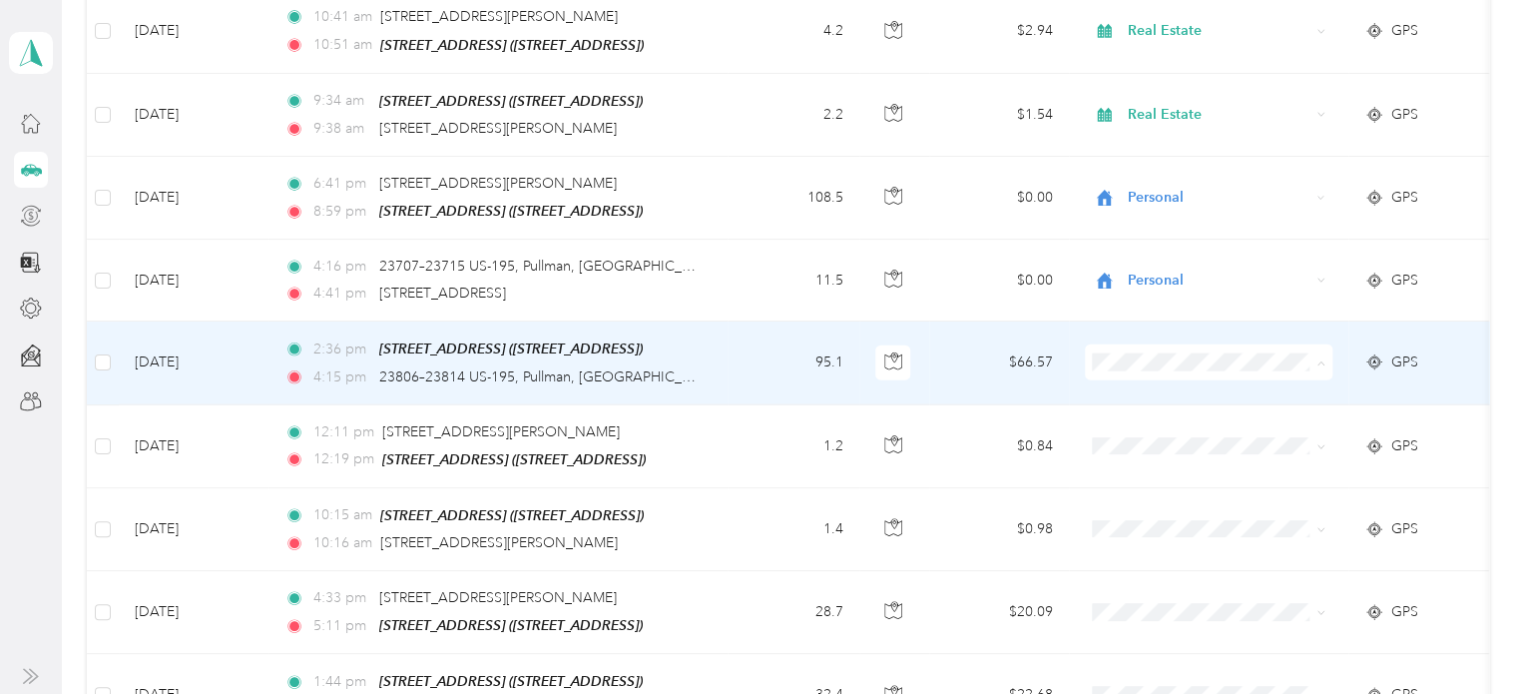
click at [1176, 409] on span "Personal" at bounding box center [1226, 411] width 185 height 21
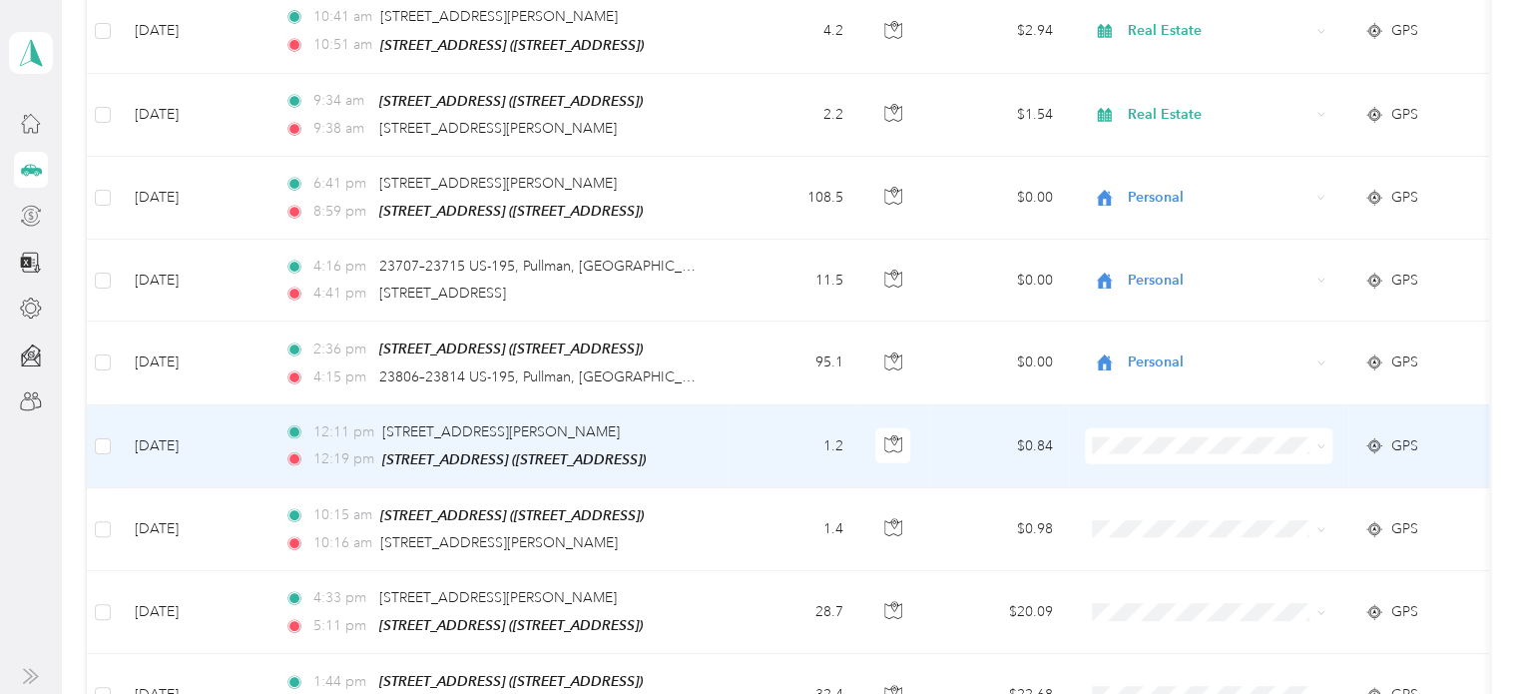
click at [1162, 167] on span "Personal" at bounding box center [1226, 169] width 185 height 21
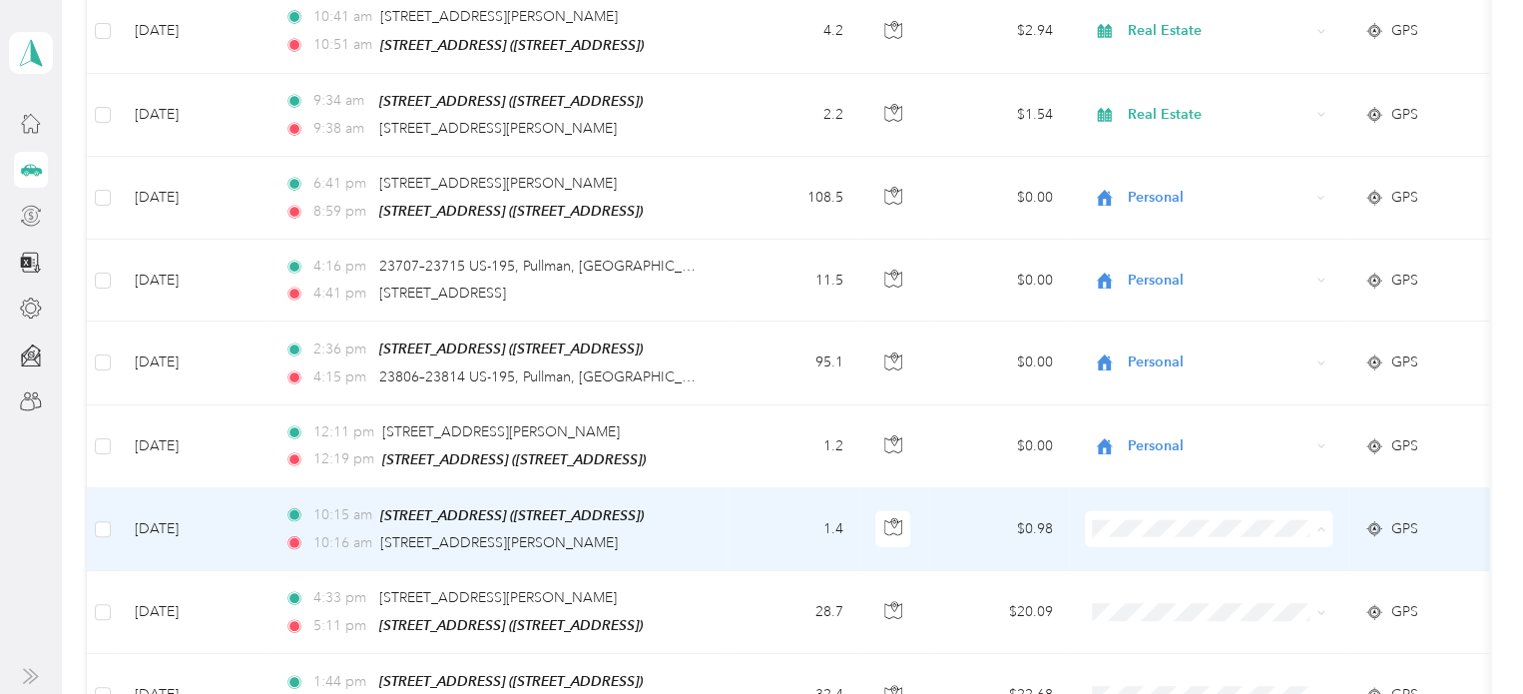
click at [1168, 254] on span "Personal" at bounding box center [1226, 257] width 185 height 21
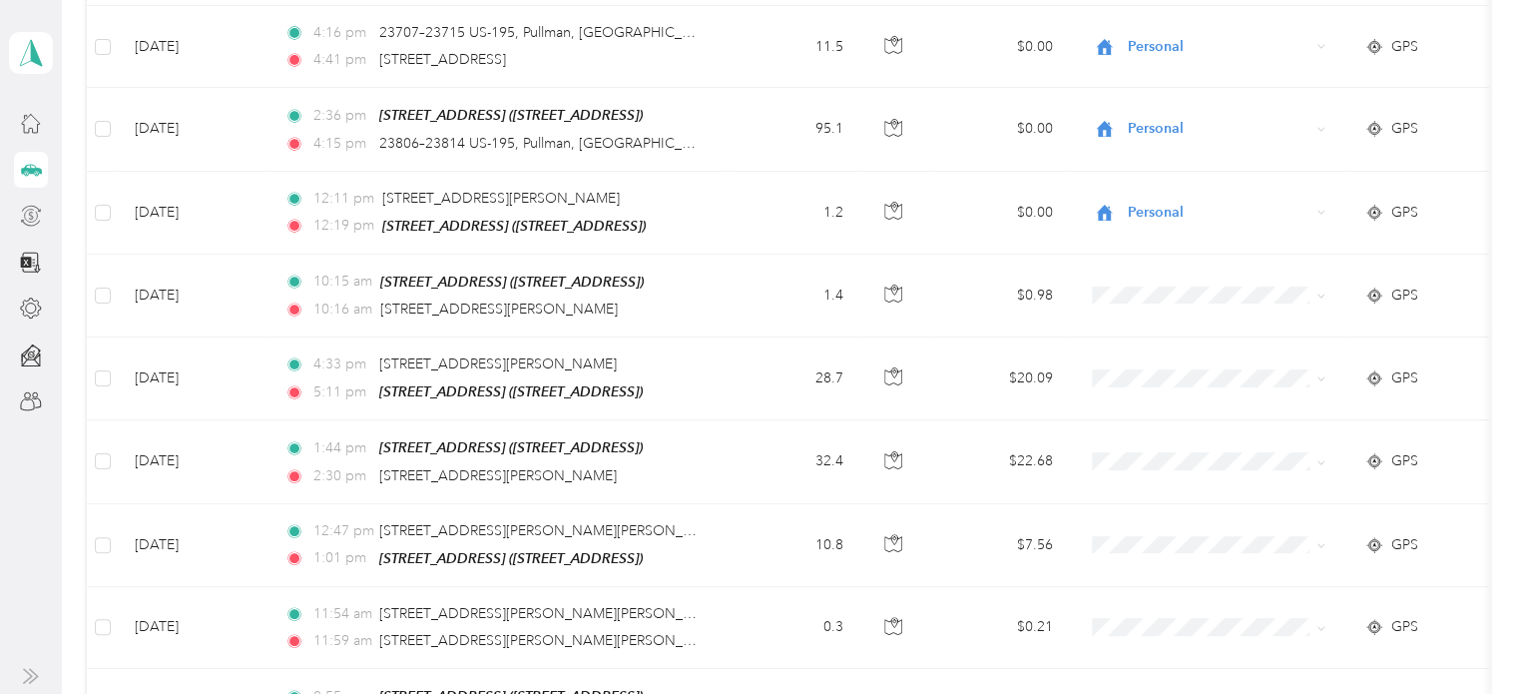
scroll to position [2709, 0]
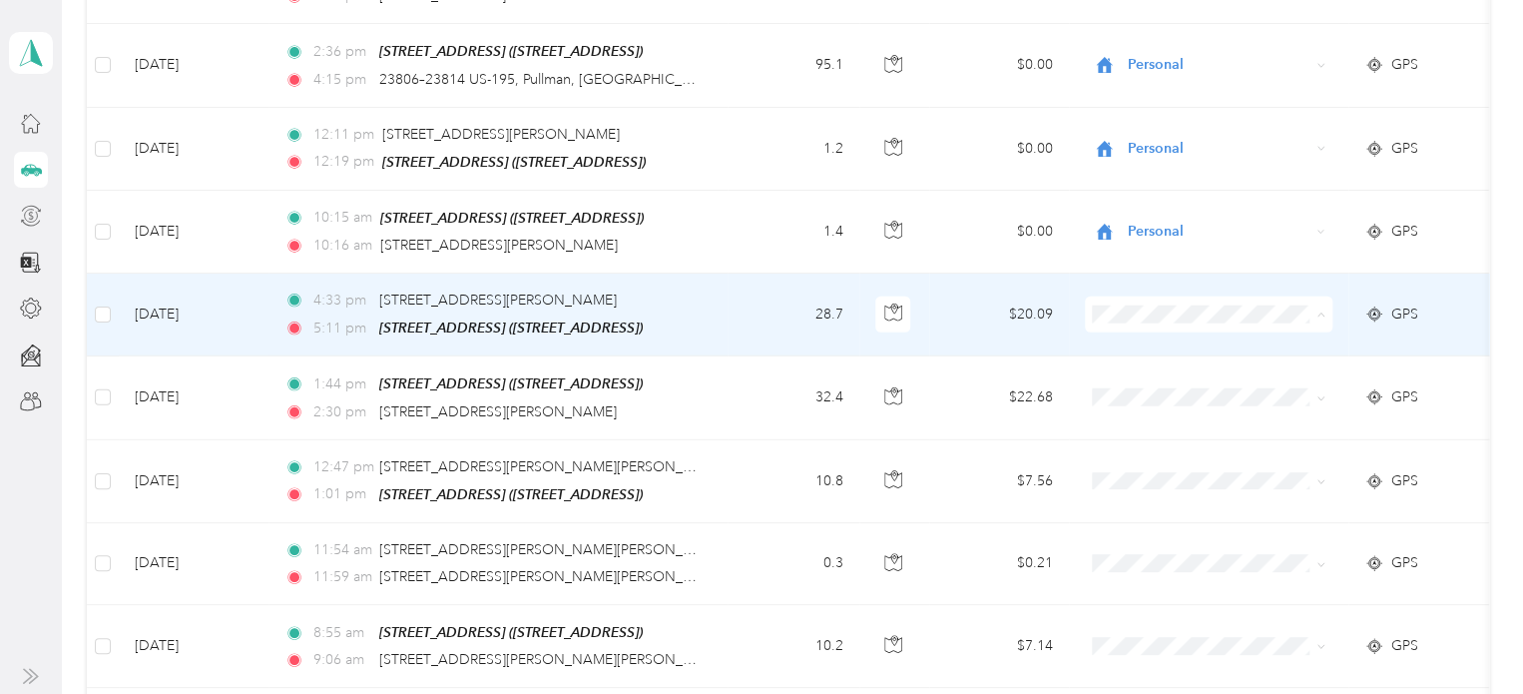
click at [1186, 359] on li "Personal" at bounding box center [1209, 359] width 248 height 35
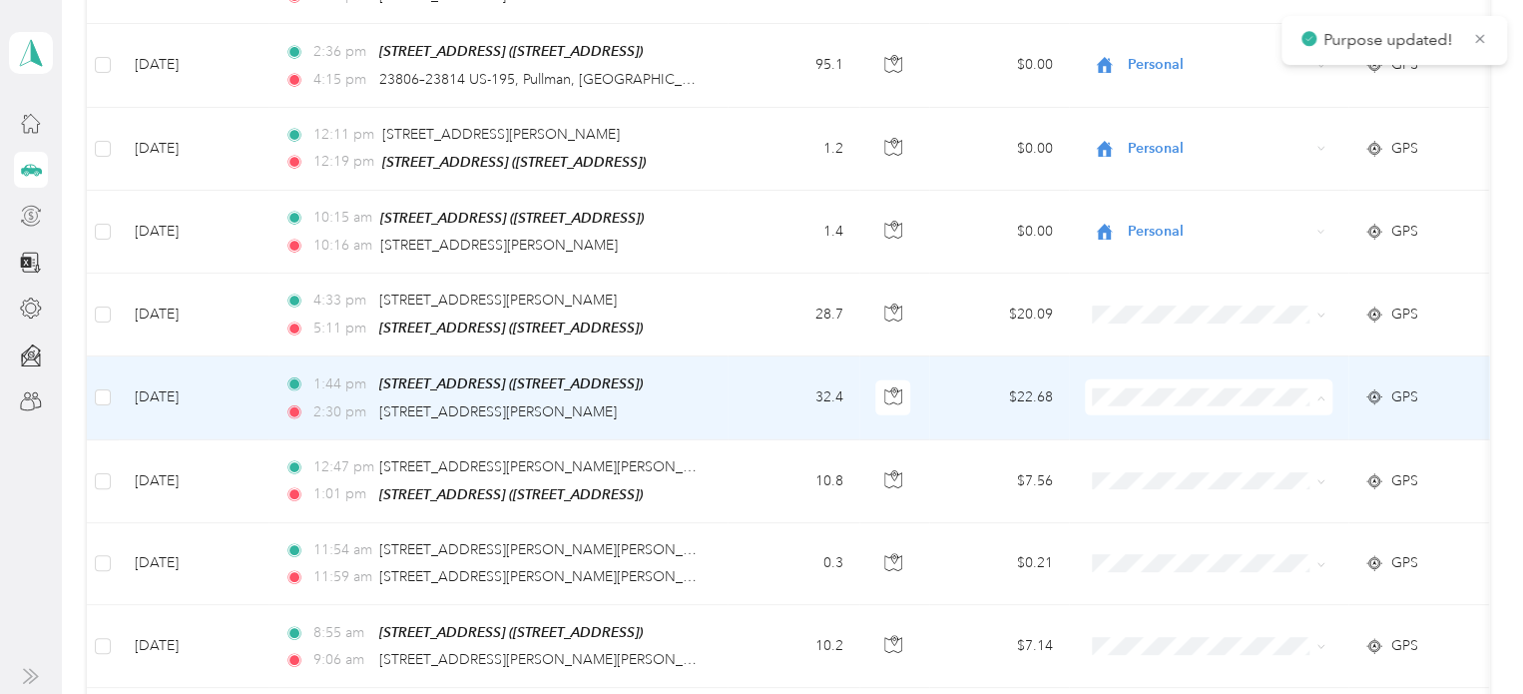
click at [1199, 438] on span "Personal" at bounding box center [1226, 441] width 185 height 21
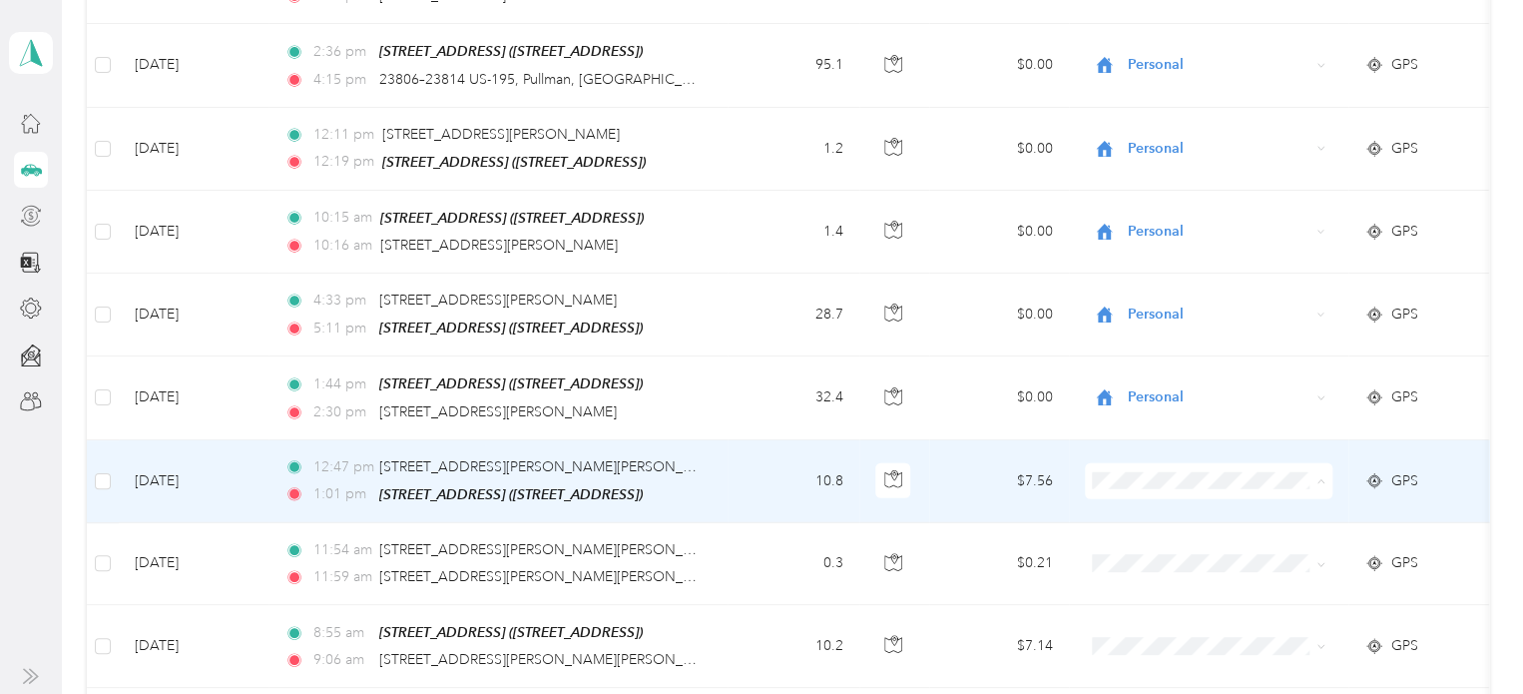
click at [1157, 206] on li "Personal" at bounding box center [1209, 204] width 248 height 35
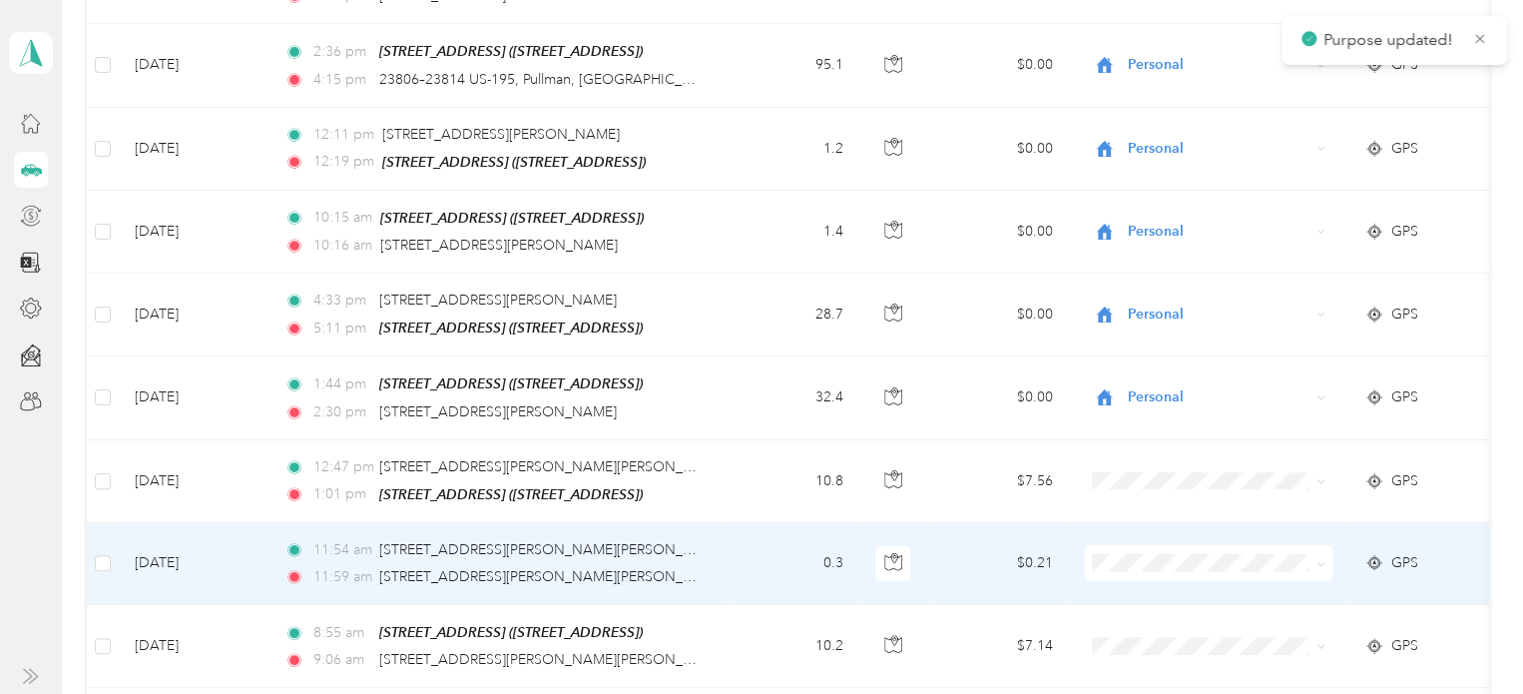
click at [1142, 279] on span "Personal" at bounding box center [1226, 276] width 185 height 21
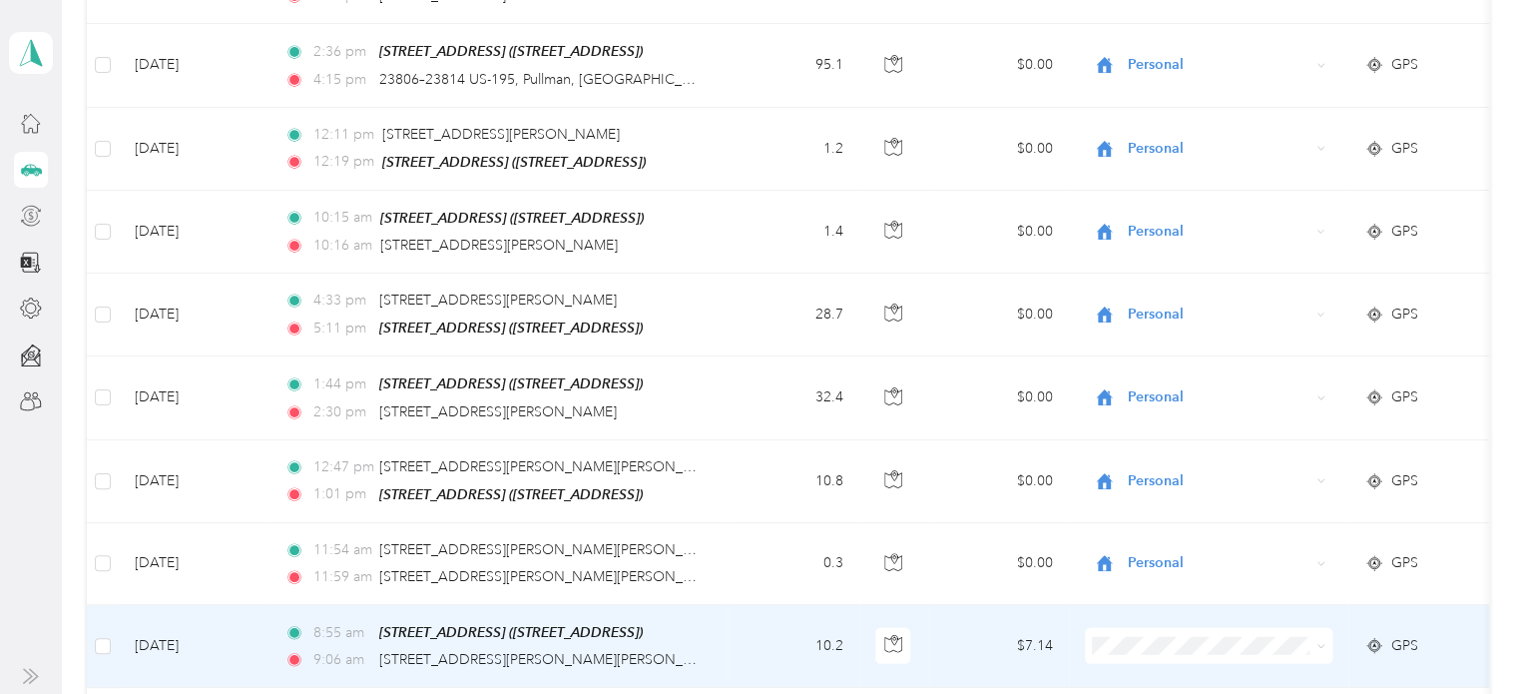
click at [1173, 358] on span "Personal" at bounding box center [1226, 362] width 185 height 21
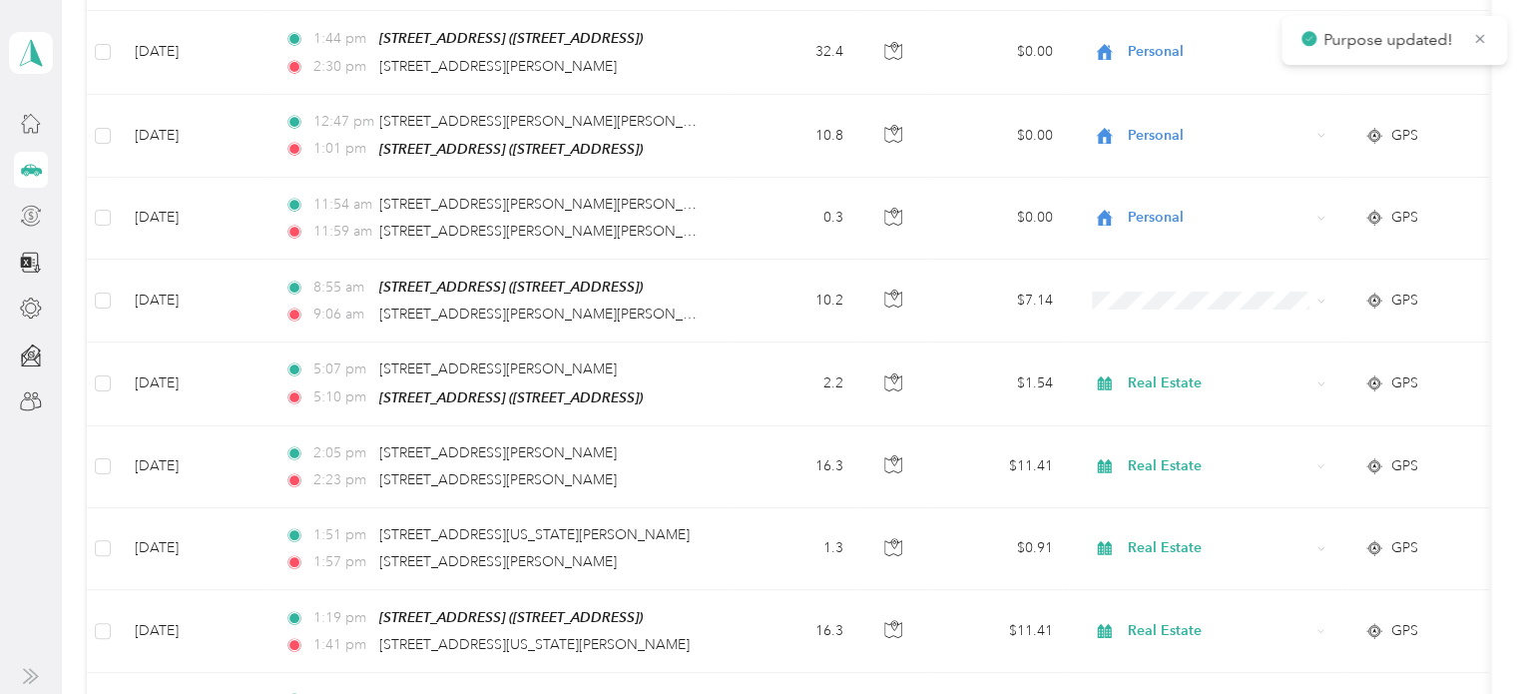
scroll to position [3061, 0]
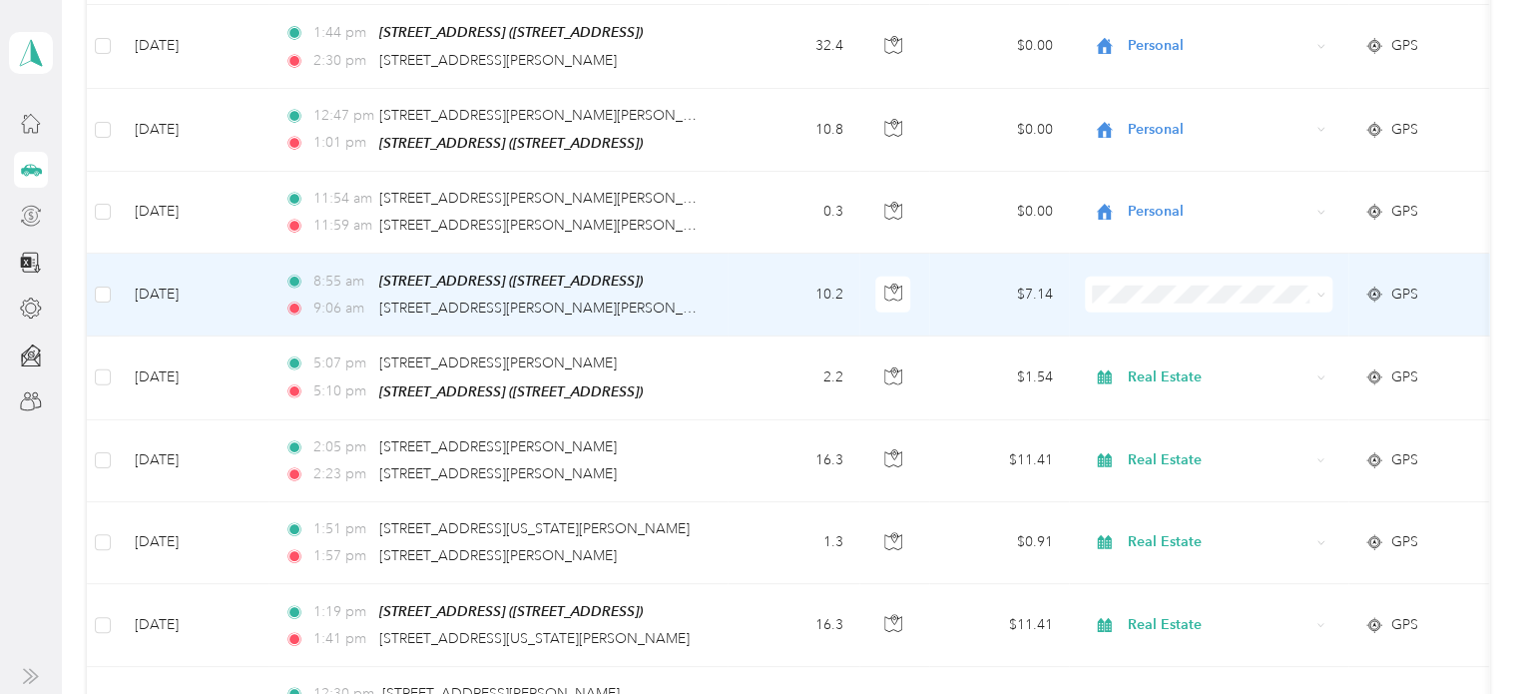
click at [1177, 335] on span "Personal" at bounding box center [1226, 334] width 185 height 21
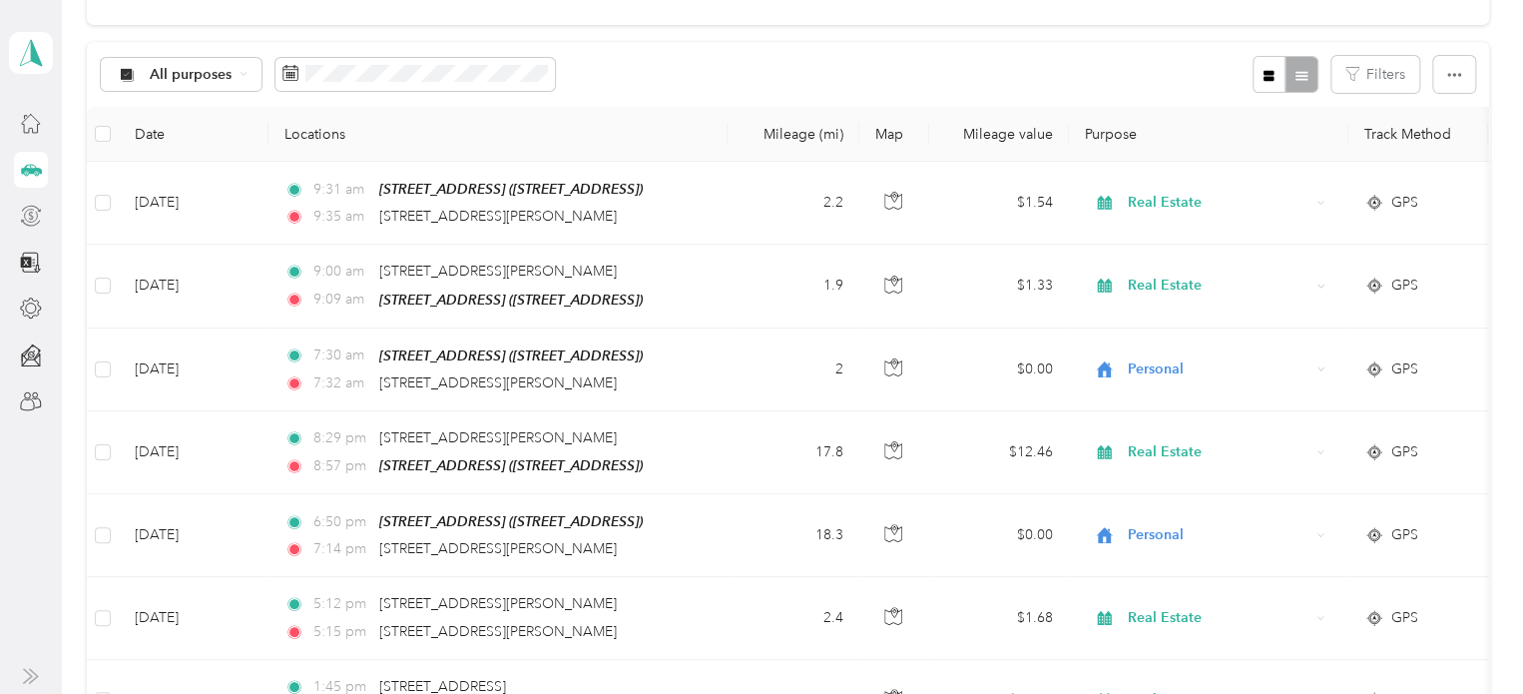
scroll to position [0, 0]
